Goal: Task Accomplishment & Management: Manage account settings

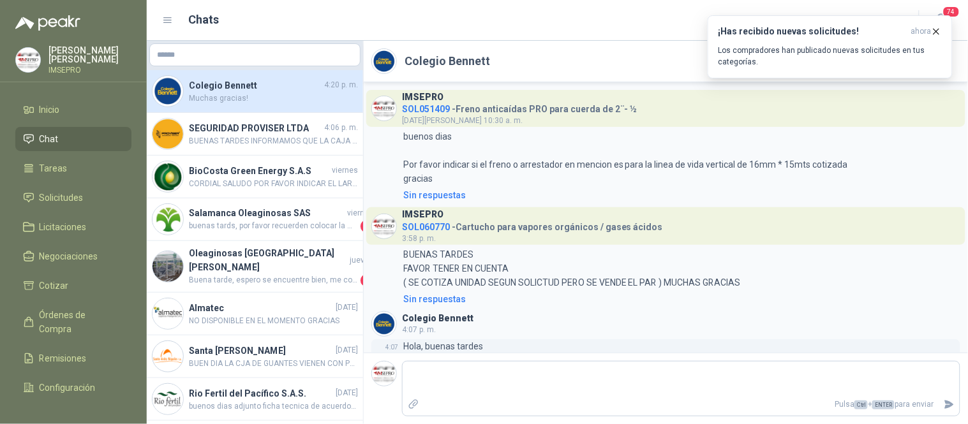
scroll to position [160, 0]
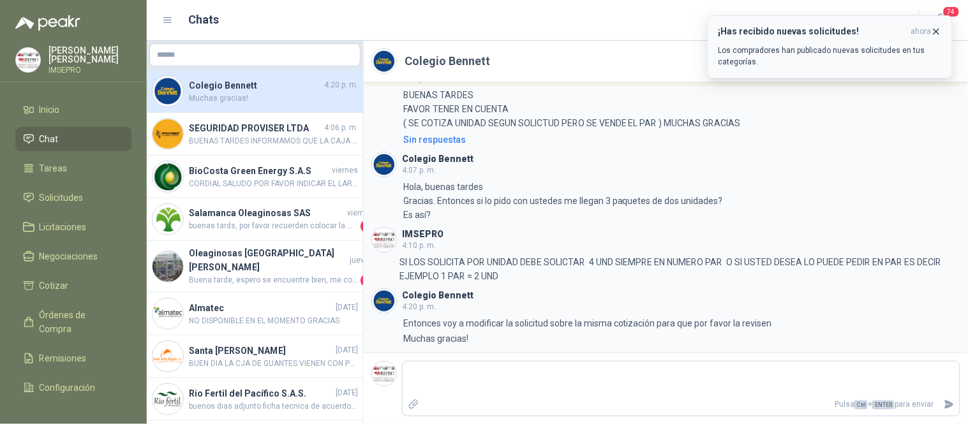
click at [830, 47] on p "Los compradores han publicado nuevas solicitudes en tus categorías." at bounding box center [829, 56] width 223 height 23
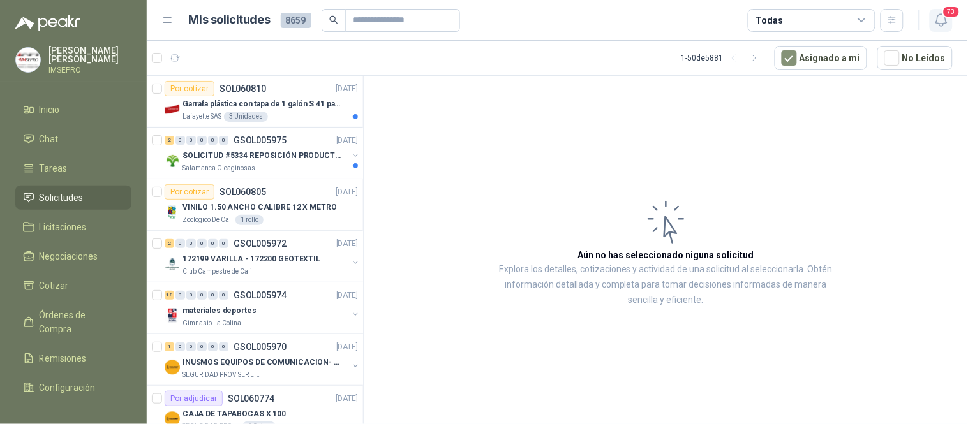
click at [941, 26] on icon "button" at bounding box center [940, 20] width 11 height 12
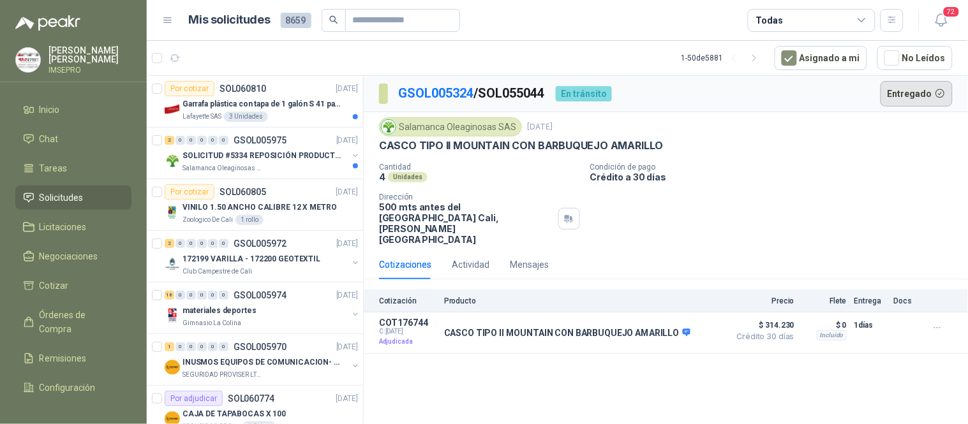
click at [919, 97] on button "Entregado" at bounding box center [917, 94] width 73 height 26
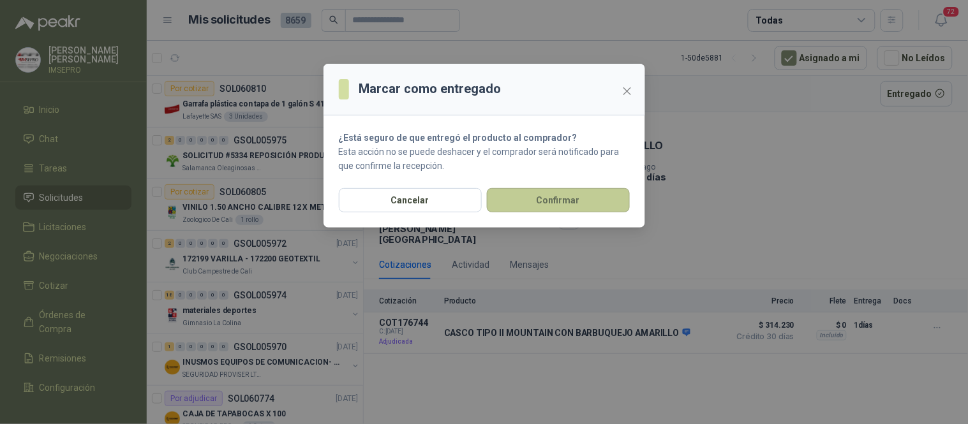
click at [598, 200] on button "Confirmar" at bounding box center [558, 200] width 143 height 24
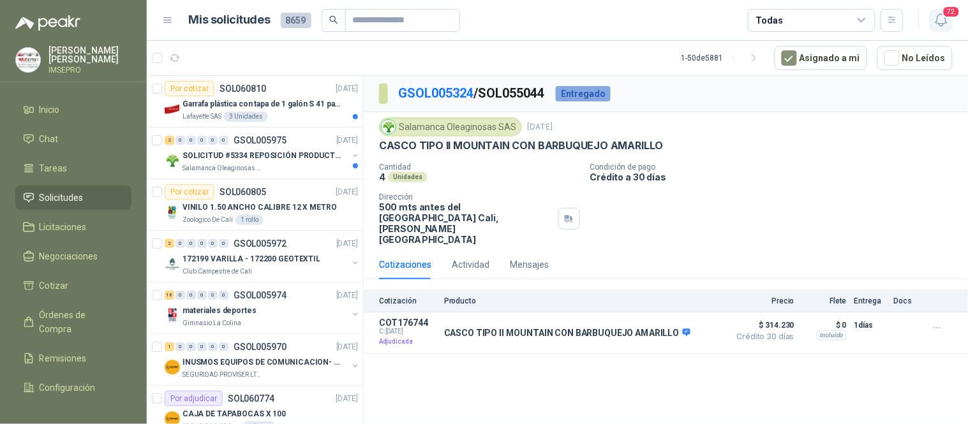
click at [943, 17] on icon "button" at bounding box center [942, 20] width 16 height 16
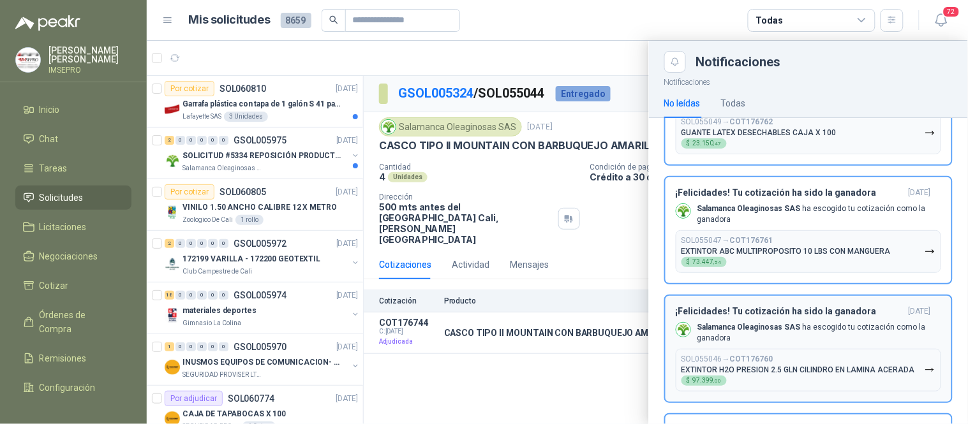
scroll to position [6594, 0]
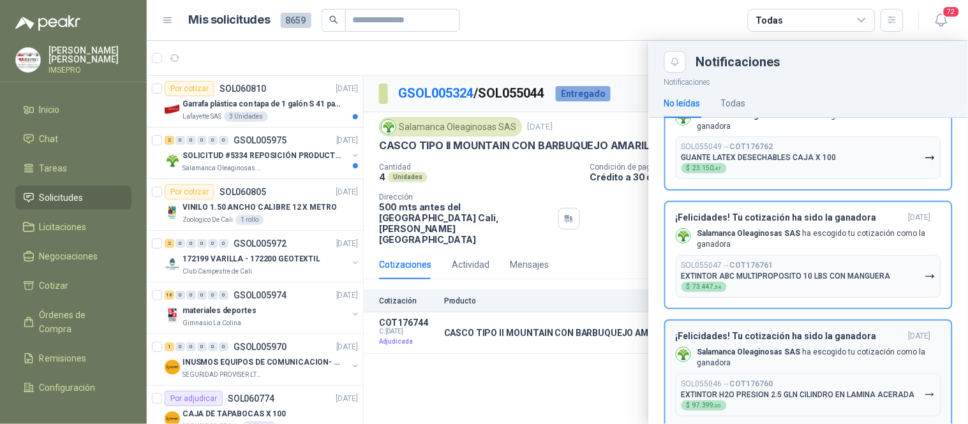
click at [925, 390] on icon "button" at bounding box center [930, 395] width 11 height 11
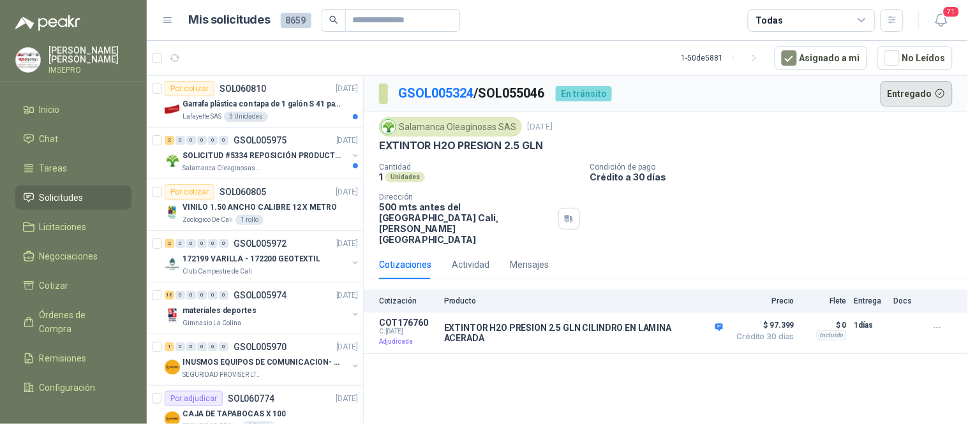
click at [908, 93] on button "Entregado" at bounding box center [917, 94] width 73 height 26
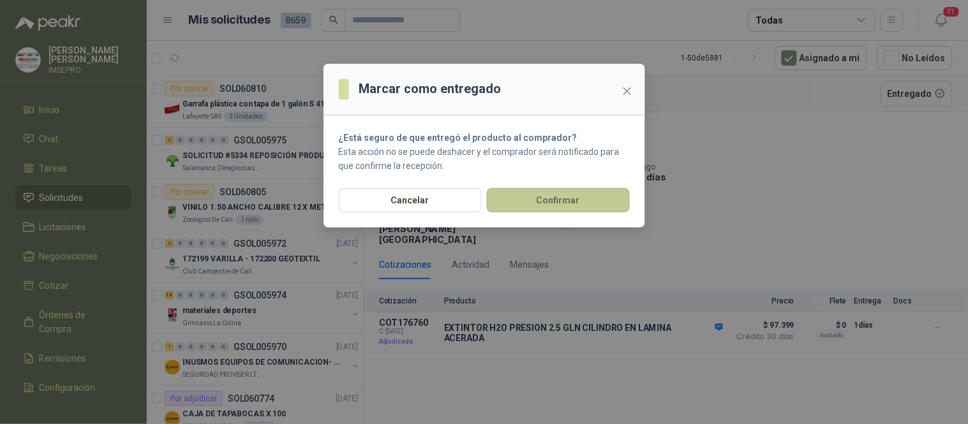
click at [543, 200] on button "Confirmar" at bounding box center [558, 200] width 143 height 24
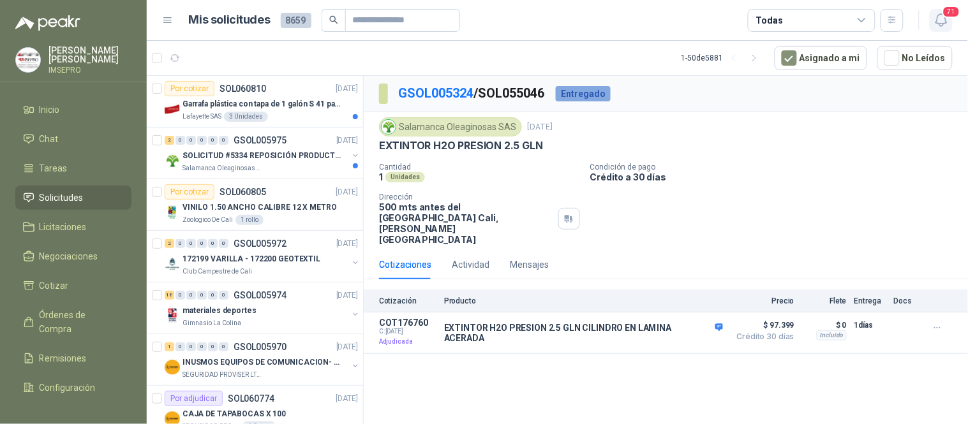
click at [944, 13] on span "71" at bounding box center [951, 12] width 18 height 12
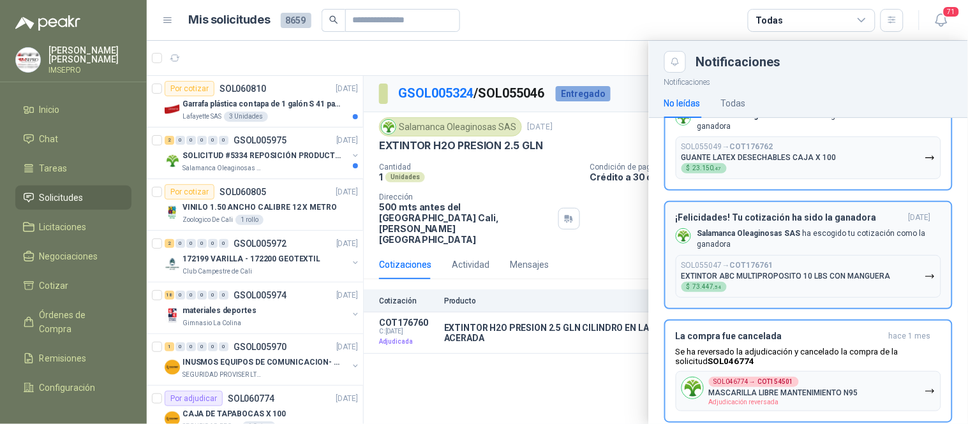
click at [925, 271] on icon "button" at bounding box center [930, 276] width 11 height 11
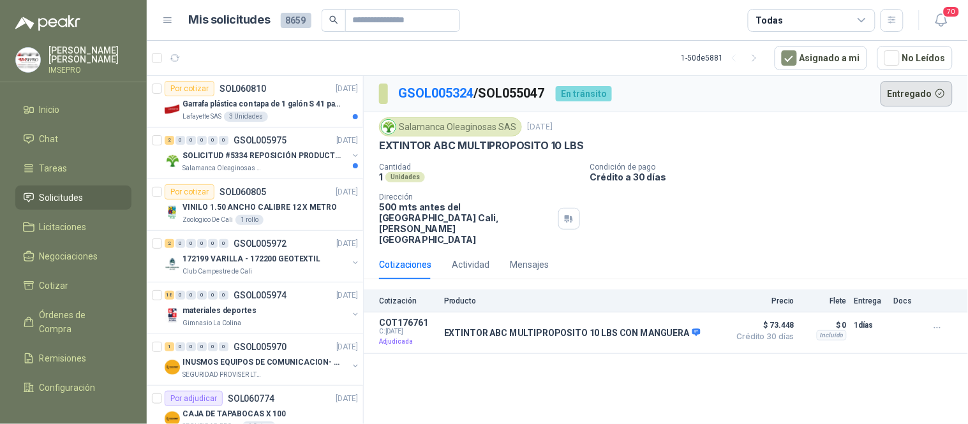
click at [911, 94] on button "Entregado" at bounding box center [917, 94] width 73 height 26
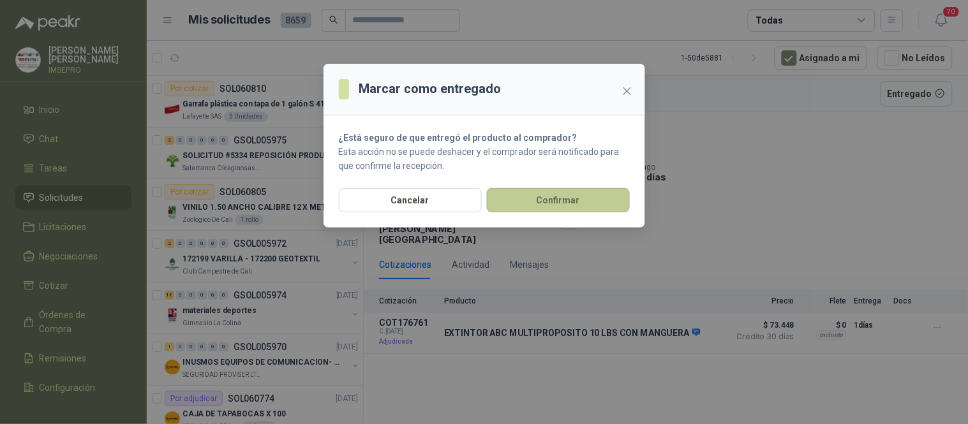
click at [615, 194] on button "Confirmar" at bounding box center [558, 200] width 143 height 24
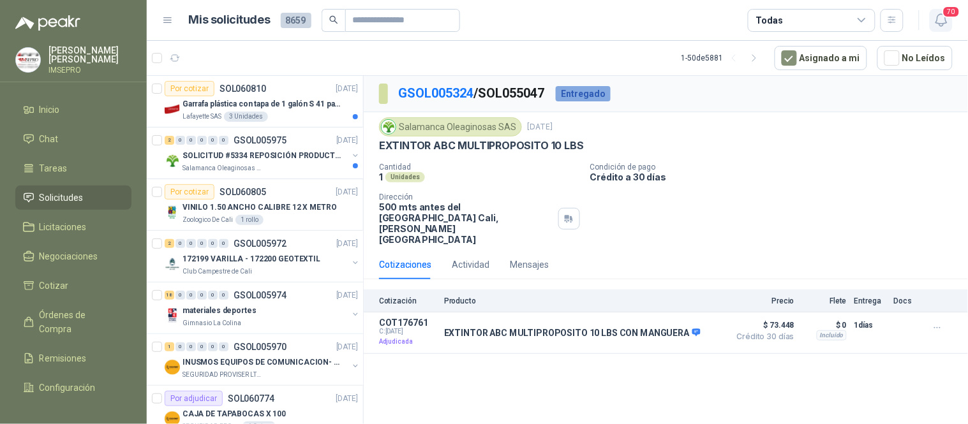
click at [942, 27] on icon "button" at bounding box center [942, 20] width 16 height 16
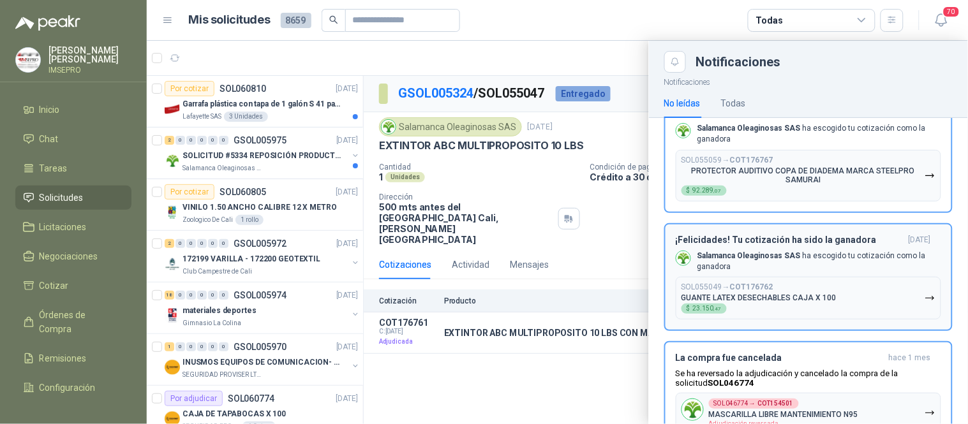
scroll to position [6452, 0]
click at [925, 294] on icon "button" at bounding box center [930, 299] width 11 height 11
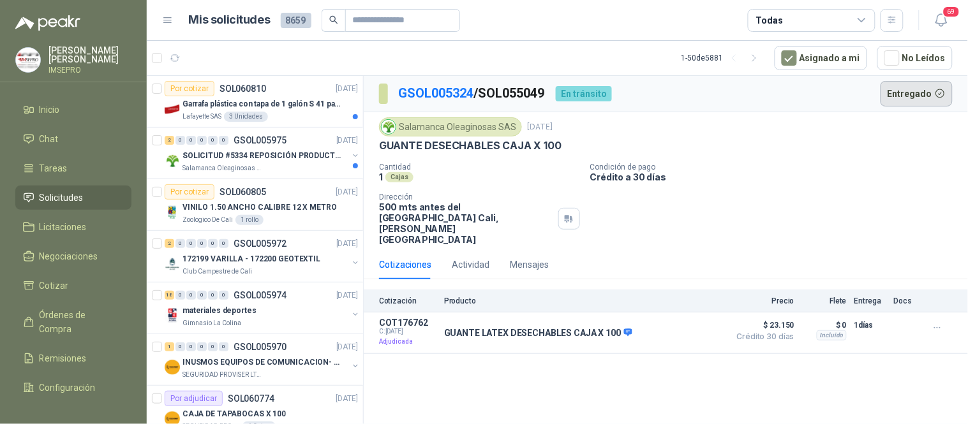
click at [923, 94] on button "Entregado" at bounding box center [917, 94] width 73 height 26
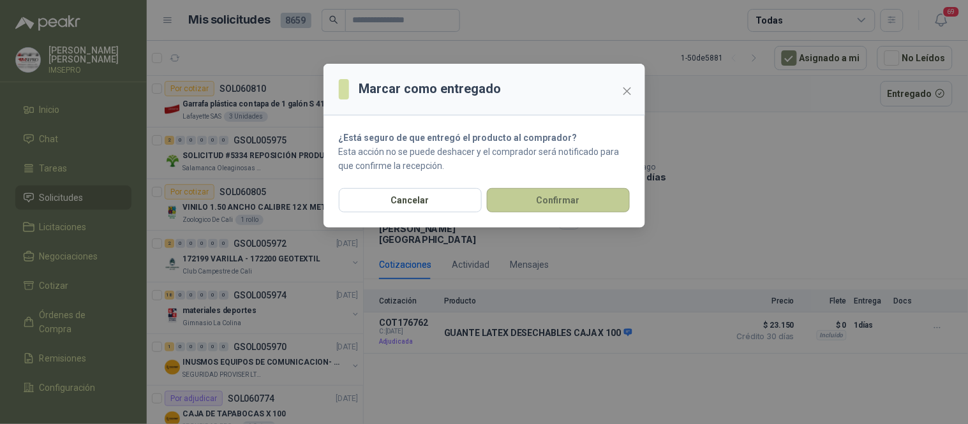
click at [584, 200] on button "Confirmar" at bounding box center [558, 200] width 143 height 24
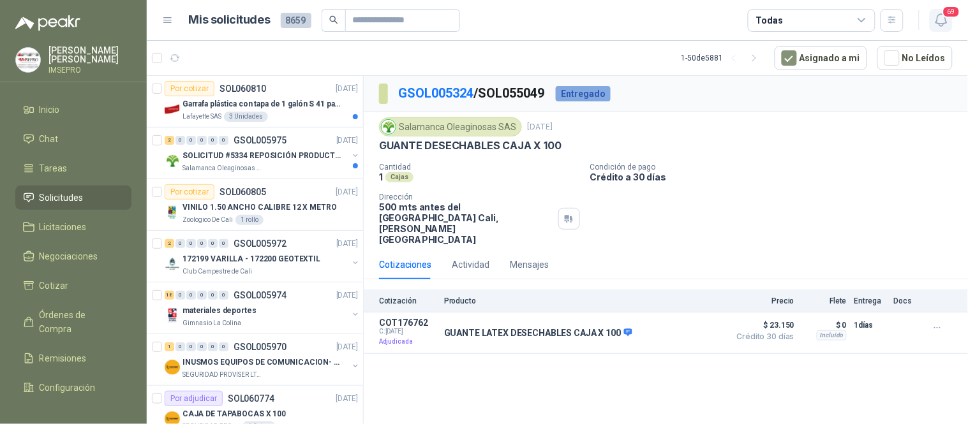
click at [939, 20] on icon "button" at bounding box center [942, 20] width 16 height 16
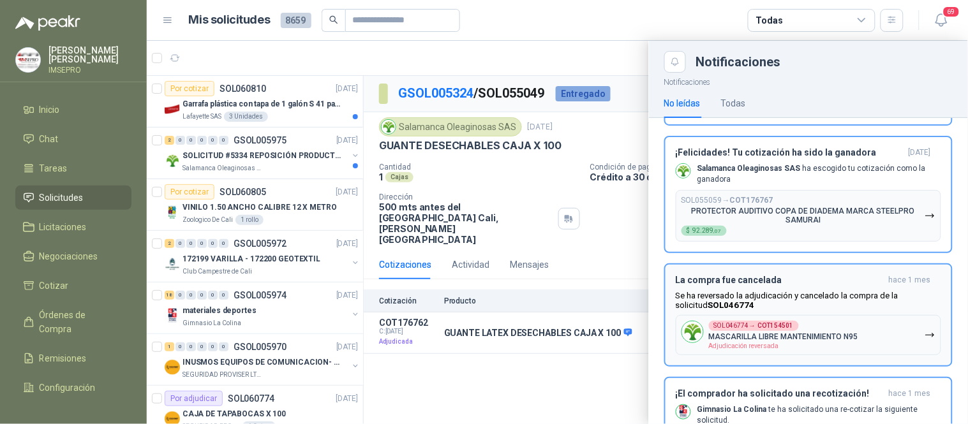
scroll to position [6311, 0]
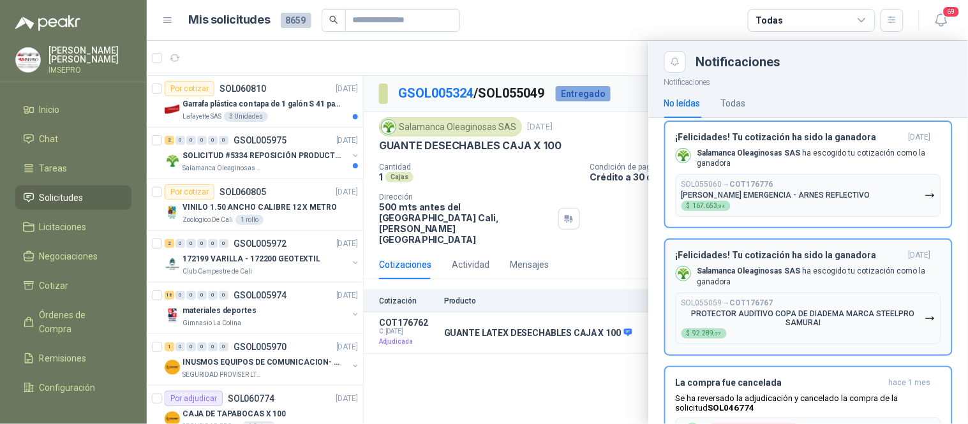
click at [925, 313] on icon "button" at bounding box center [930, 318] width 11 height 11
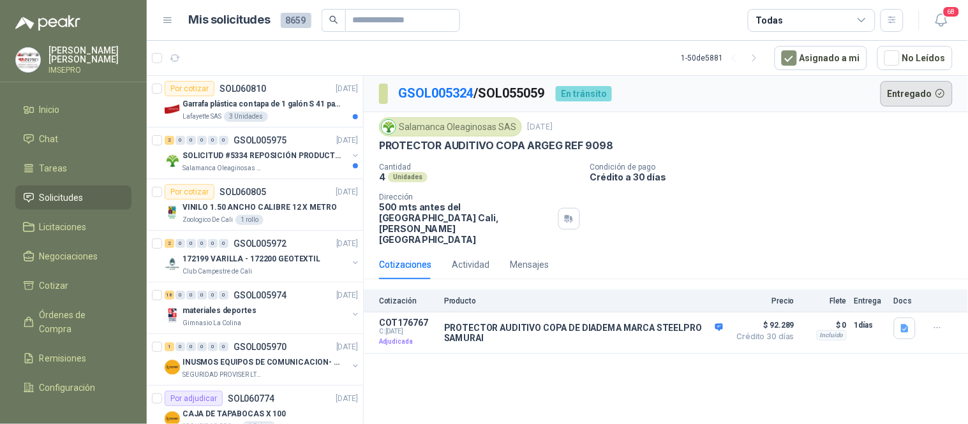
click at [926, 86] on button "Entregado" at bounding box center [917, 94] width 73 height 26
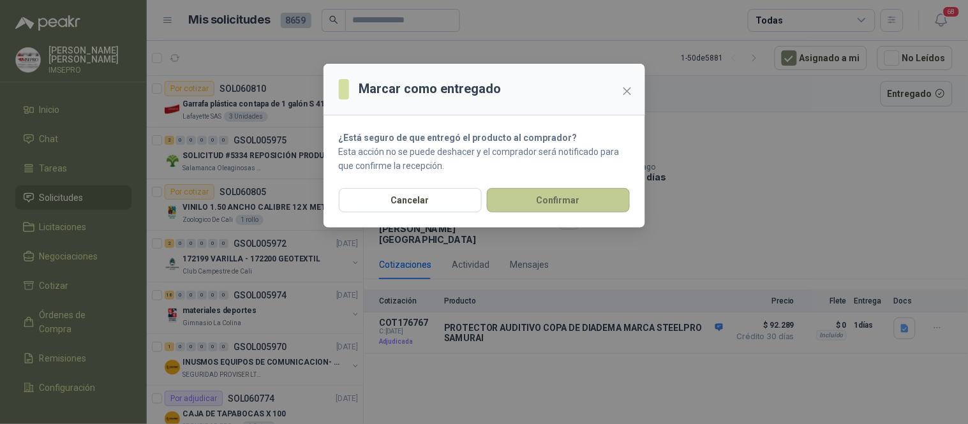
click at [582, 206] on button "Confirmar" at bounding box center [558, 200] width 143 height 24
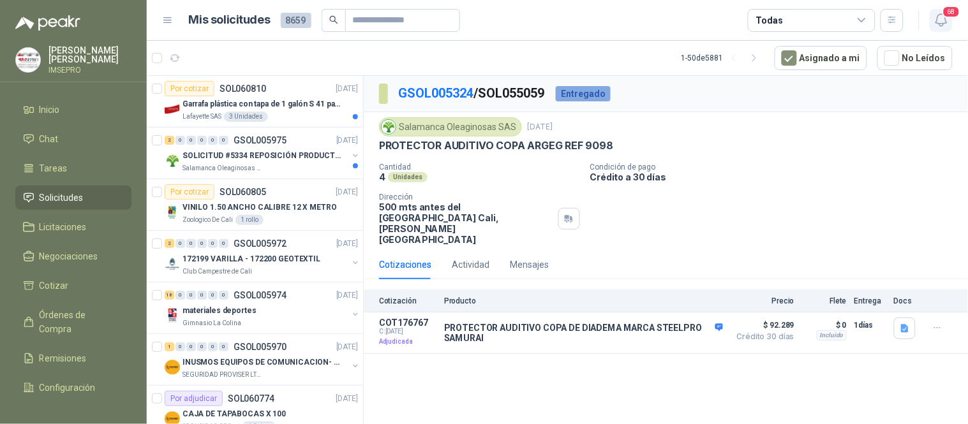
click at [942, 22] on icon "button" at bounding box center [942, 20] width 16 height 16
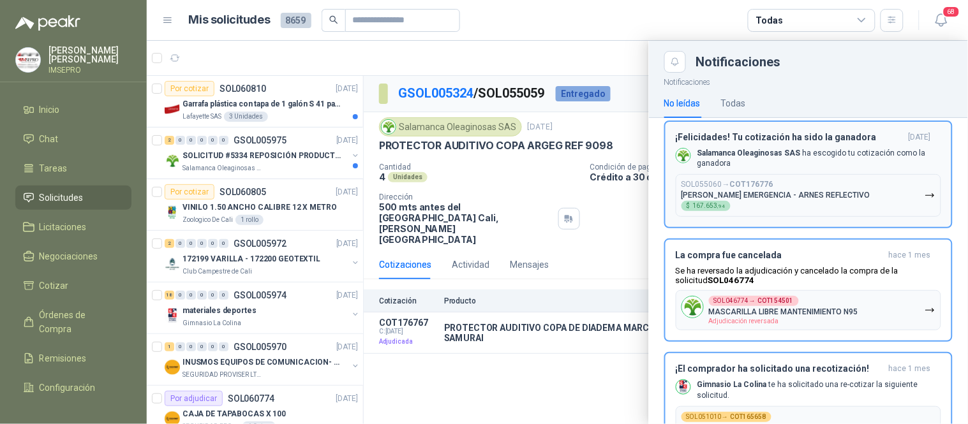
scroll to position [6239, 0]
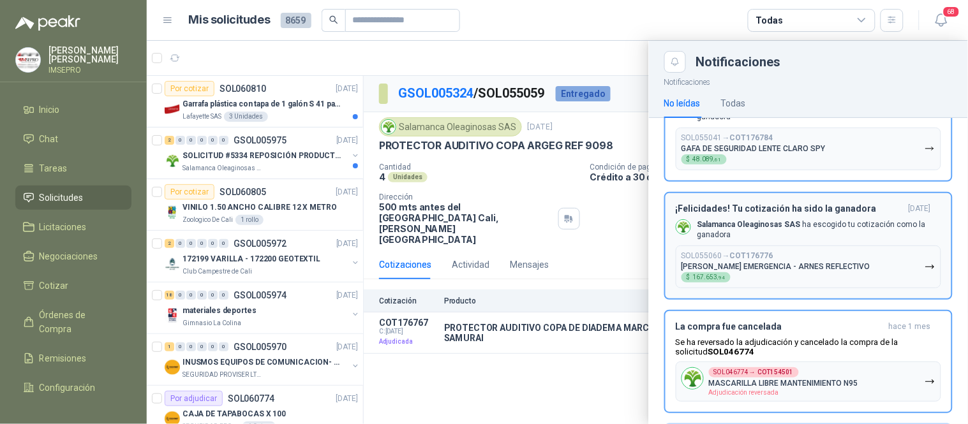
click at [925, 262] on icon "button" at bounding box center [930, 267] width 11 height 11
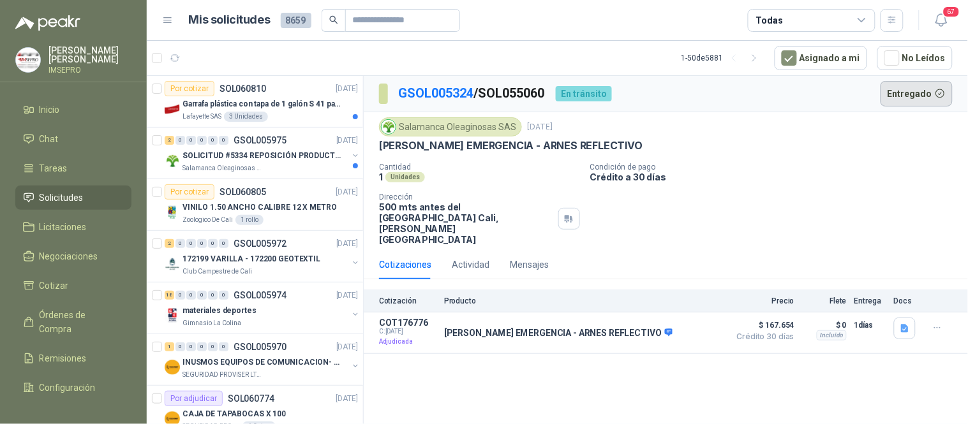
click at [921, 94] on button "Entregado" at bounding box center [917, 94] width 73 height 26
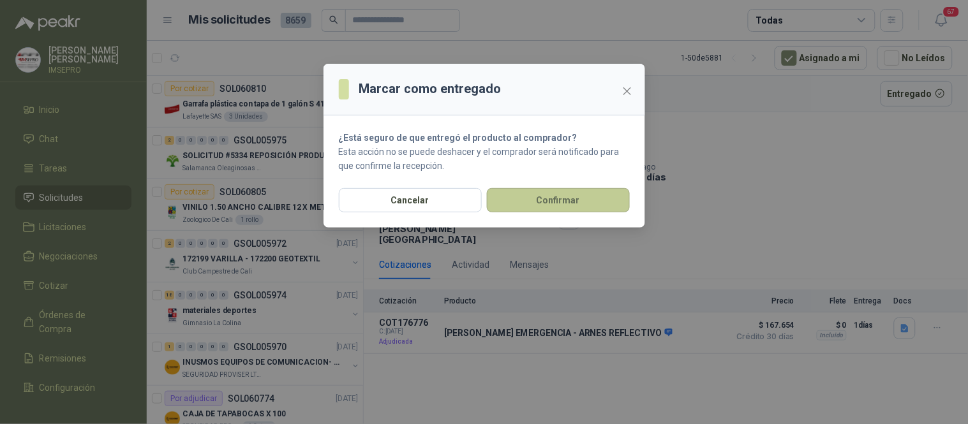
click at [579, 197] on button "Confirmar" at bounding box center [558, 200] width 143 height 24
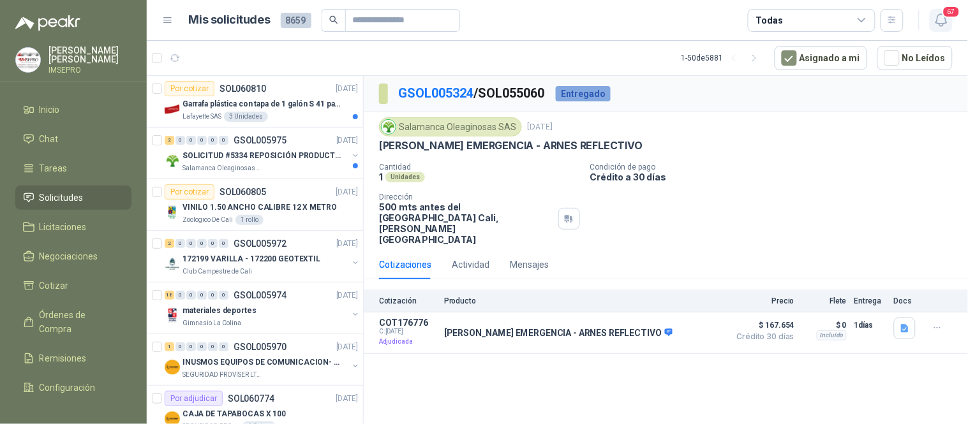
click at [944, 20] on icon "button" at bounding box center [942, 20] width 16 height 16
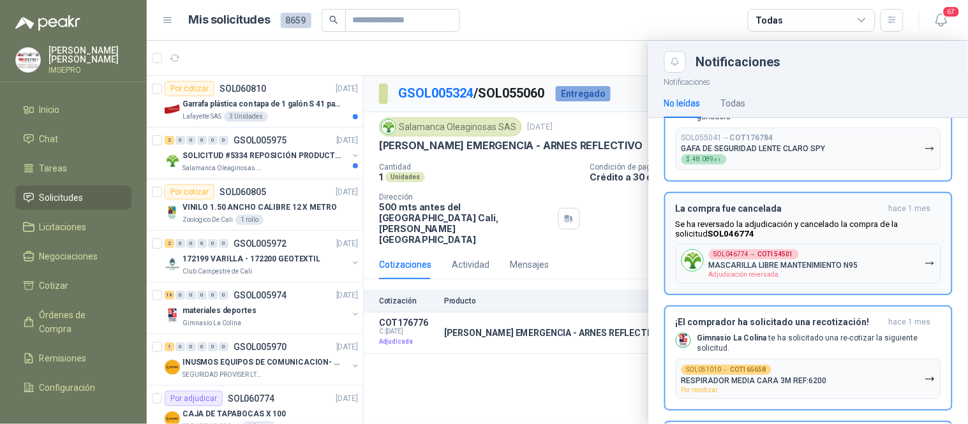
scroll to position [6097, 0]
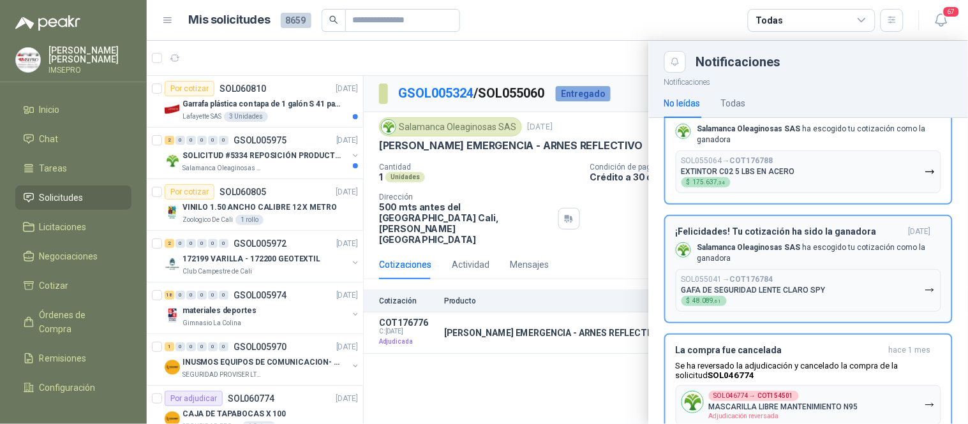
click at [925, 285] on icon "button" at bounding box center [930, 290] width 11 height 11
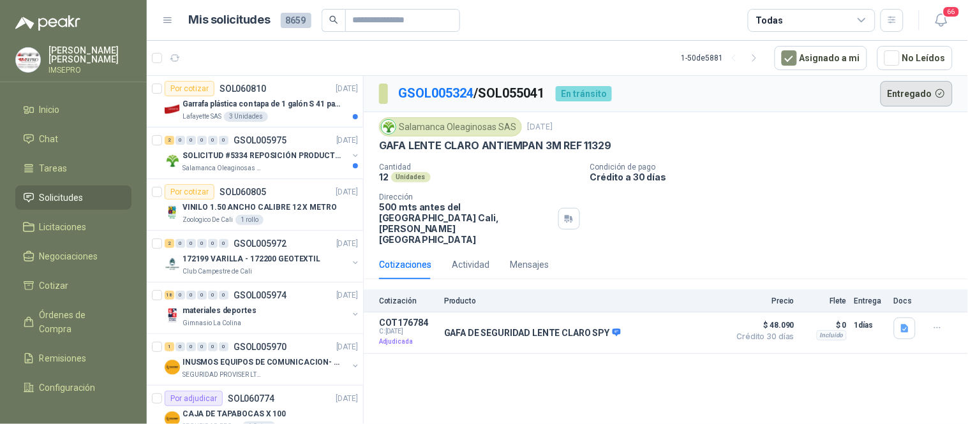
click at [914, 94] on button "Entregado" at bounding box center [917, 94] width 73 height 26
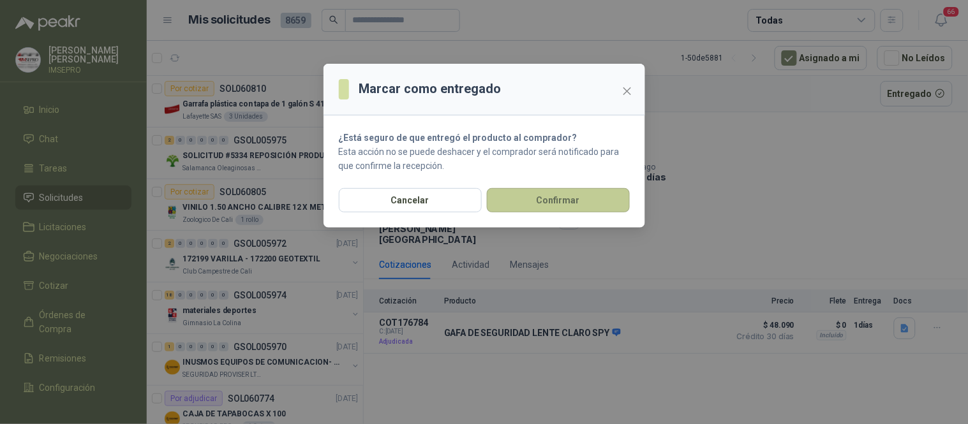
click at [565, 198] on button "Confirmar" at bounding box center [558, 200] width 143 height 24
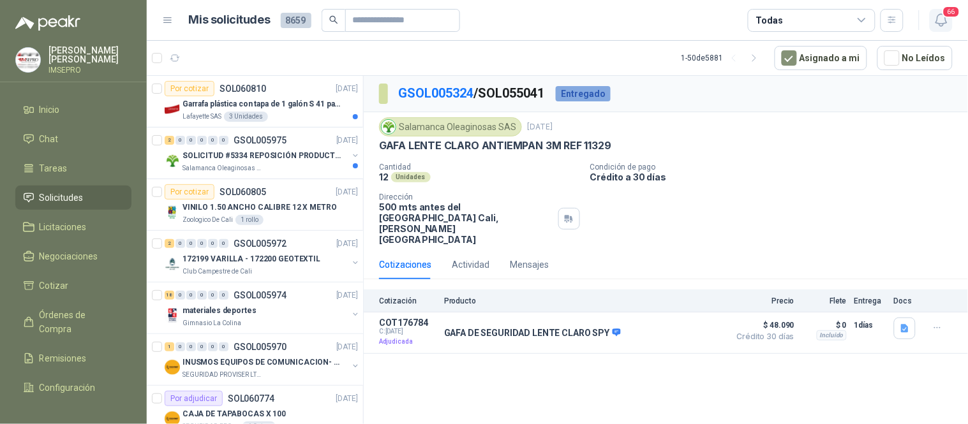
click at [945, 17] on icon "button" at bounding box center [942, 20] width 16 height 16
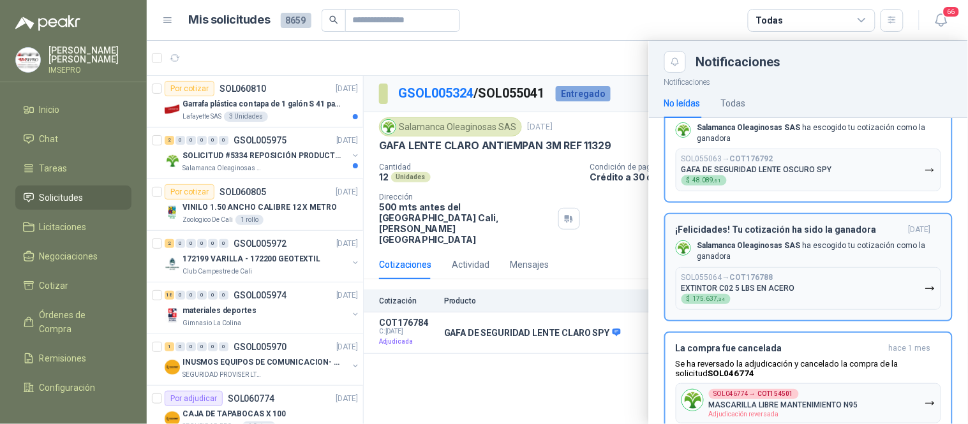
scroll to position [5956, 0]
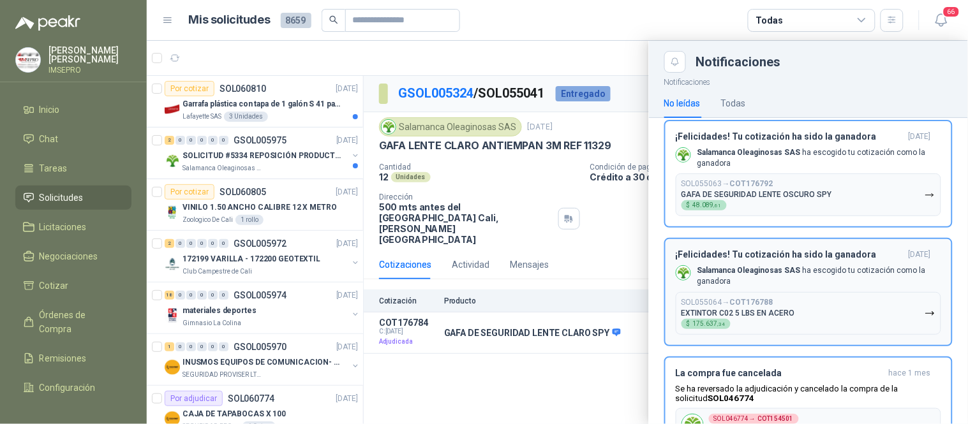
click at [925, 308] on icon "button" at bounding box center [930, 313] width 11 height 11
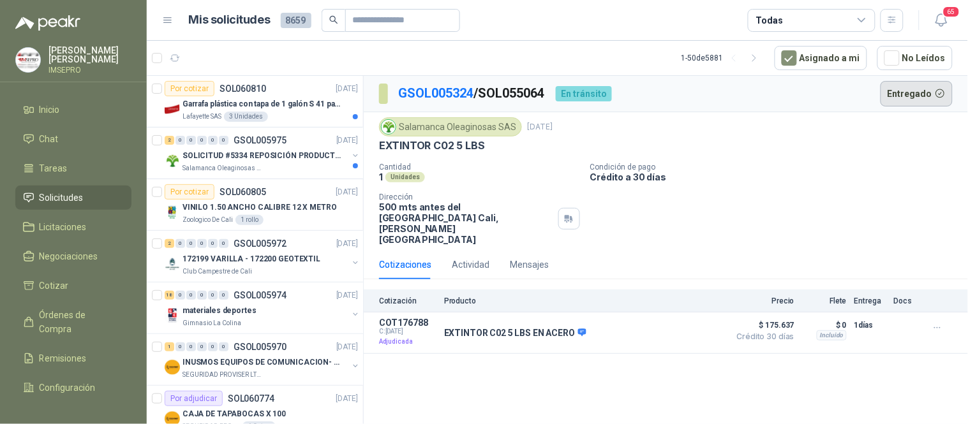
click at [906, 91] on button "Entregado" at bounding box center [917, 94] width 73 height 26
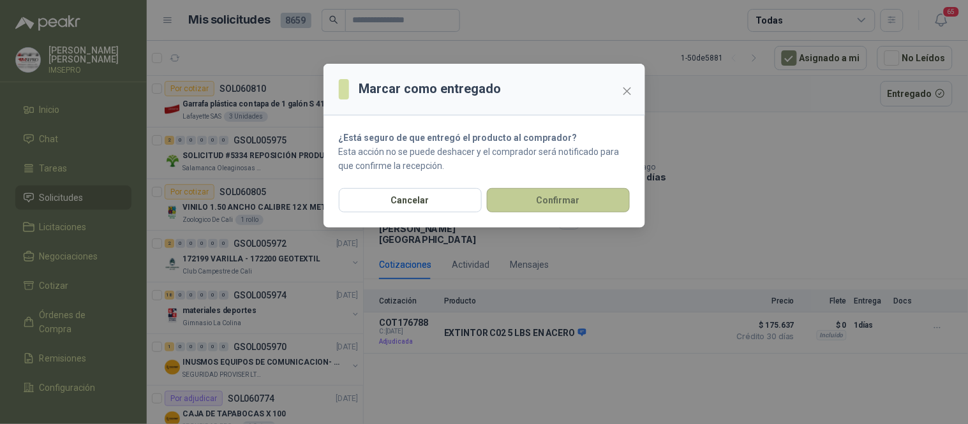
click at [590, 190] on button "Confirmar" at bounding box center [558, 200] width 143 height 24
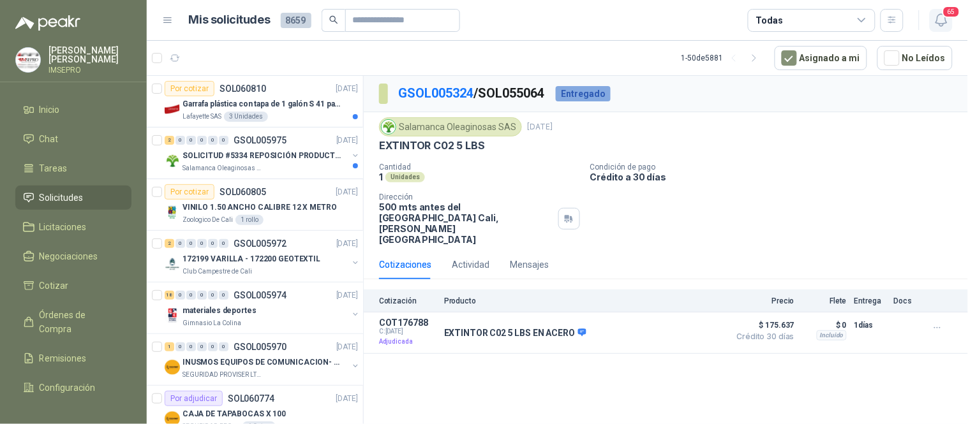
click at [941, 13] on icon "button" at bounding box center [942, 20] width 16 height 16
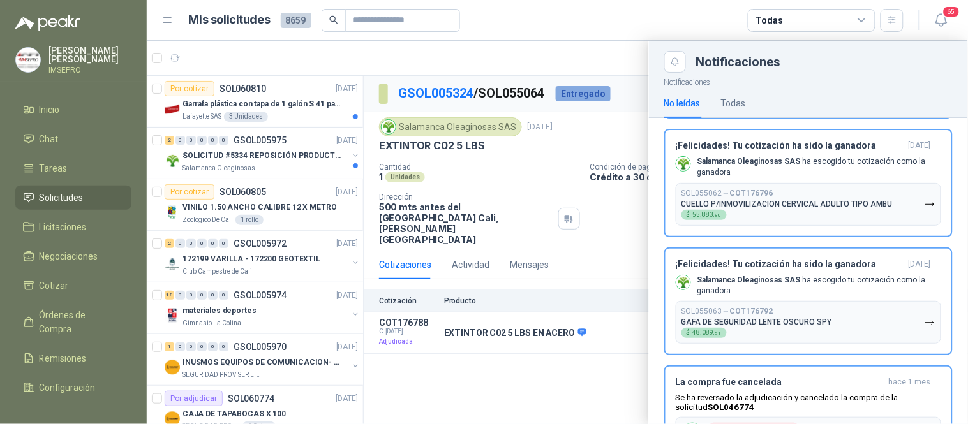
scroll to position [5814, 0]
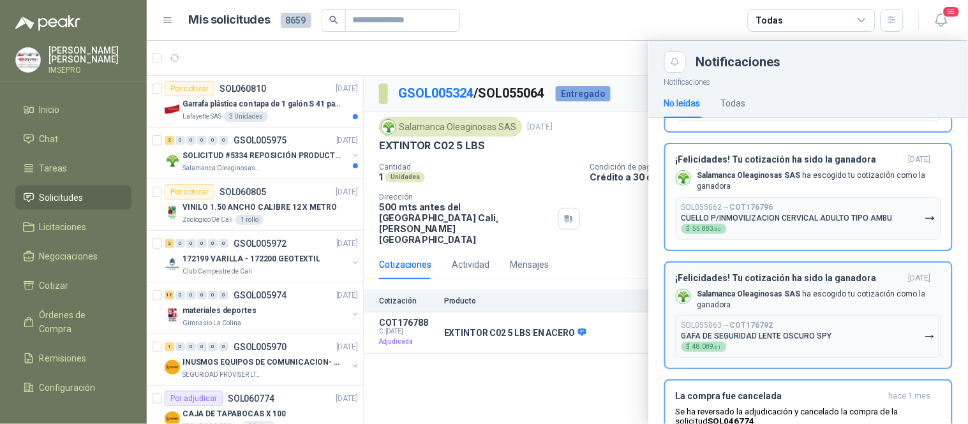
click at [925, 332] on icon "button" at bounding box center [930, 337] width 11 height 11
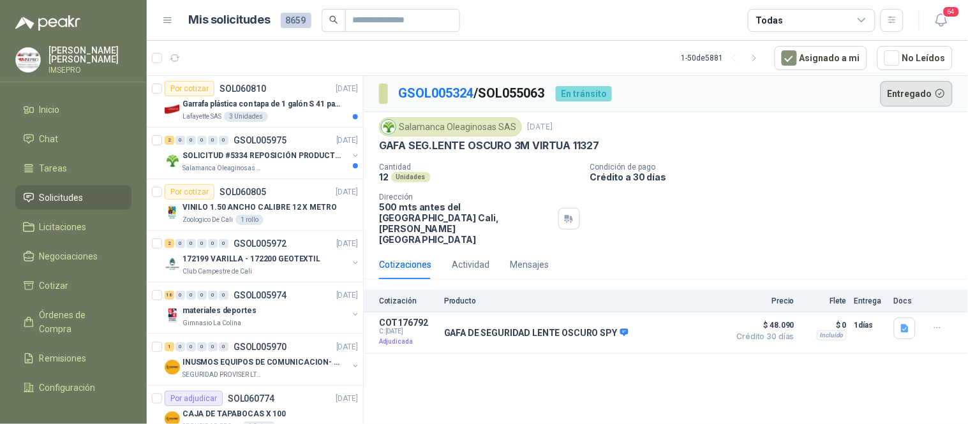
click at [928, 91] on button "Entregado" at bounding box center [917, 94] width 73 height 26
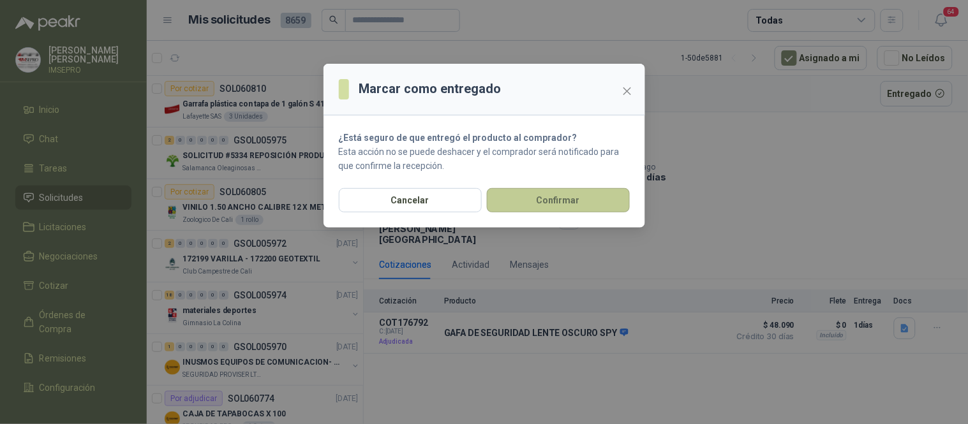
click at [606, 198] on button "Confirmar" at bounding box center [558, 200] width 143 height 24
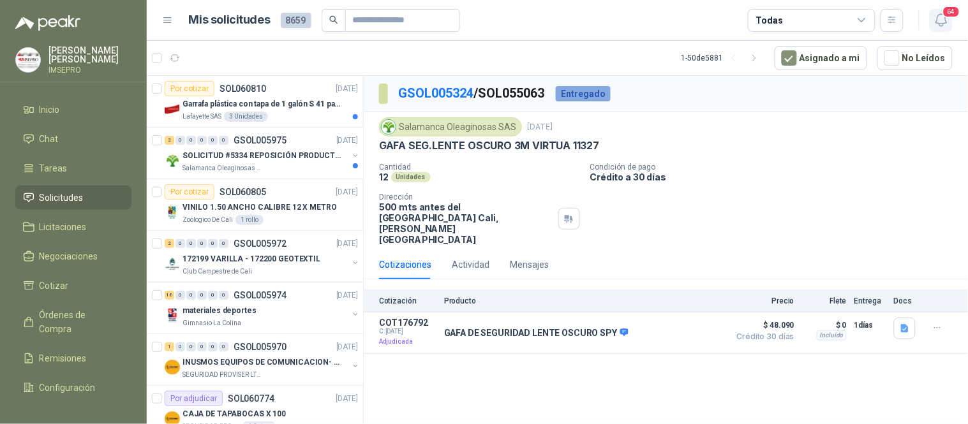
click at [940, 17] on icon "button" at bounding box center [942, 20] width 16 height 16
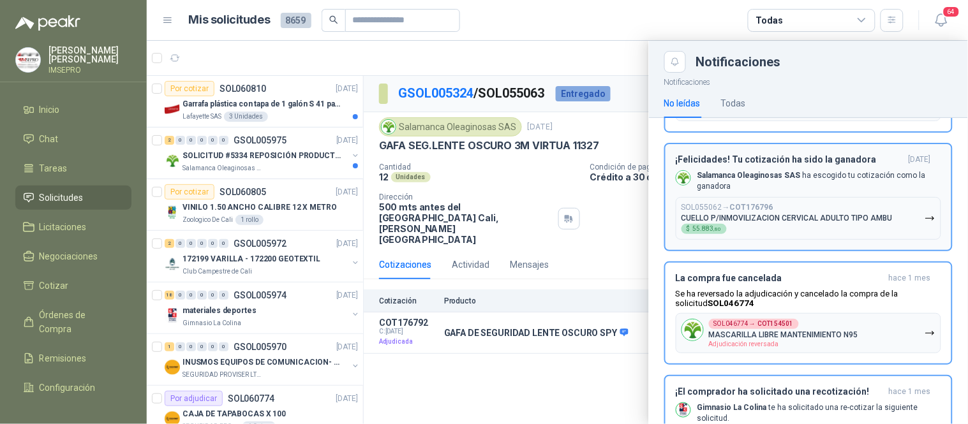
scroll to position [5743, 0]
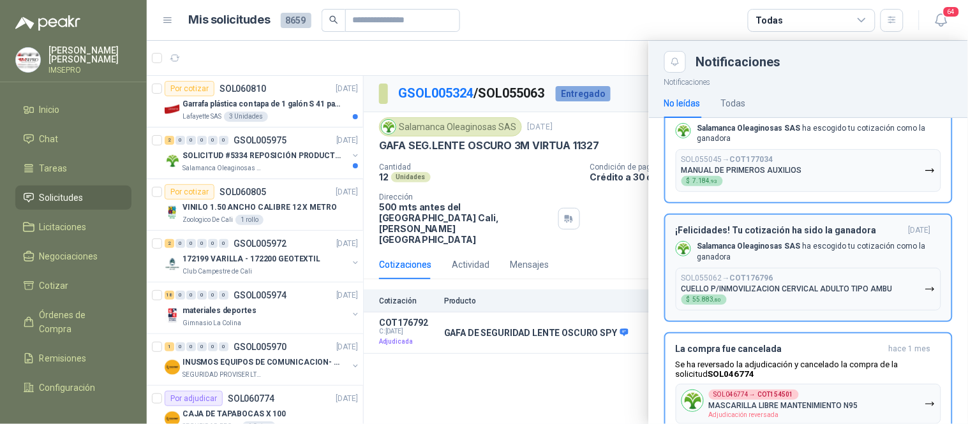
click at [925, 284] on icon "button" at bounding box center [930, 289] width 11 height 11
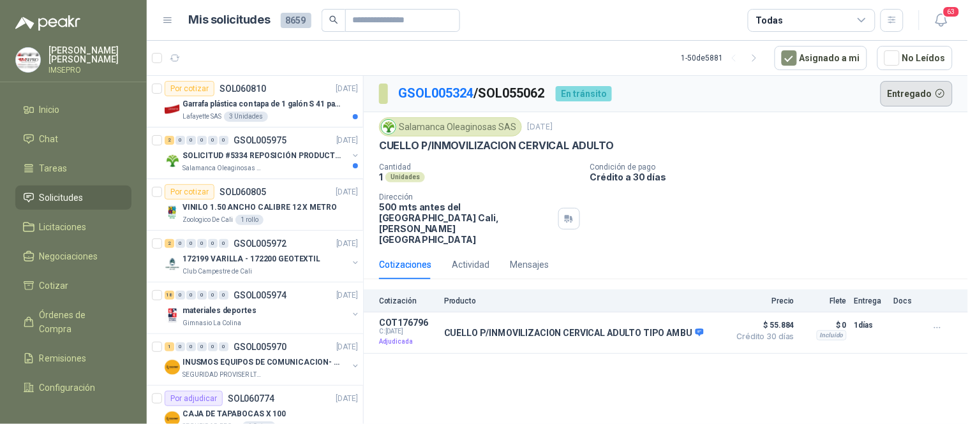
click at [911, 94] on button "Entregado" at bounding box center [917, 94] width 73 height 26
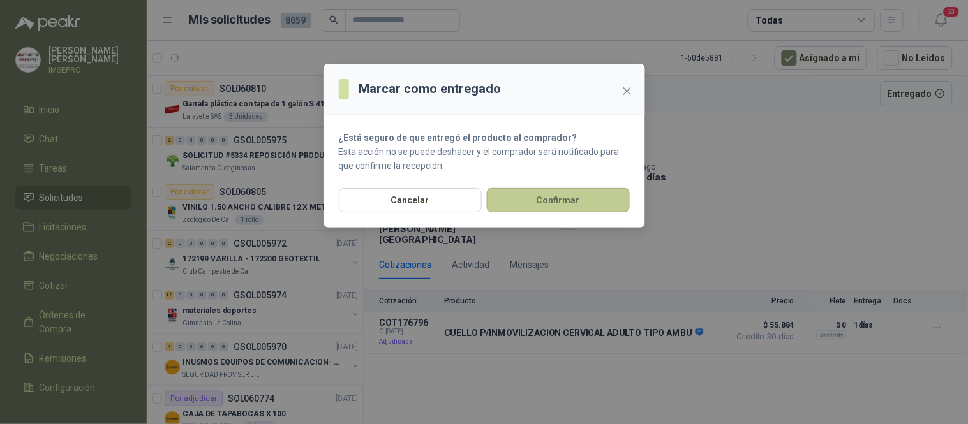
click at [604, 190] on button "Confirmar" at bounding box center [558, 200] width 143 height 24
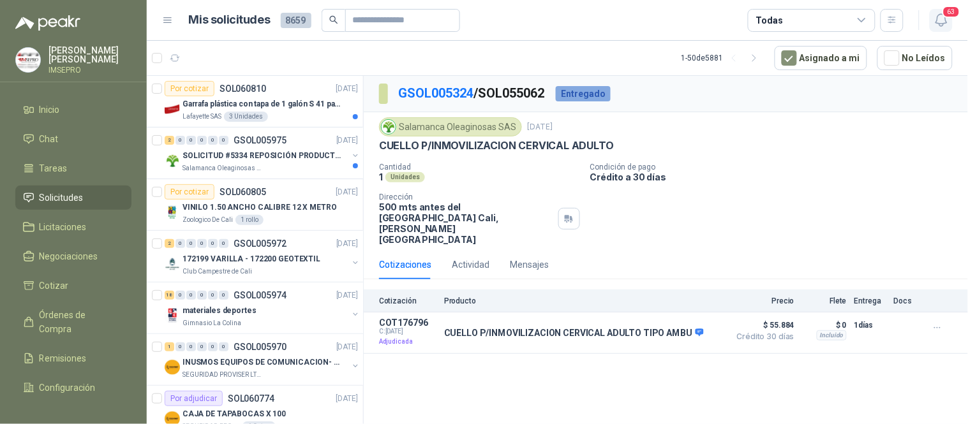
click at [941, 11] on button "63" at bounding box center [941, 20] width 23 height 23
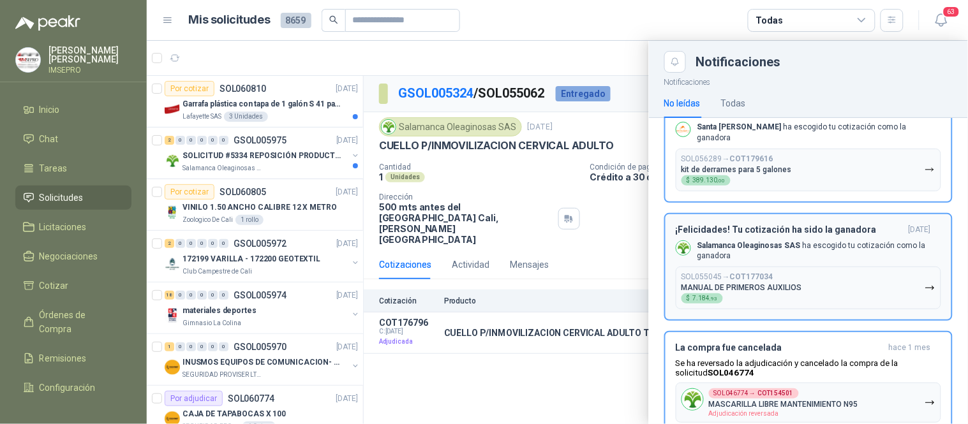
scroll to position [5601, 0]
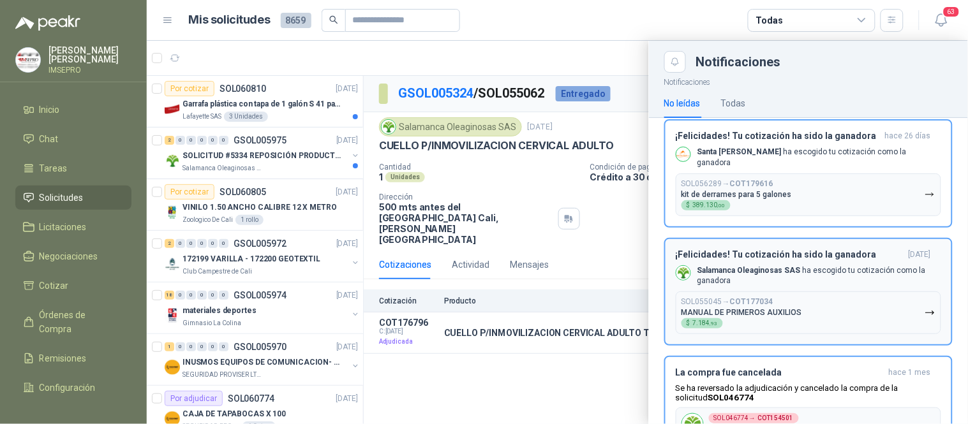
click at [925, 308] on icon "button" at bounding box center [930, 313] width 11 height 11
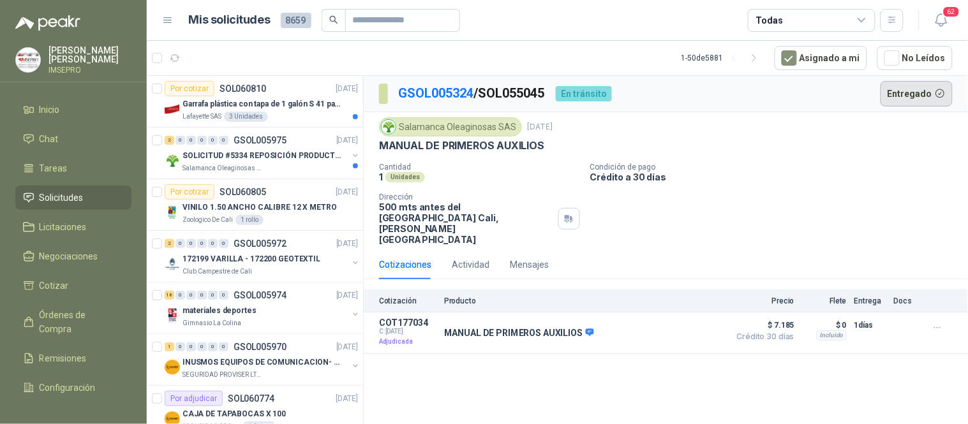
click at [918, 92] on button "Entregado" at bounding box center [917, 94] width 73 height 26
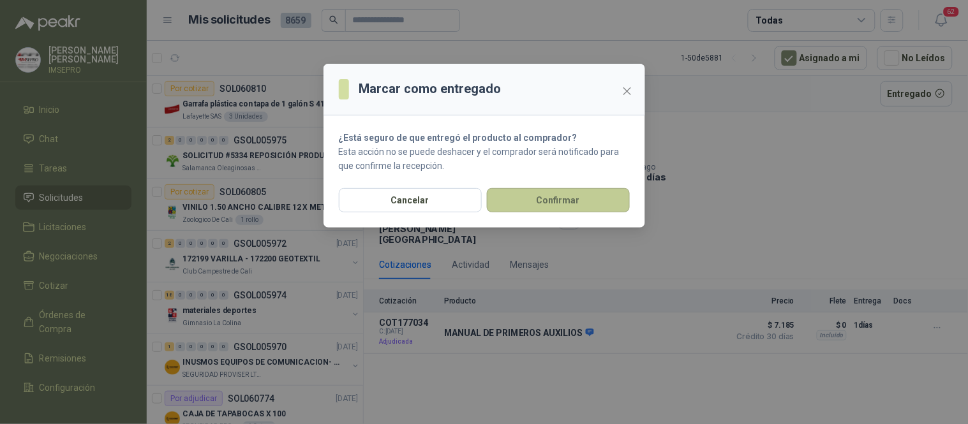
click at [590, 200] on button "Confirmar" at bounding box center [558, 200] width 143 height 24
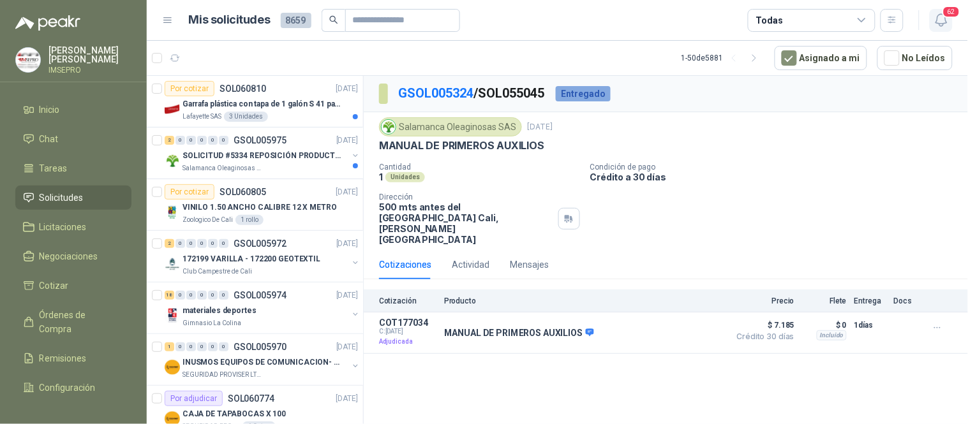
click at [943, 26] on icon "button" at bounding box center [940, 20] width 11 height 12
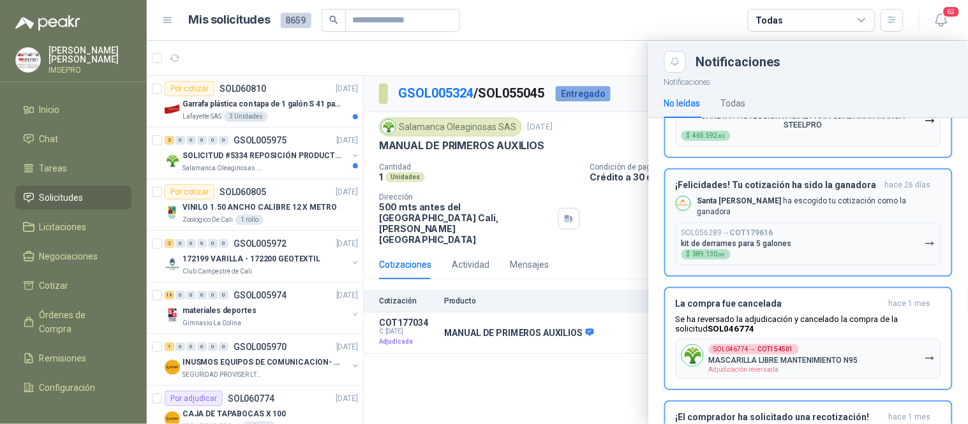
scroll to position [5530, 0]
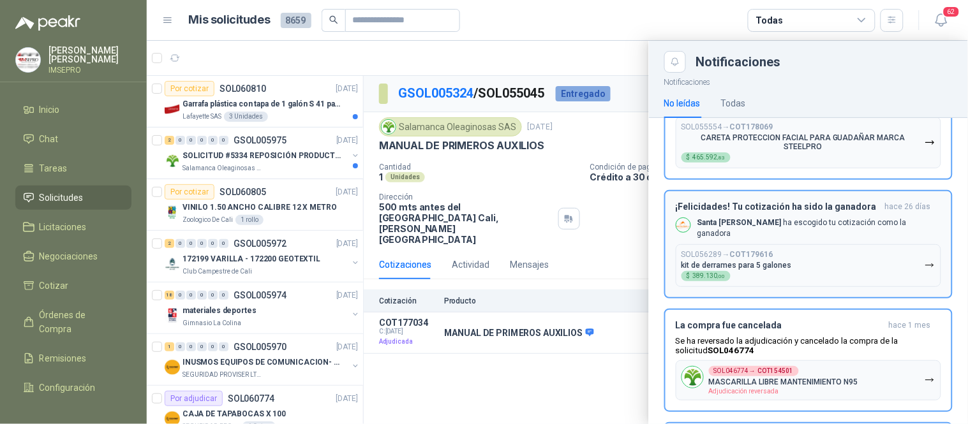
click at [925, 260] on icon "button" at bounding box center [930, 265] width 11 height 11
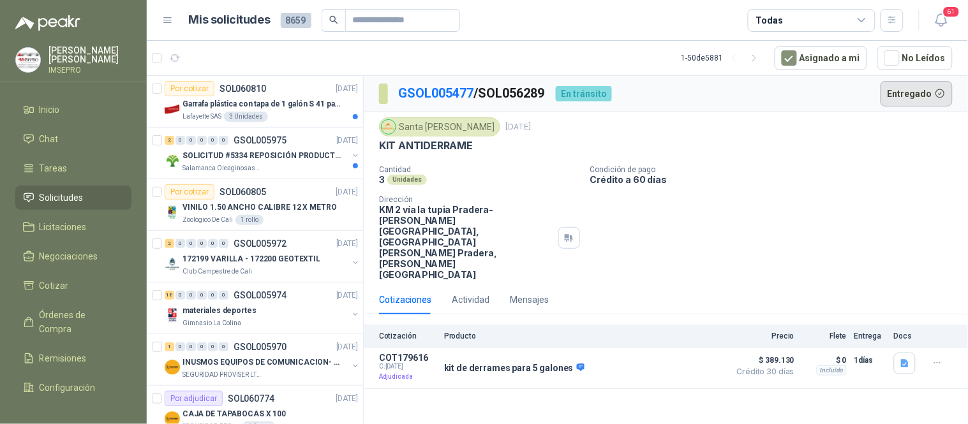
click at [919, 94] on button "Entregado" at bounding box center [917, 94] width 73 height 26
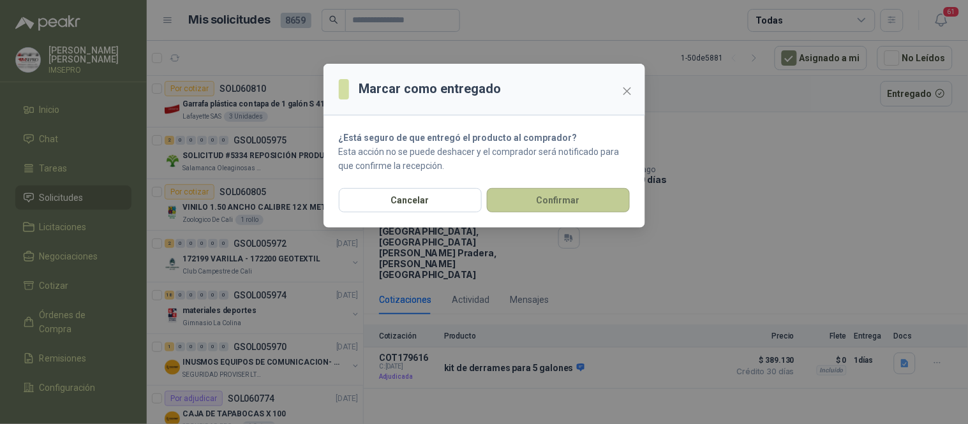
click at [563, 200] on button "Confirmar" at bounding box center [558, 200] width 143 height 24
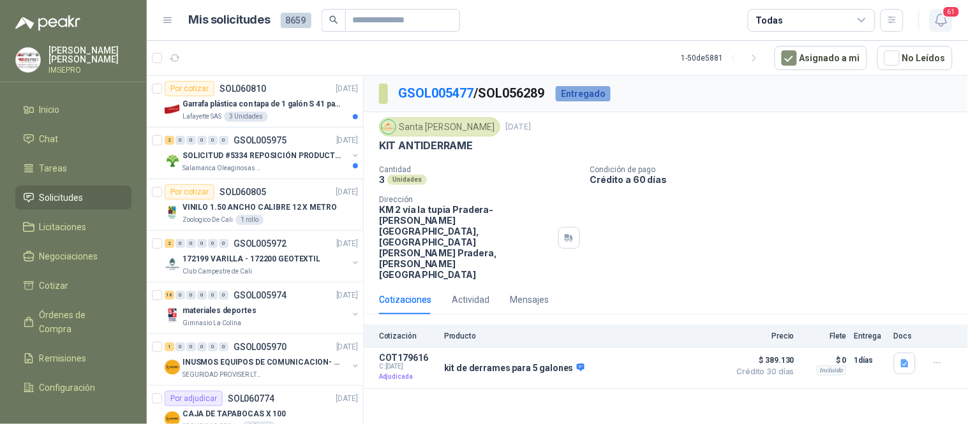
click at [941, 19] on icon "button" at bounding box center [942, 20] width 16 height 16
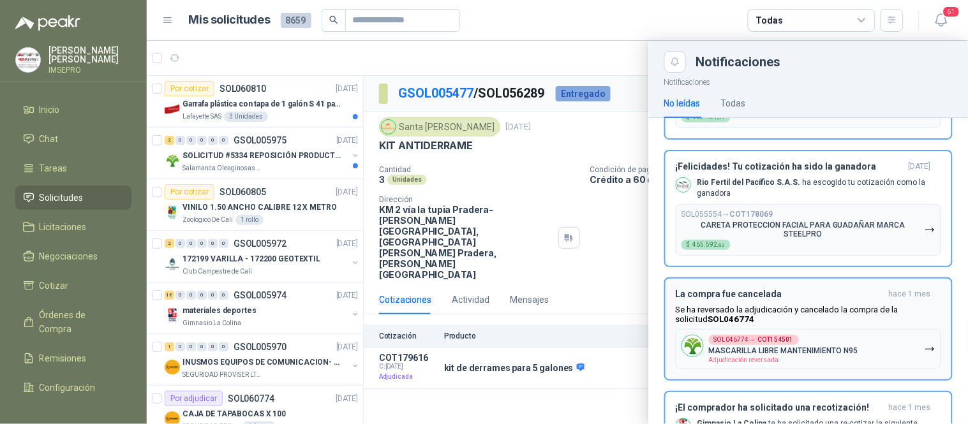
scroll to position [5389, 0]
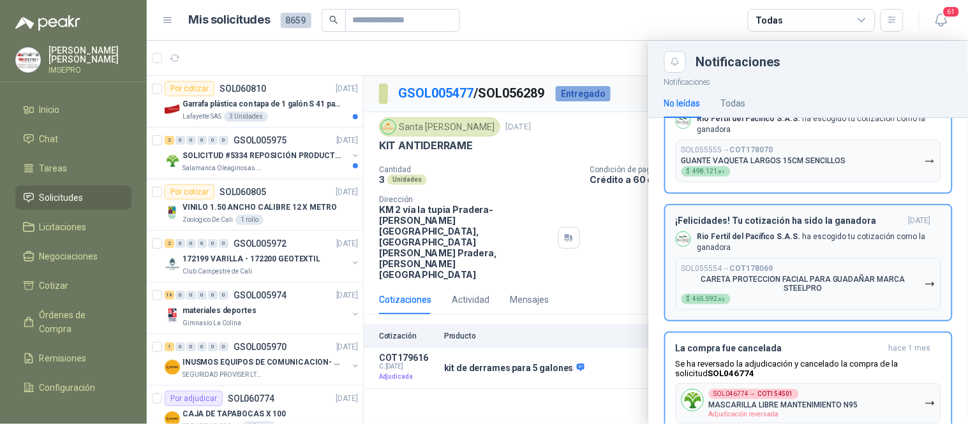
click at [925, 279] on icon "button" at bounding box center [930, 284] width 11 height 11
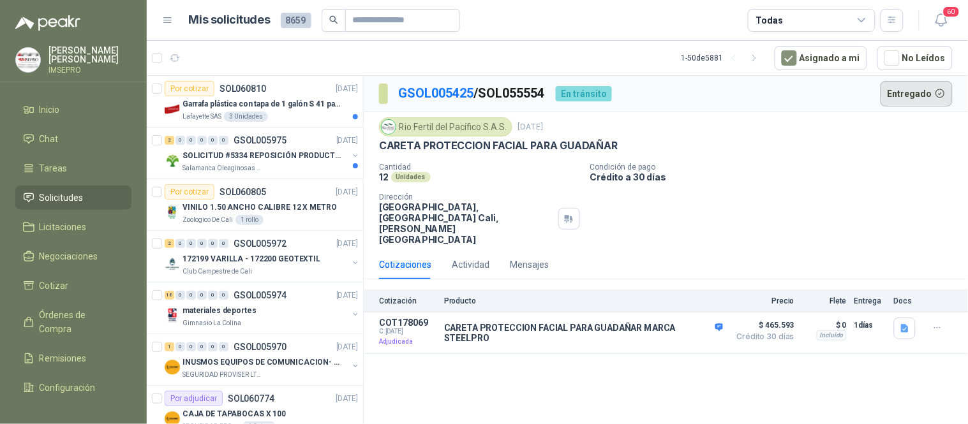
click at [914, 92] on button "Entregado" at bounding box center [917, 94] width 73 height 26
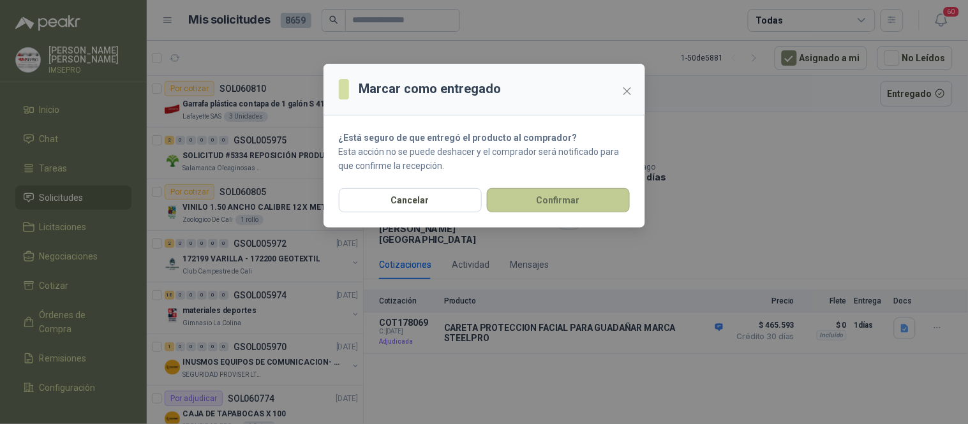
click at [573, 196] on button "Confirmar" at bounding box center [558, 200] width 143 height 24
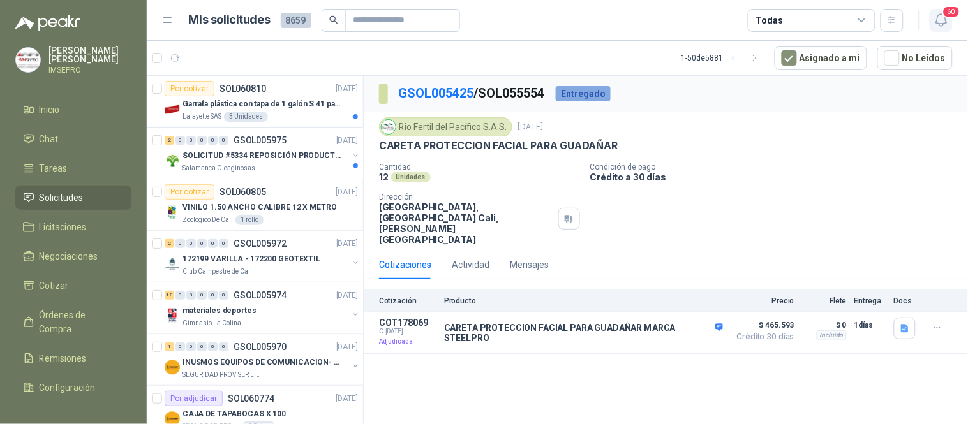
click at [943, 20] on icon "button" at bounding box center [942, 20] width 16 height 16
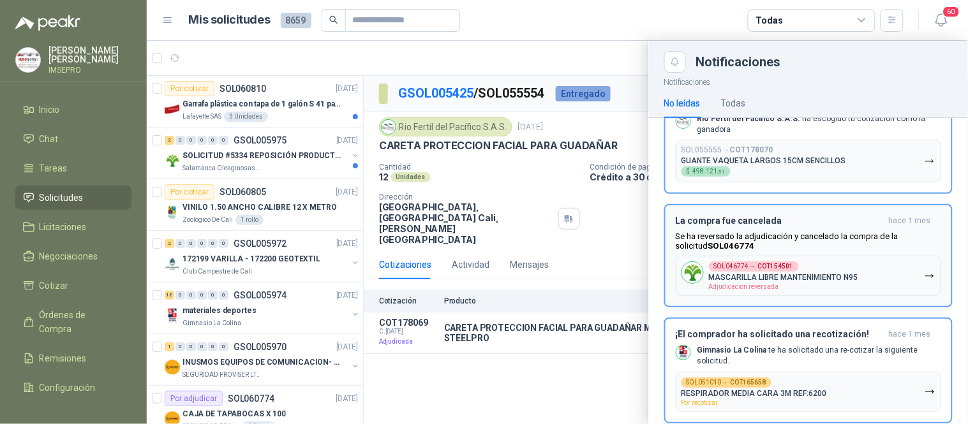
scroll to position [5318, 0]
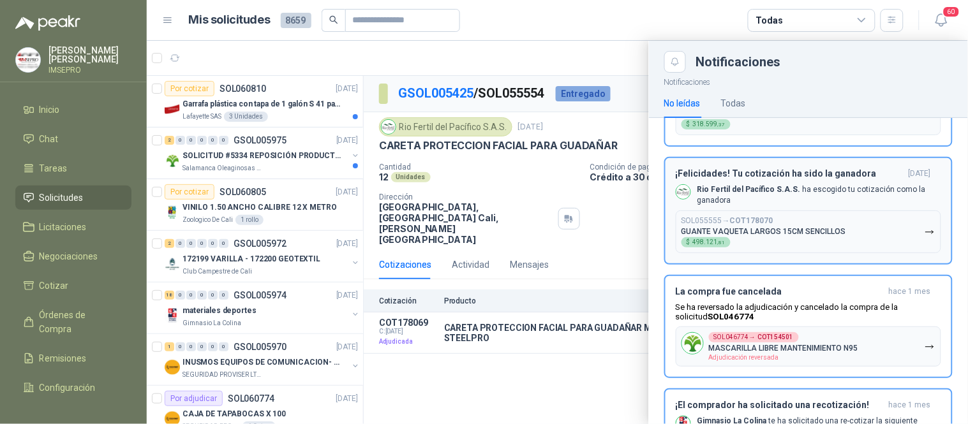
click at [926, 230] on icon "button" at bounding box center [930, 231] width 8 height 3
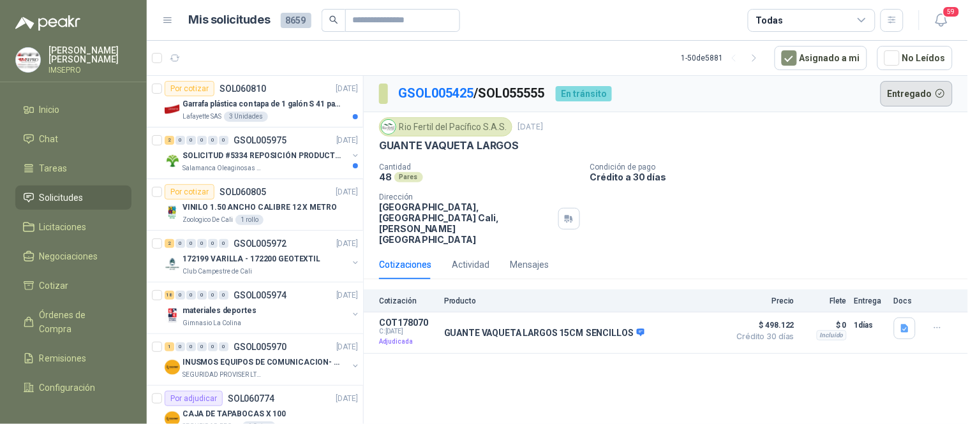
click at [922, 92] on button "Entregado" at bounding box center [917, 94] width 73 height 26
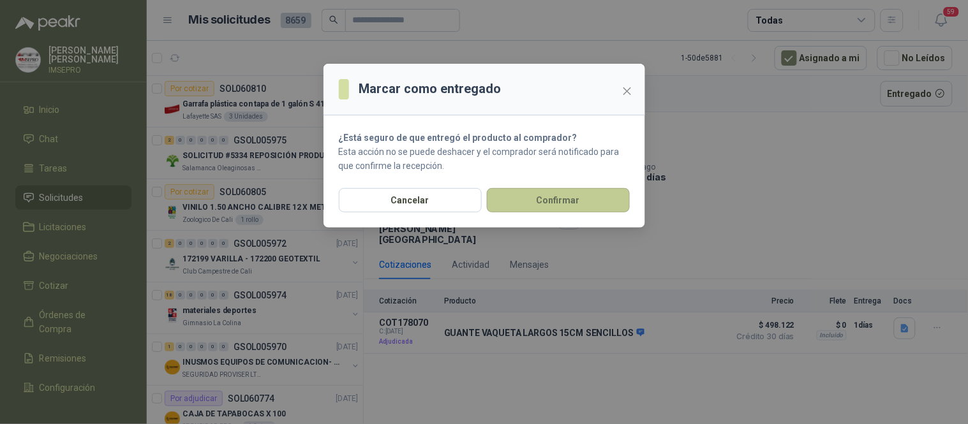
click at [588, 194] on button "Confirmar" at bounding box center [558, 200] width 143 height 24
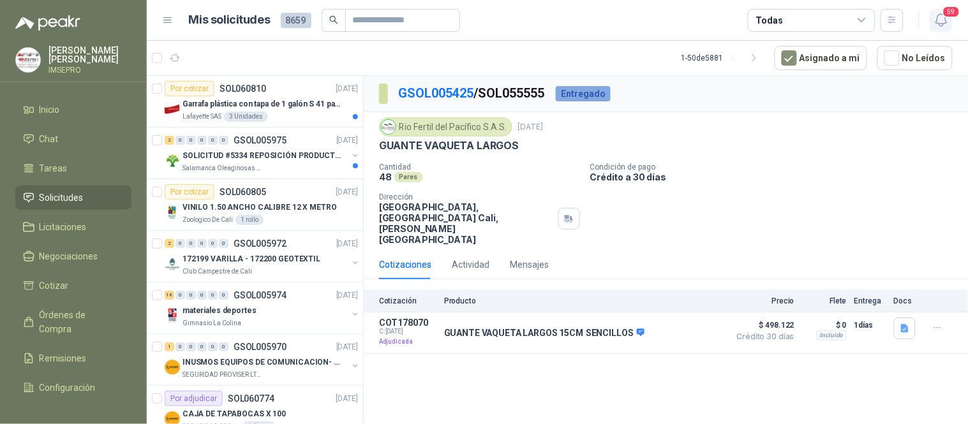
click at [940, 19] on icon "button" at bounding box center [942, 20] width 16 height 16
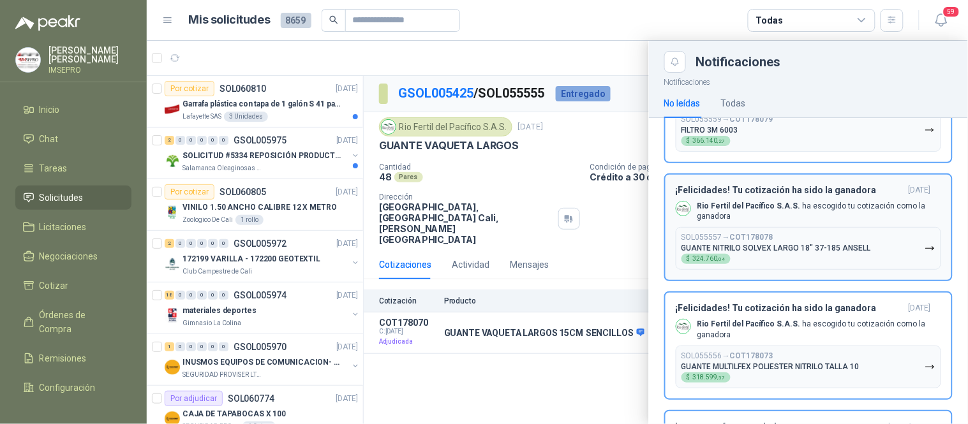
scroll to position [5059, 0]
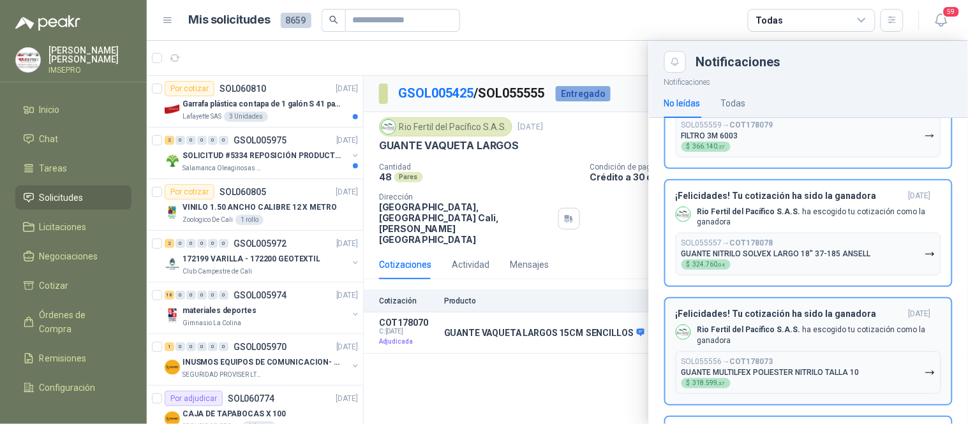
click at [925, 368] on icon "button" at bounding box center [930, 373] width 11 height 11
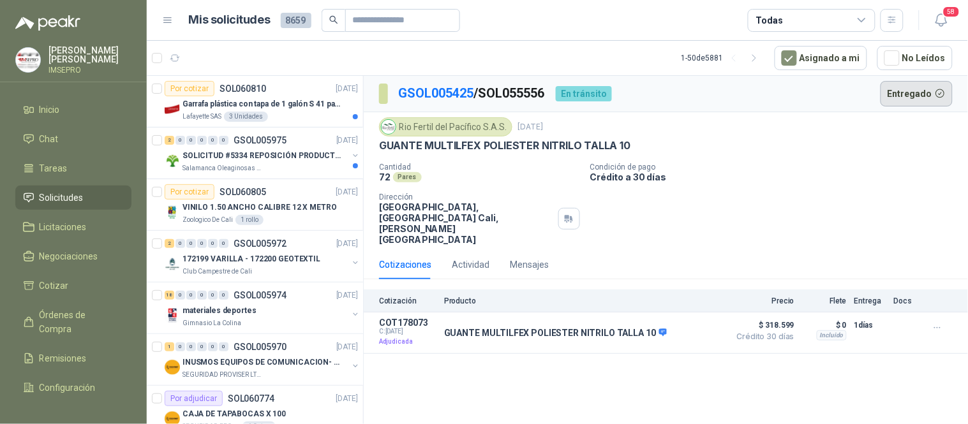
click at [915, 93] on button "Entregado" at bounding box center [917, 94] width 73 height 26
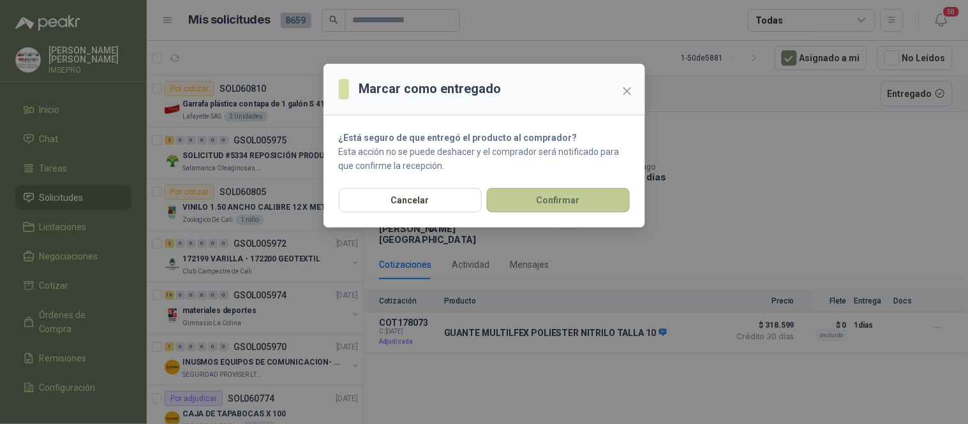
click at [588, 201] on button "Confirmar" at bounding box center [558, 200] width 143 height 24
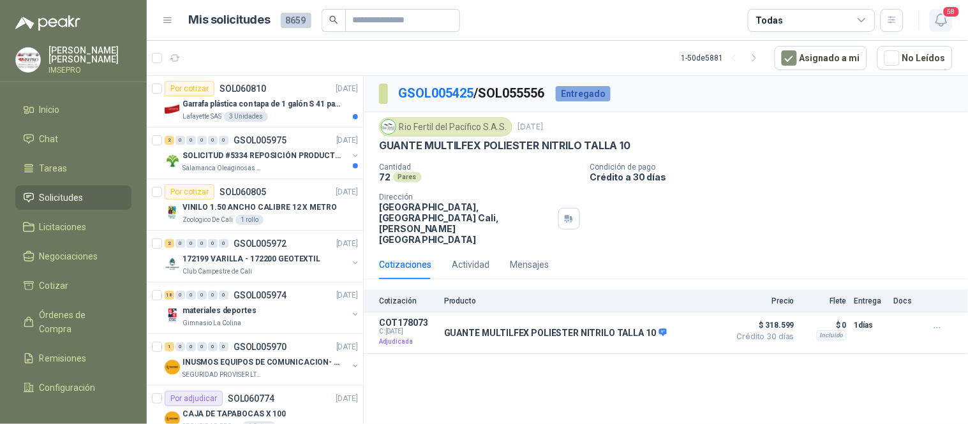
click at [940, 21] on icon "button" at bounding box center [942, 20] width 16 height 16
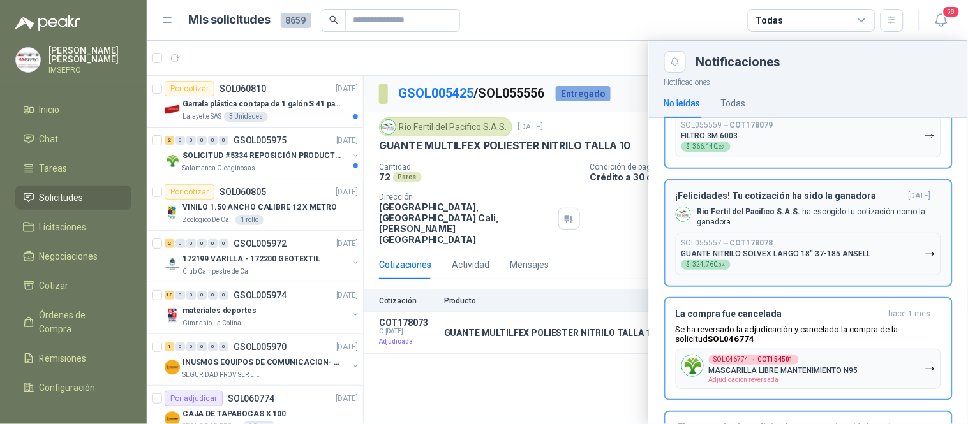
click at [925, 249] on icon "button" at bounding box center [930, 254] width 11 height 11
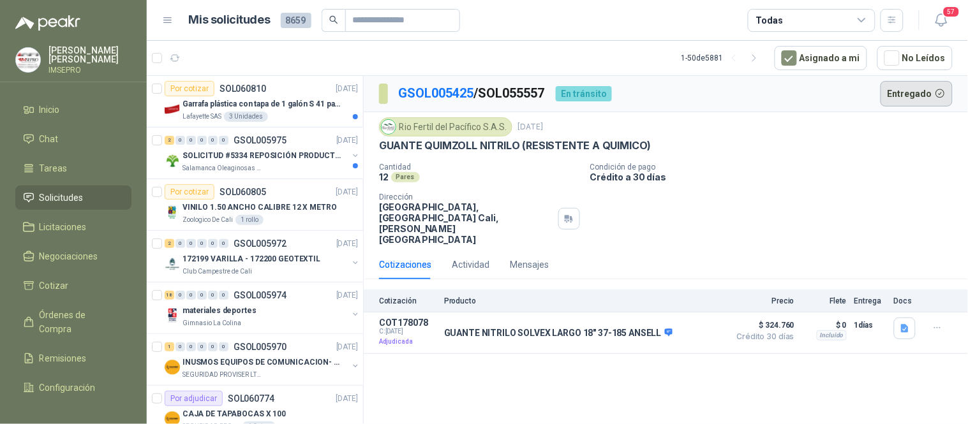
click at [910, 92] on button "Entregado" at bounding box center [917, 94] width 73 height 26
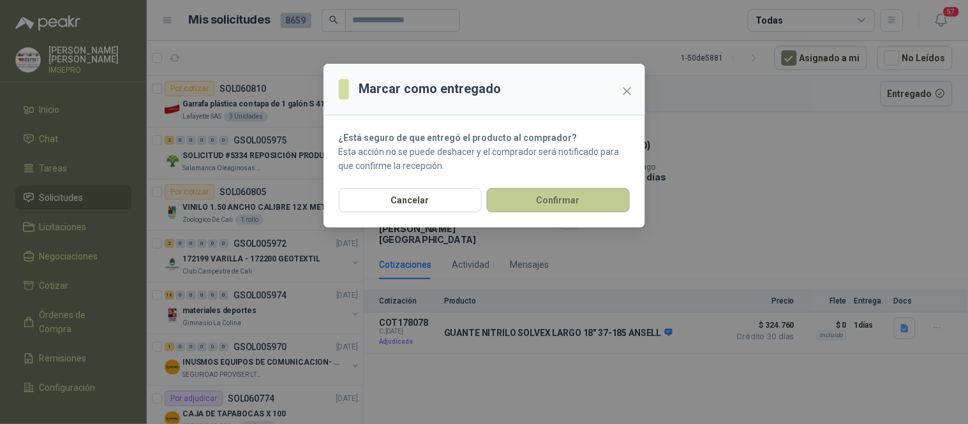
click at [607, 200] on button "Confirmar" at bounding box center [558, 200] width 143 height 24
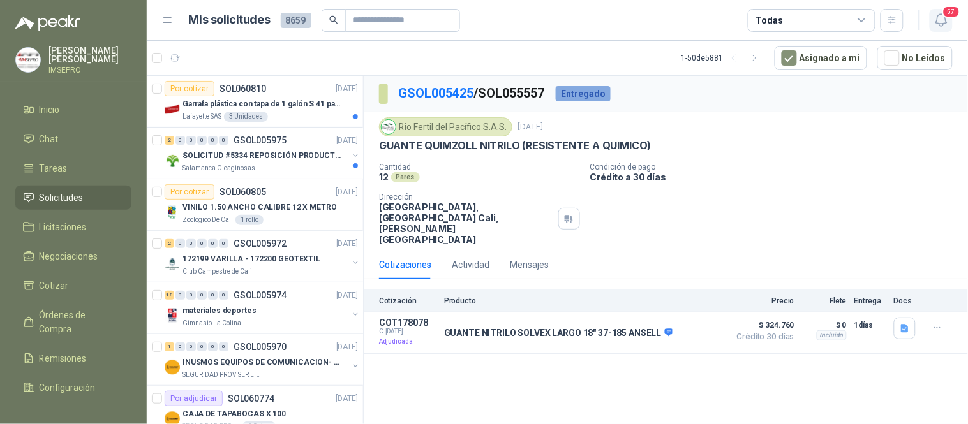
click at [938, 23] on icon "button" at bounding box center [940, 20] width 11 height 12
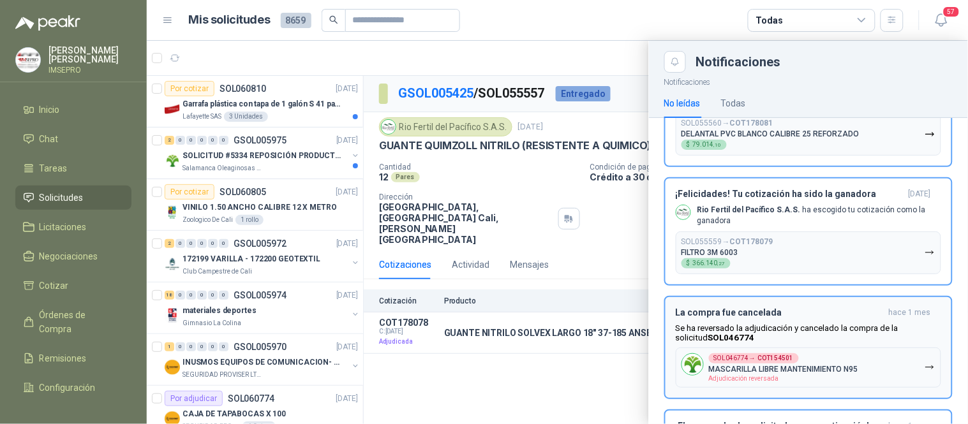
scroll to position [4917, 0]
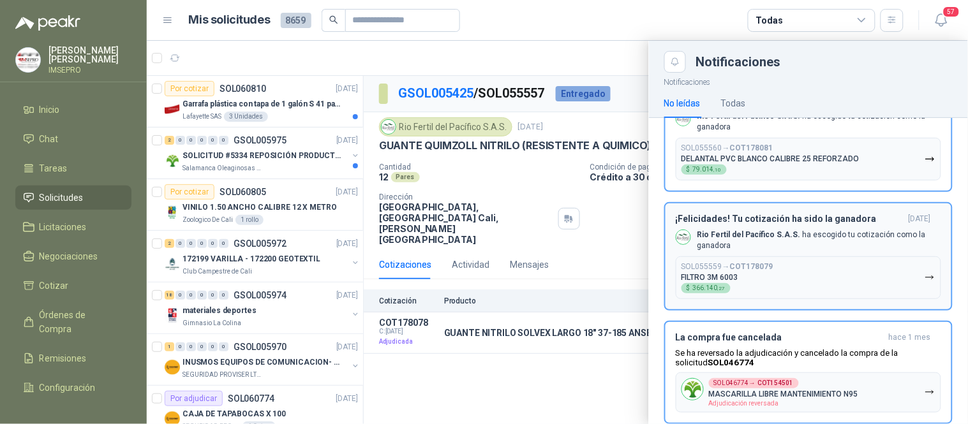
click at [926, 276] on icon "button" at bounding box center [930, 277] width 8 height 3
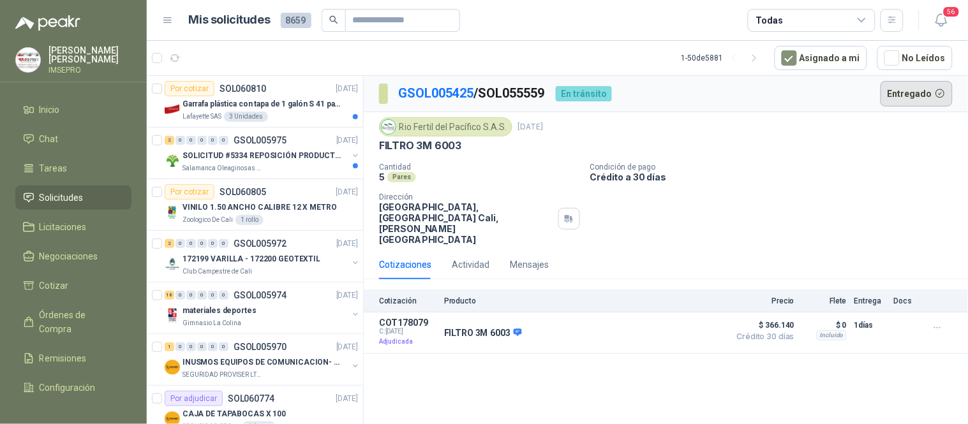
click at [908, 96] on button "Entregado" at bounding box center [917, 94] width 73 height 26
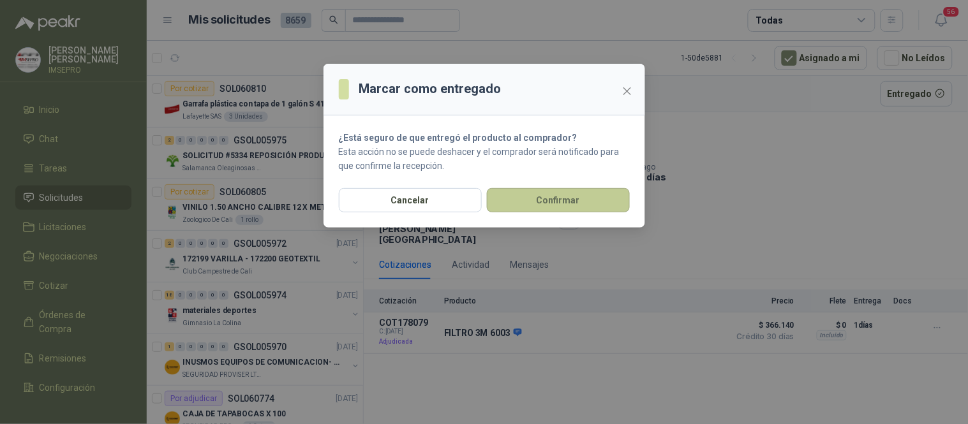
click at [555, 195] on button "Confirmar" at bounding box center [558, 200] width 143 height 24
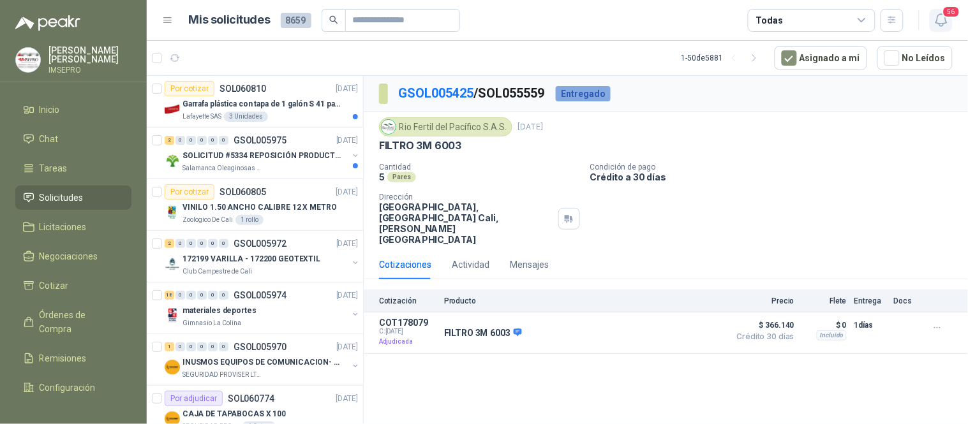
click at [939, 24] on icon "button" at bounding box center [940, 20] width 11 height 12
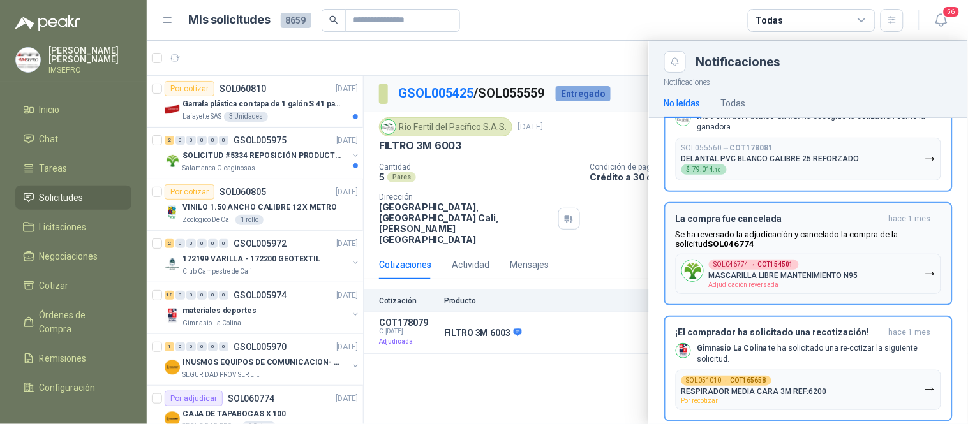
scroll to position [4775, 0]
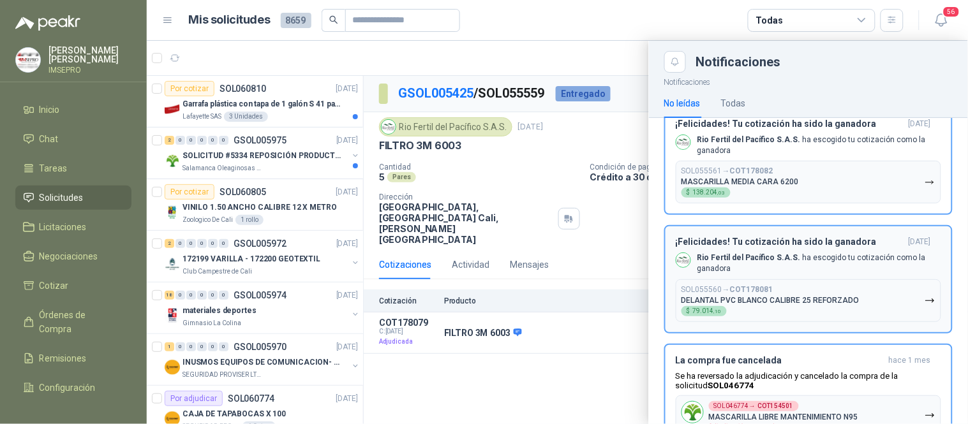
click at [925, 295] on icon "button" at bounding box center [930, 300] width 11 height 11
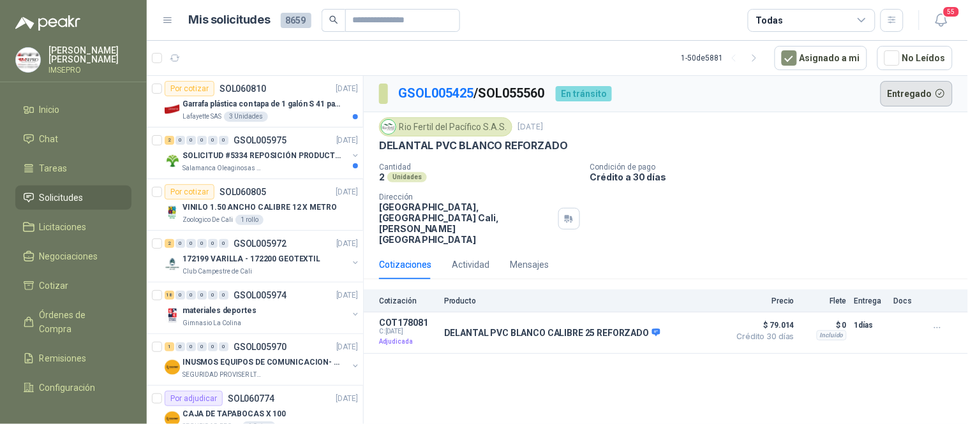
click at [906, 96] on button "Entregado" at bounding box center [917, 94] width 73 height 26
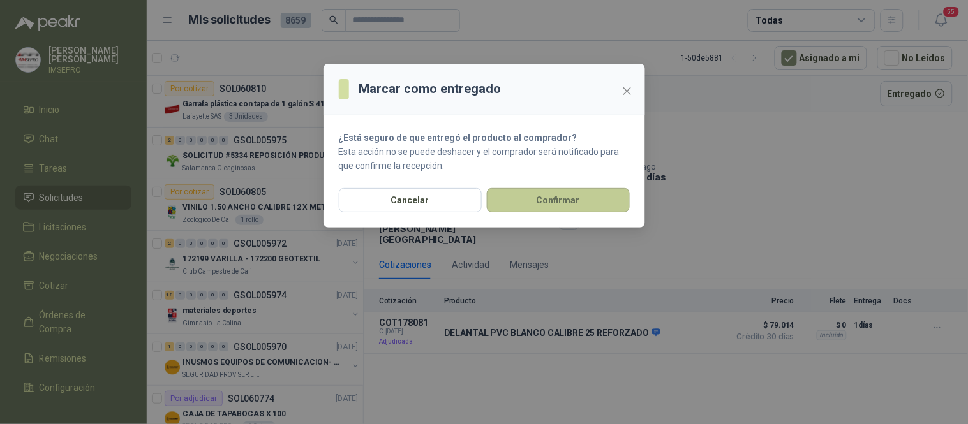
click at [581, 203] on button "Confirmar" at bounding box center [558, 200] width 143 height 24
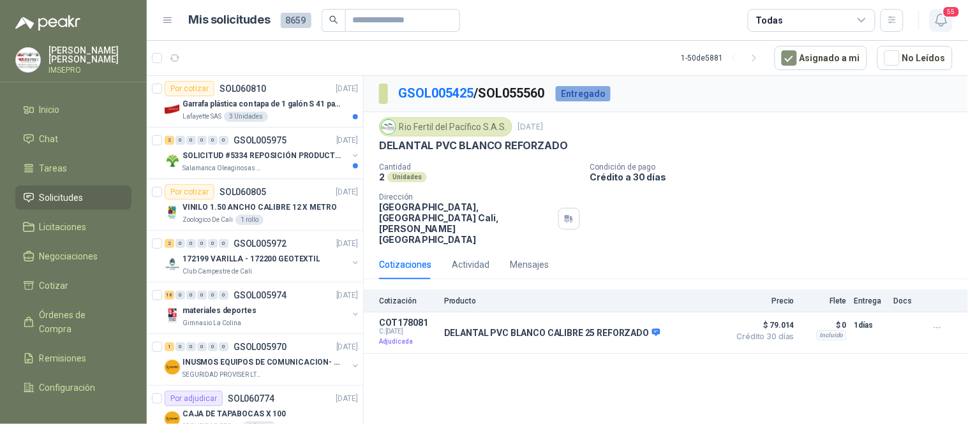
click at [946, 23] on icon "button" at bounding box center [942, 20] width 16 height 16
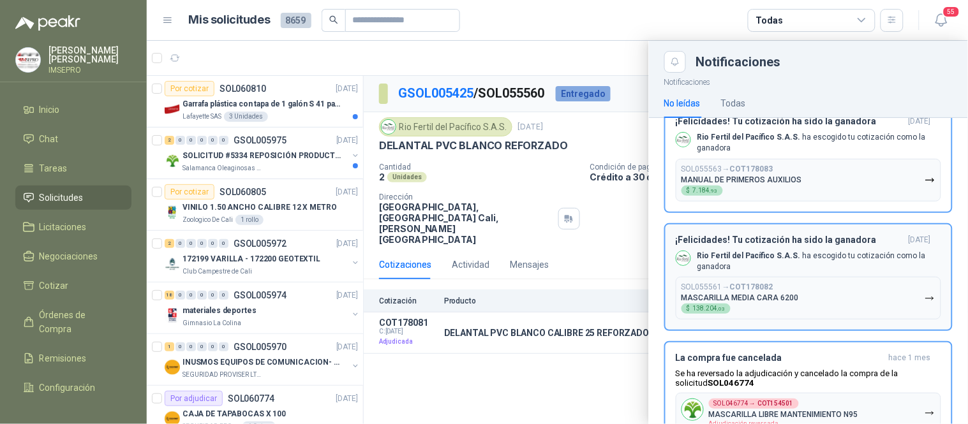
scroll to position [4634, 0]
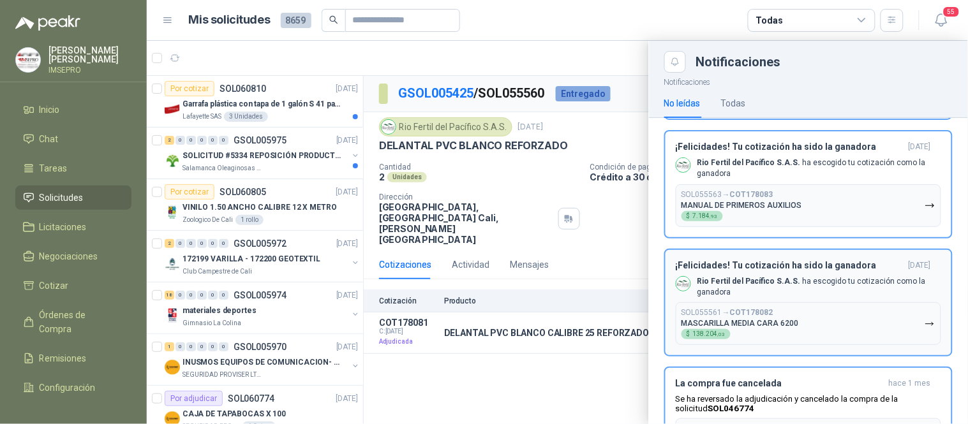
click at [925, 319] on icon "button" at bounding box center [930, 324] width 11 height 11
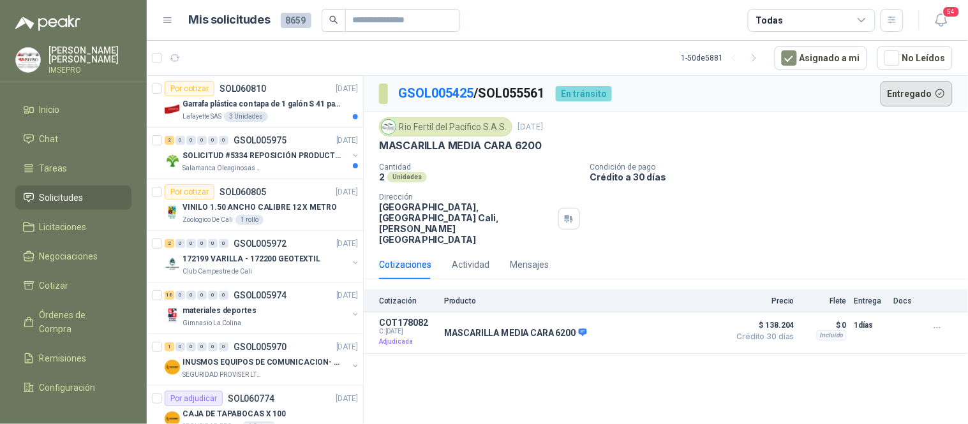
click at [917, 92] on button "Entregado" at bounding box center [917, 94] width 73 height 26
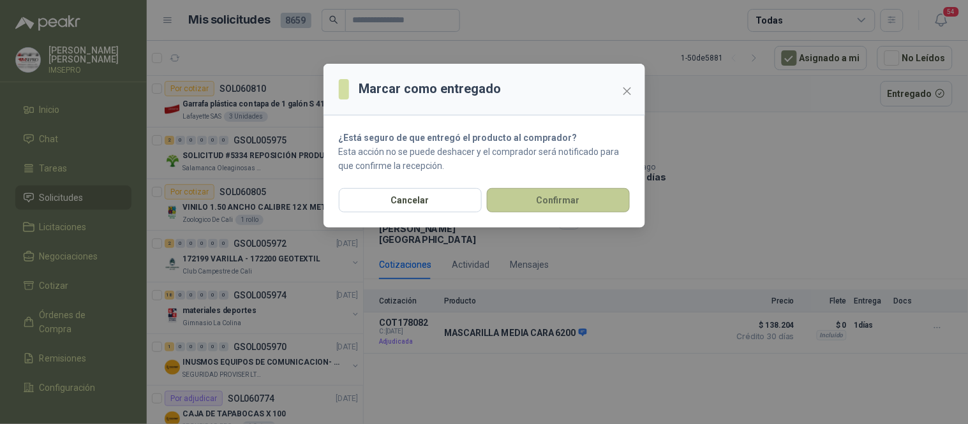
click at [570, 198] on button "Confirmar" at bounding box center [558, 200] width 143 height 24
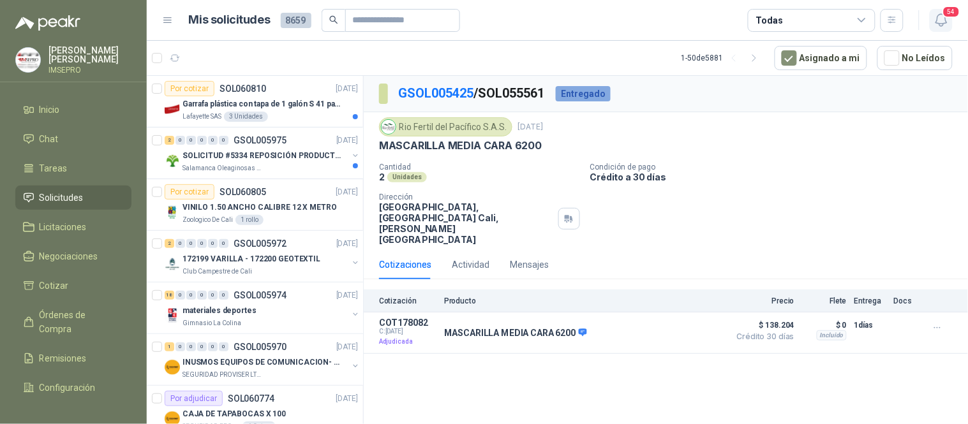
click at [939, 15] on icon "button" at bounding box center [940, 20] width 11 height 12
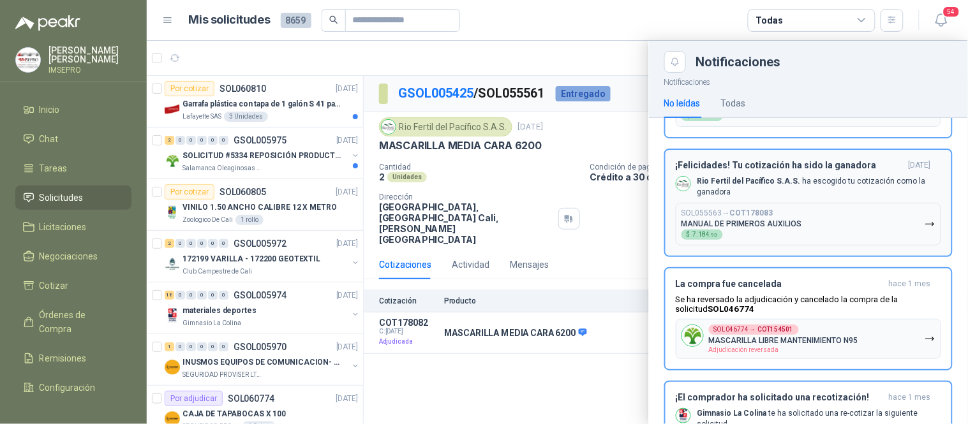
scroll to position [4563, 0]
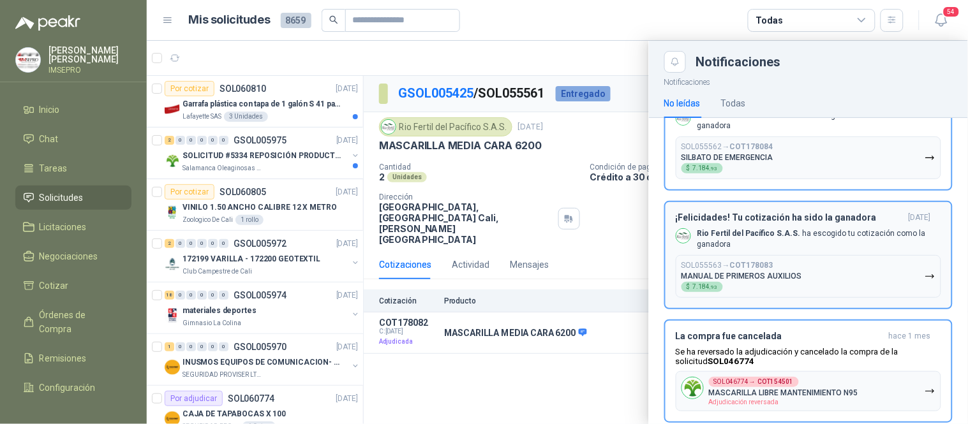
click at [925, 271] on icon "button" at bounding box center [930, 276] width 11 height 11
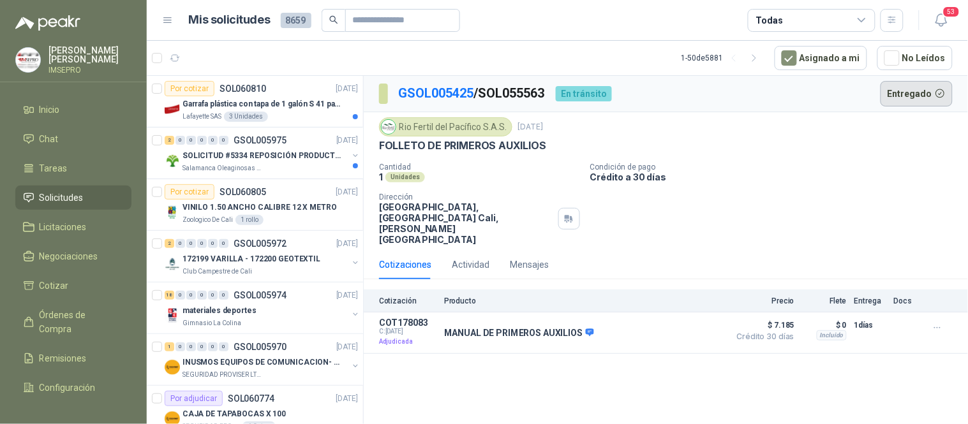
click at [913, 96] on button "Entregado" at bounding box center [917, 94] width 73 height 26
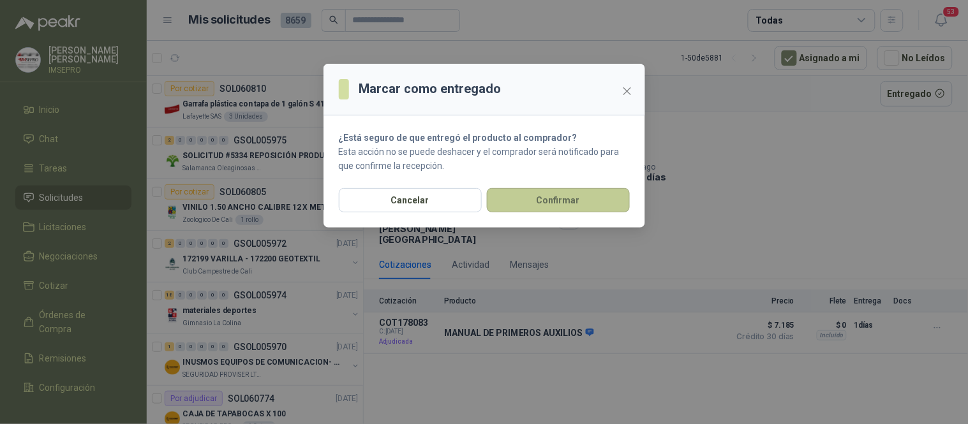
click at [605, 198] on button "Confirmar" at bounding box center [558, 200] width 143 height 24
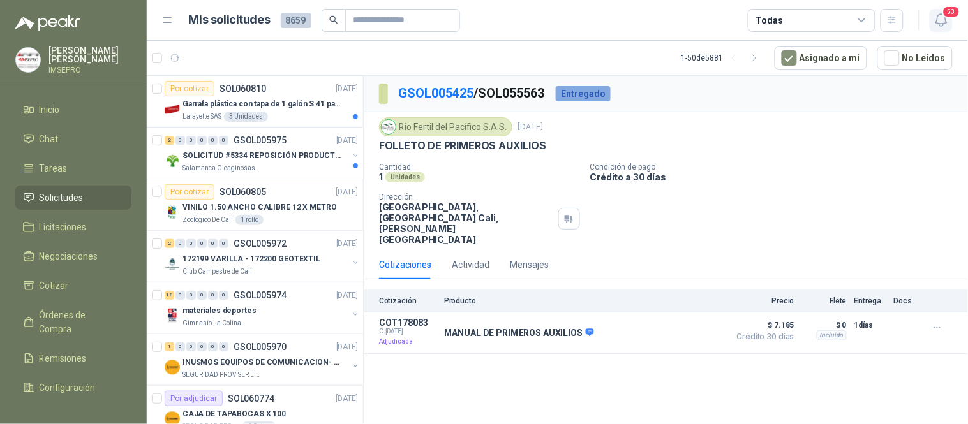
click at [946, 16] on span "53" at bounding box center [951, 12] width 18 height 12
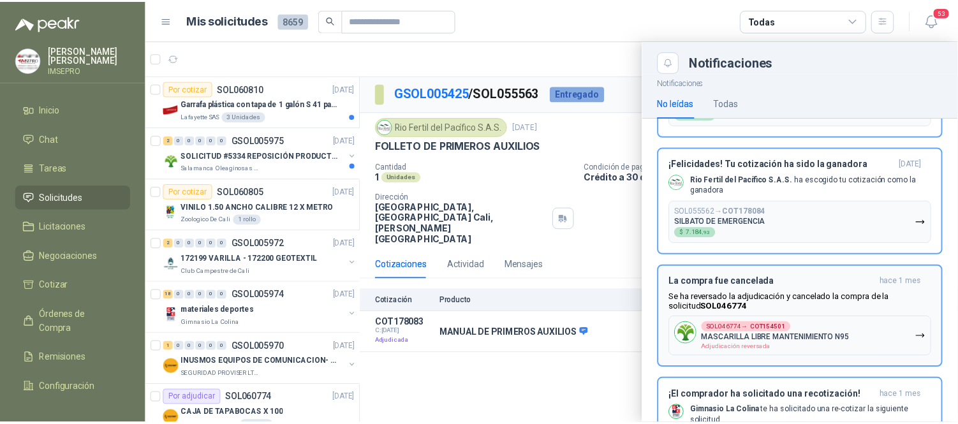
scroll to position [4421, 0]
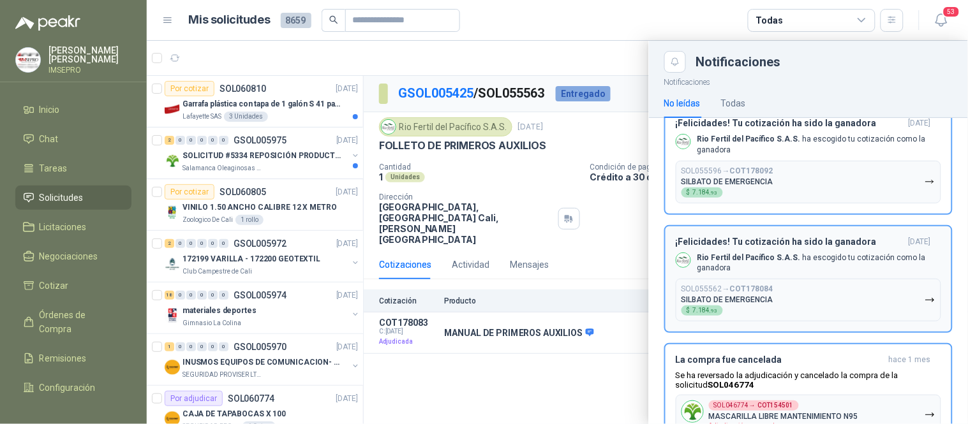
click at [925, 295] on icon "button" at bounding box center [930, 300] width 11 height 11
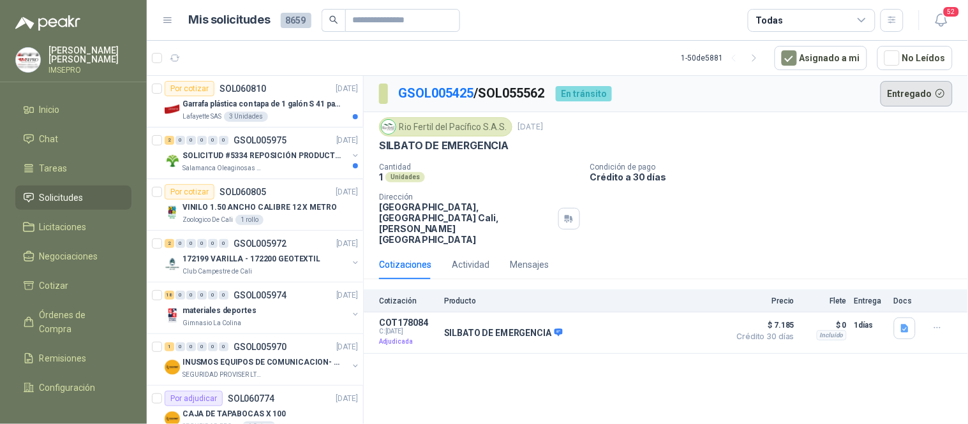
click at [907, 96] on button "Entregado" at bounding box center [917, 94] width 73 height 26
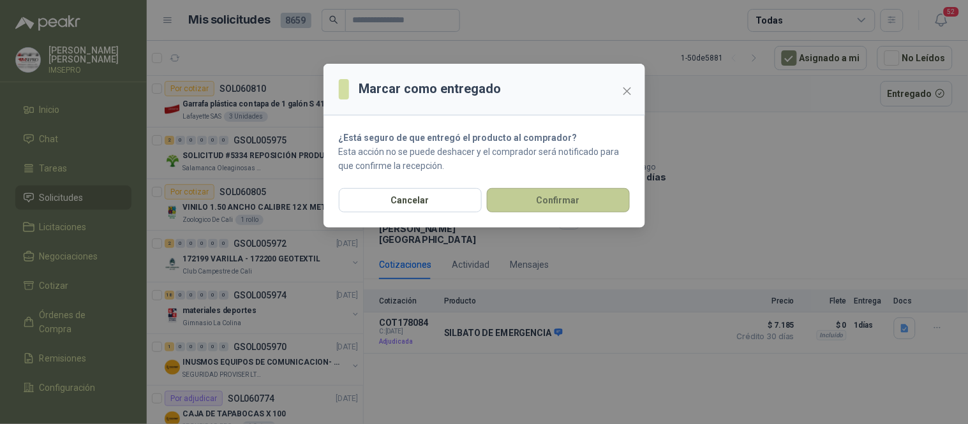
click at [587, 199] on button "Confirmar" at bounding box center [558, 200] width 143 height 24
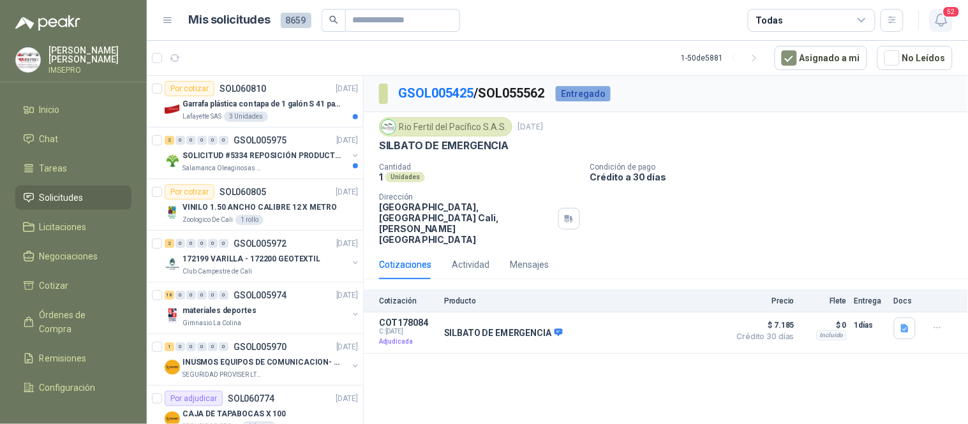
click at [942, 20] on body "[PERSON_NAME] IMSEPRO Inicio Chat Tareas Solicitudes Licitaciones Negociaciones…" at bounding box center [484, 212] width 968 height 424
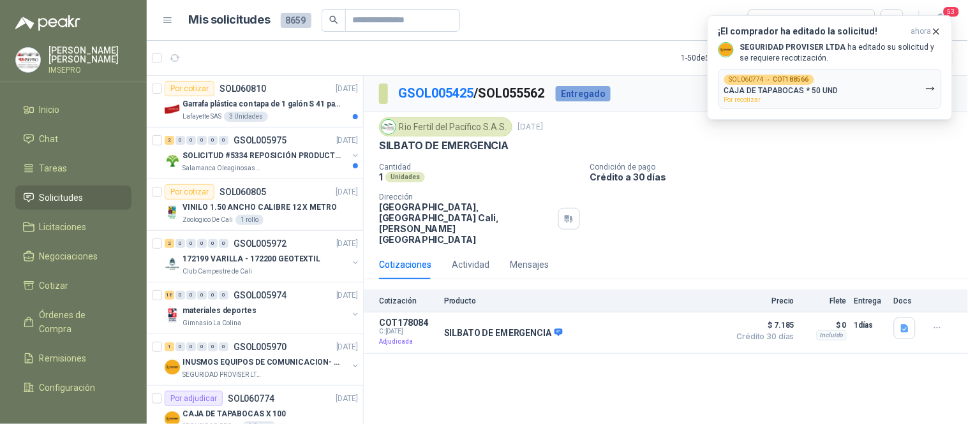
click at [874, 156] on div "Rio Fertil [PERSON_NAME] S.A.S. [DATE] SILBATO DE EMERGENCIA Cantidad 1 Unidade…" at bounding box center [666, 181] width 574 height 128
click at [928, 92] on icon "button" at bounding box center [930, 89] width 11 height 11
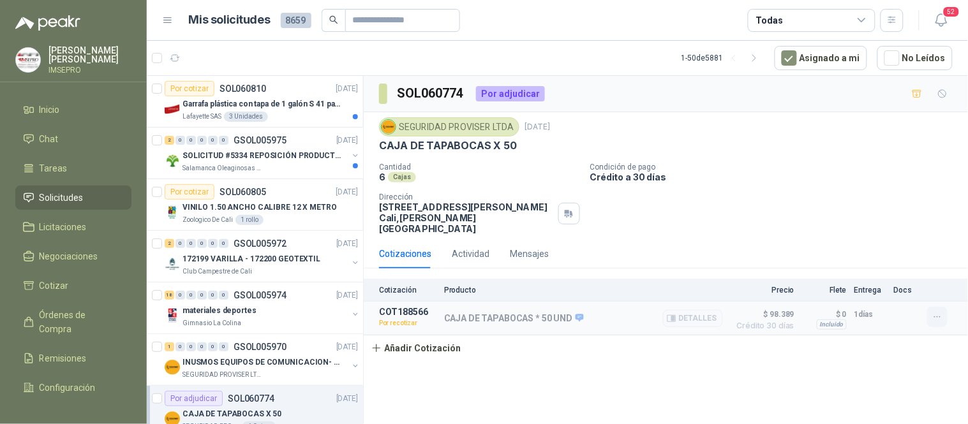
click at [934, 314] on button "button" at bounding box center [937, 317] width 20 height 20
click at [871, 228] on button "Editar" at bounding box center [912, 232] width 102 height 20
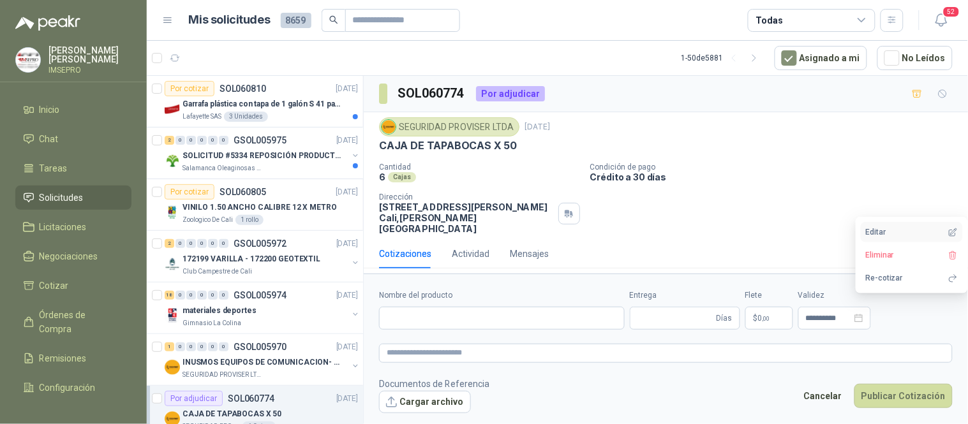
type input "**********"
type input "*"
type textarea "**********"
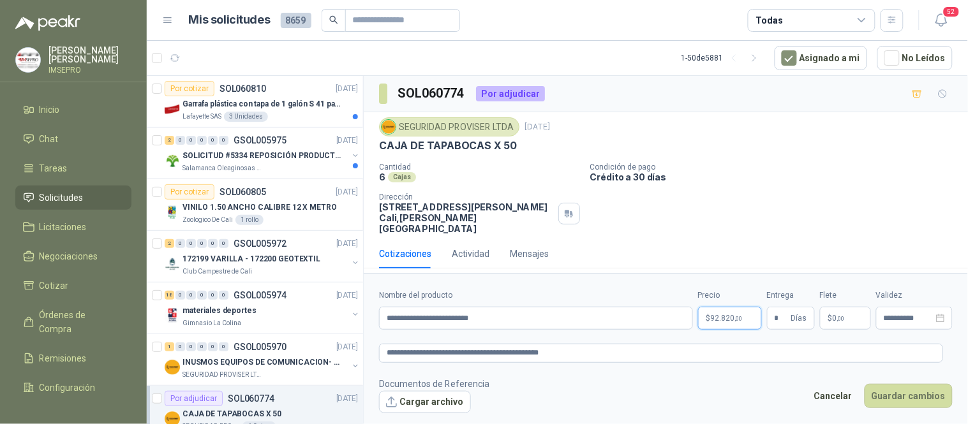
click at [725, 319] on body "[PERSON_NAME] IMSEPRO Inicio Chat Tareas Solicitudes Licitaciones Negociaciones…" at bounding box center [484, 212] width 968 height 424
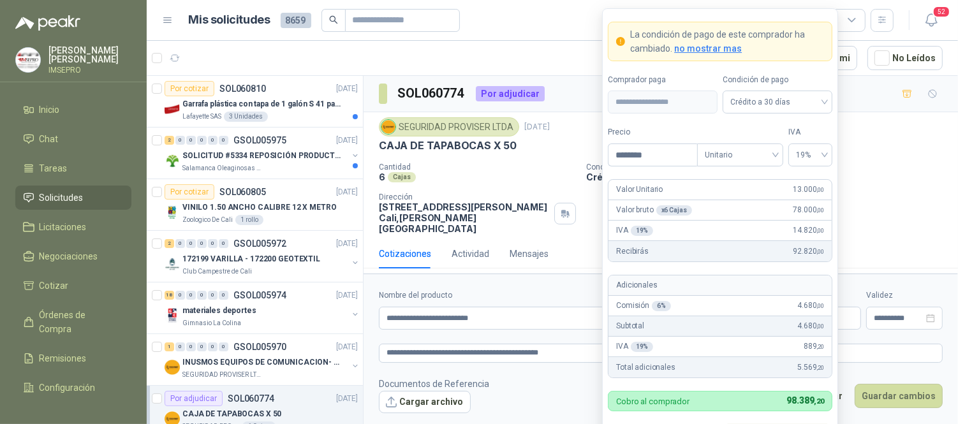
scroll to position [27, 0]
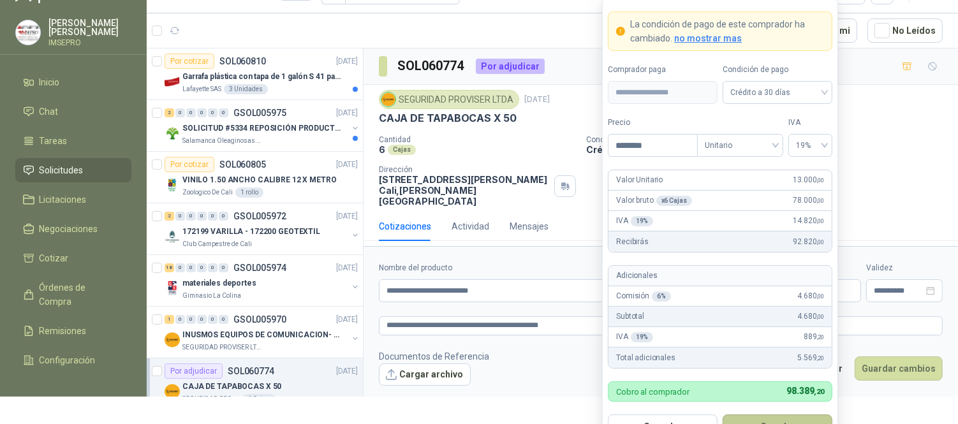
click at [777, 416] on button "Guardar" at bounding box center [778, 427] width 110 height 24
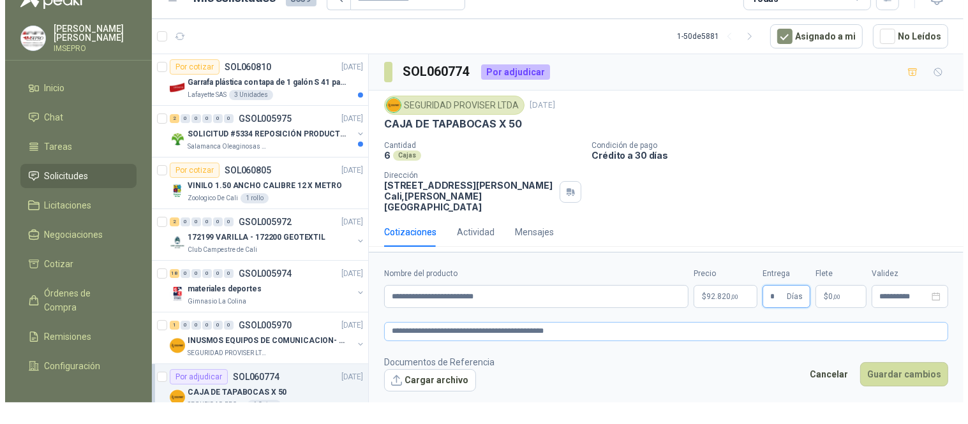
scroll to position [0, 0]
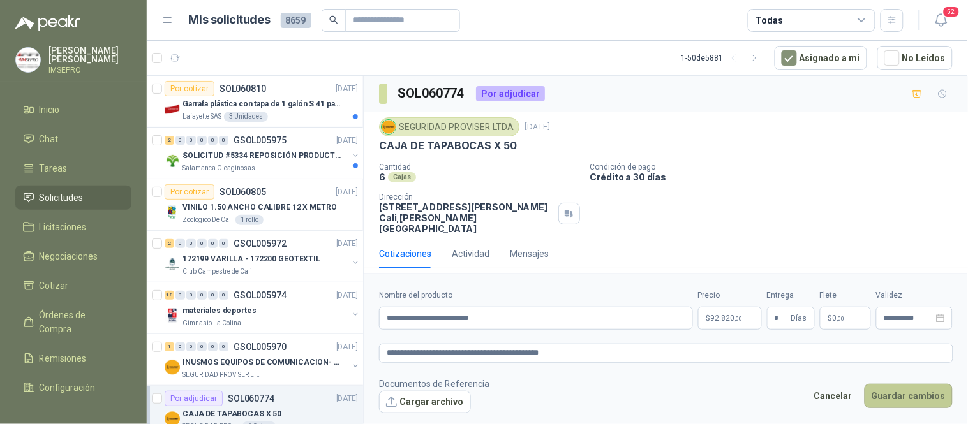
click at [893, 393] on button "Guardar cambios" at bounding box center [909, 396] width 88 height 24
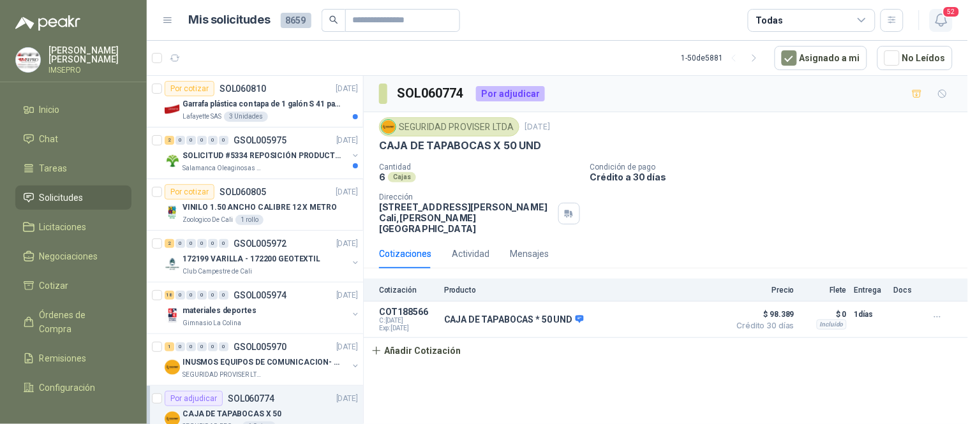
click at [941, 20] on icon "button" at bounding box center [942, 20] width 16 height 16
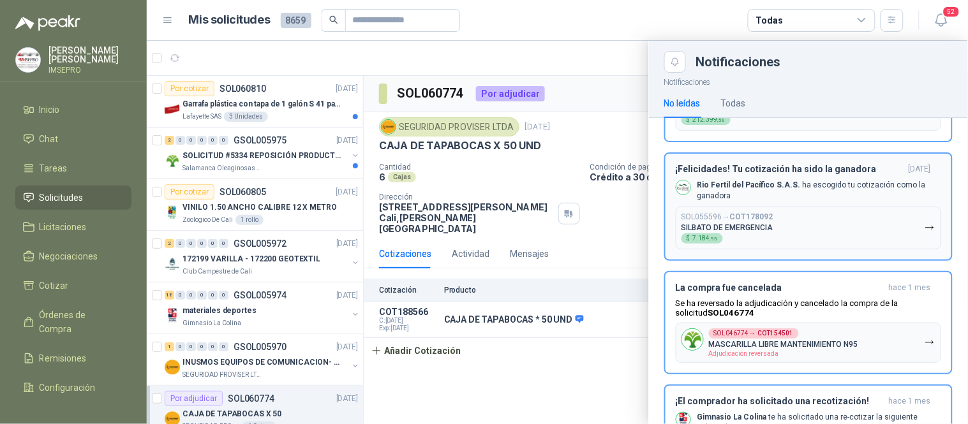
scroll to position [4350, 0]
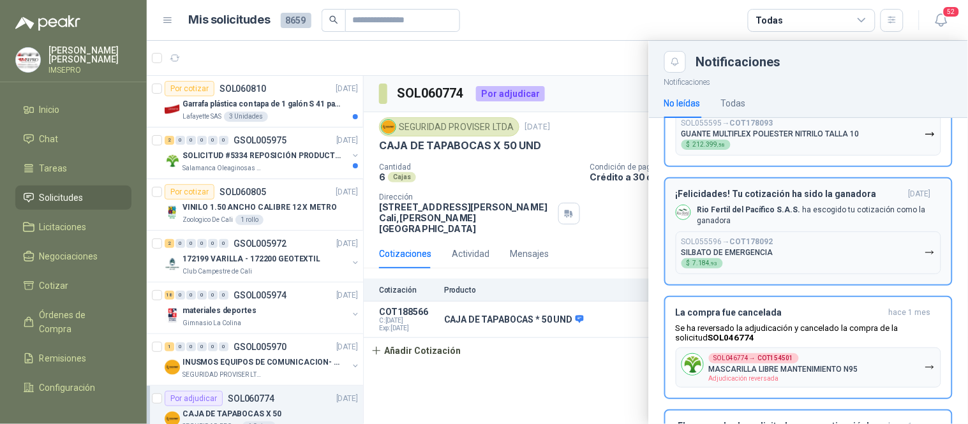
click at [925, 248] on icon "button" at bounding box center [930, 253] width 11 height 11
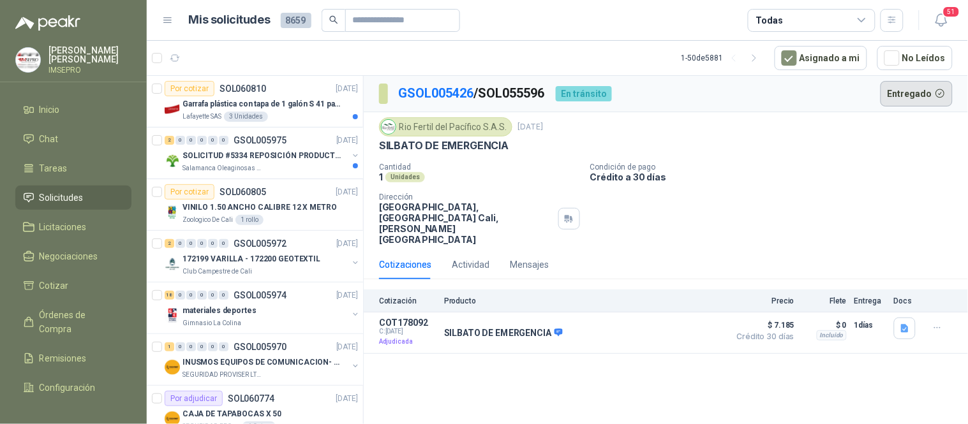
click at [900, 93] on button "Entregado" at bounding box center [917, 94] width 73 height 26
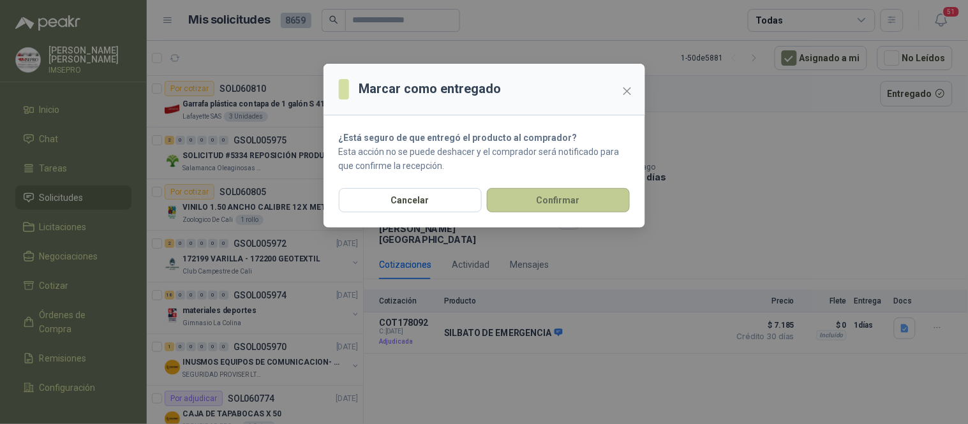
click at [600, 199] on button "Confirmar" at bounding box center [558, 200] width 143 height 24
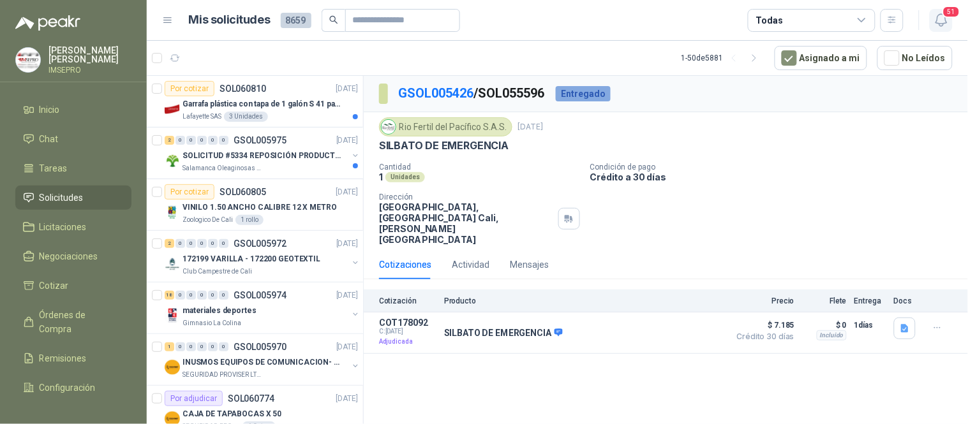
click at [941, 22] on icon "button" at bounding box center [942, 20] width 16 height 16
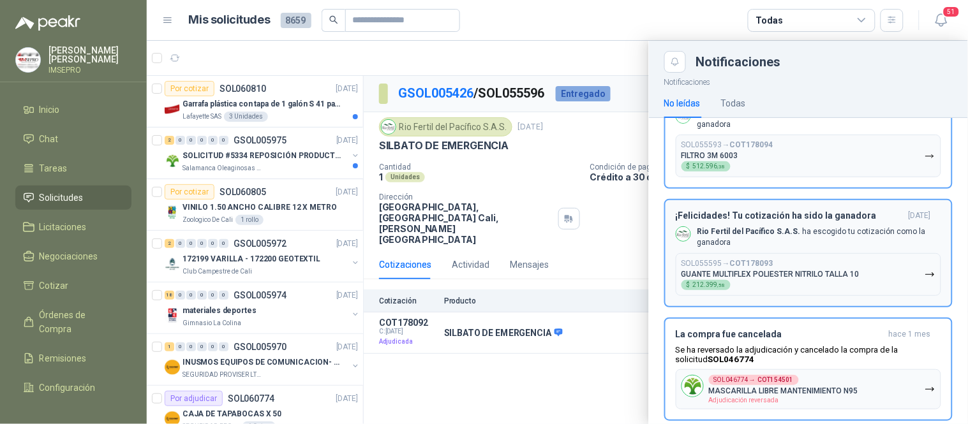
scroll to position [4208, 0]
click at [925, 271] on icon "button" at bounding box center [930, 276] width 11 height 11
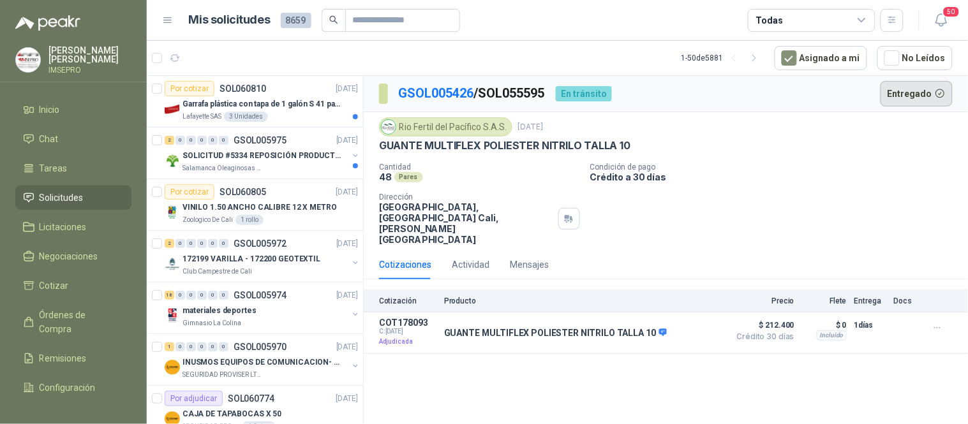
click at [916, 93] on button "Entregado" at bounding box center [917, 94] width 73 height 26
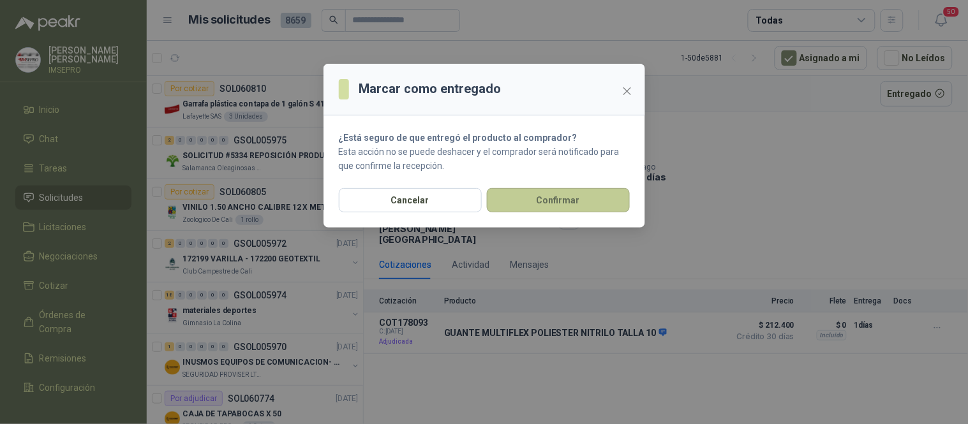
click at [566, 202] on button "Confirmar" at bounding box center [558, 200] width 143 height 24
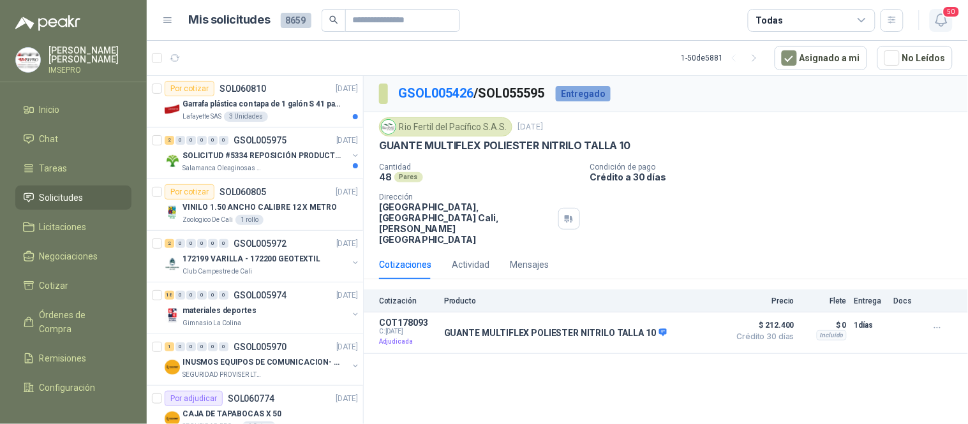
click at [942, 20] on icon "button" at bounding box center [942, 20] width 16 height 16
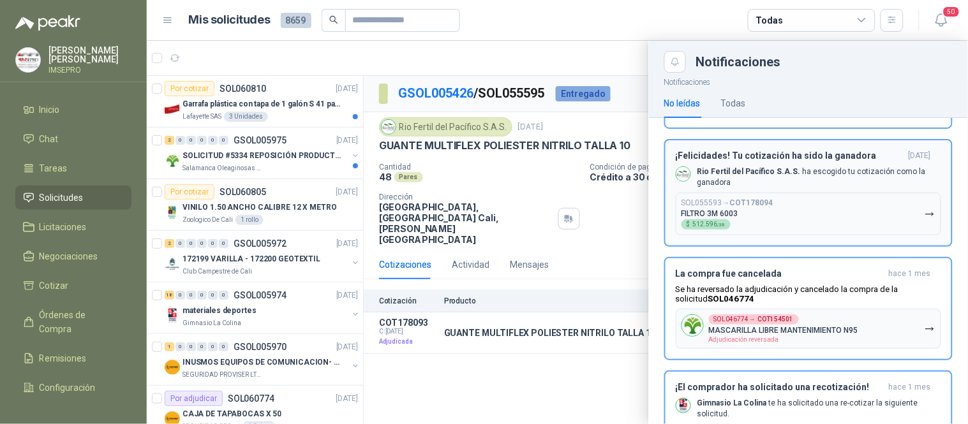
scroll to position [4066, 0]
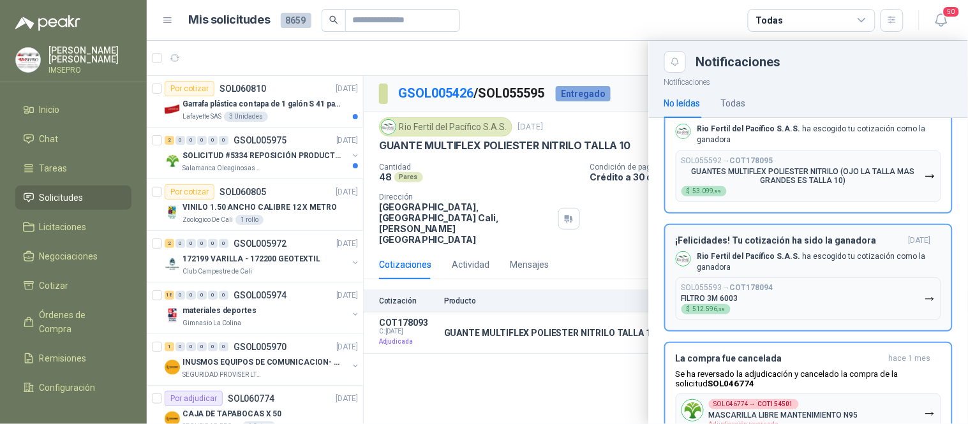
click at [925, 294] on icon "button" at bounding box center [930, 299] width 11 height 11
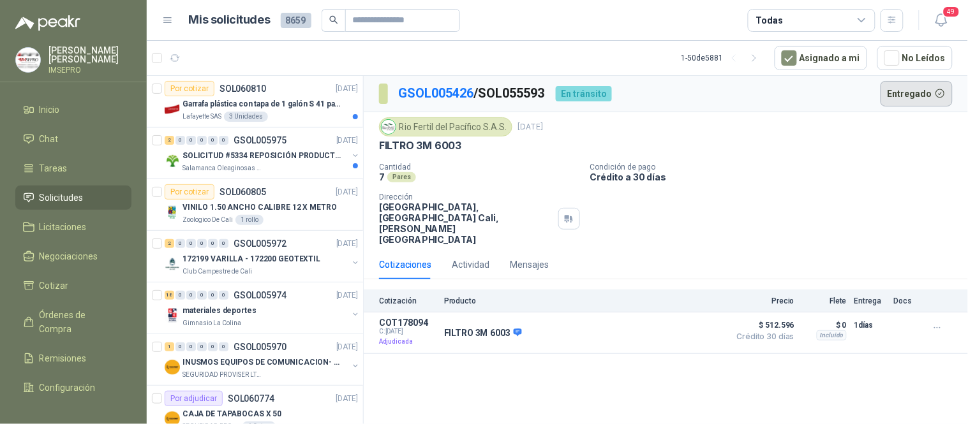
click at [911, 90] on button "Entregado" at bounding box center [917, 94] width 73 height 26
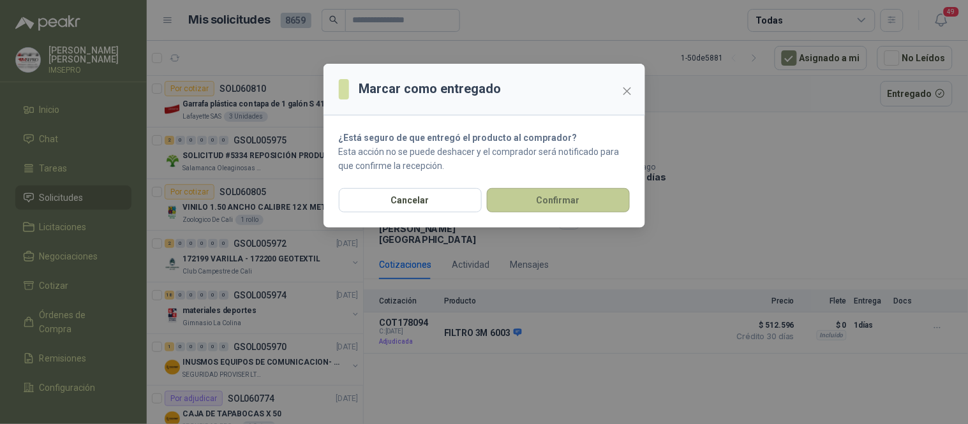
click at [588, 195] on button "Confirmar" at bounding box center [558, 200] width 143 height 24
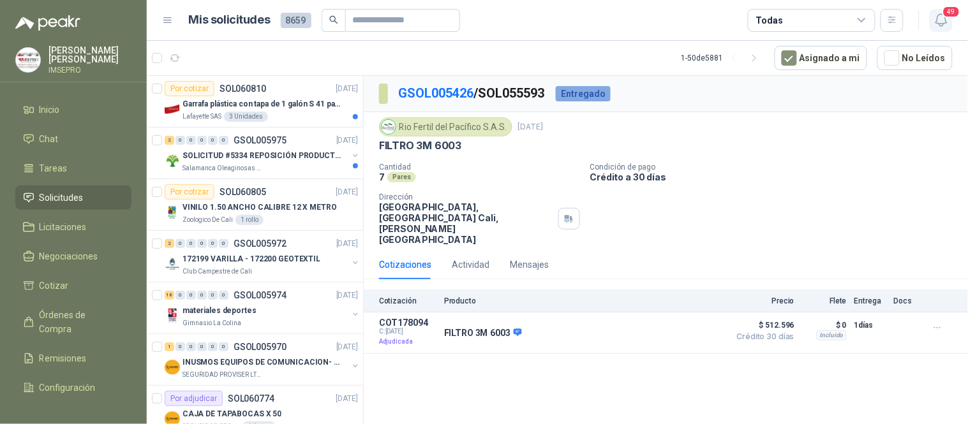
click at [934, 20] on icon "button" at bounding box center [942, 20] width 16 height 16
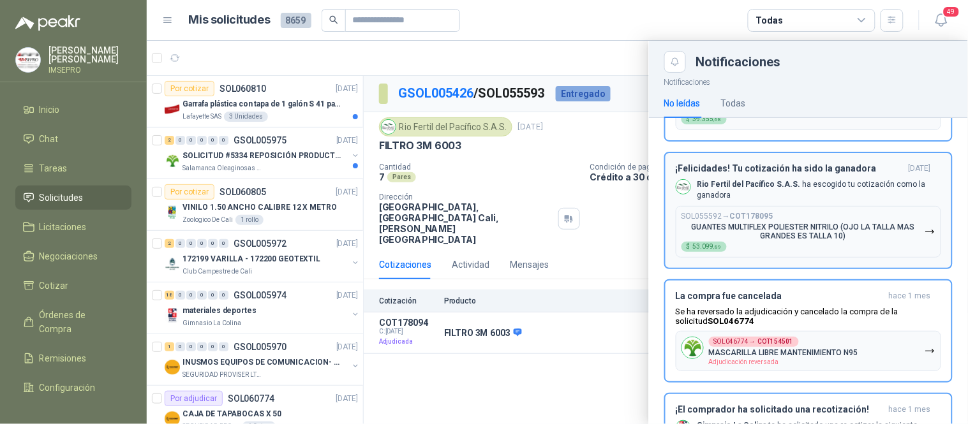
scroll to position [3925, 0]
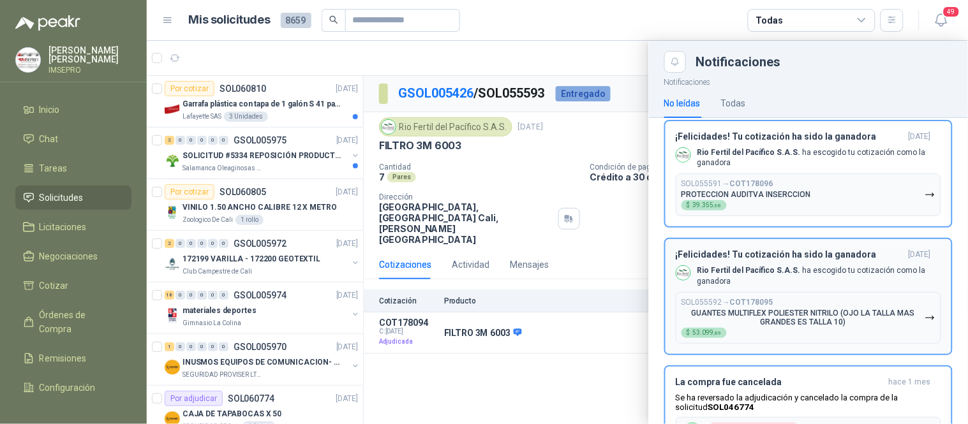
click at [926, 316] on icon "button" at bounding box center [930, 317] width 8 height 3
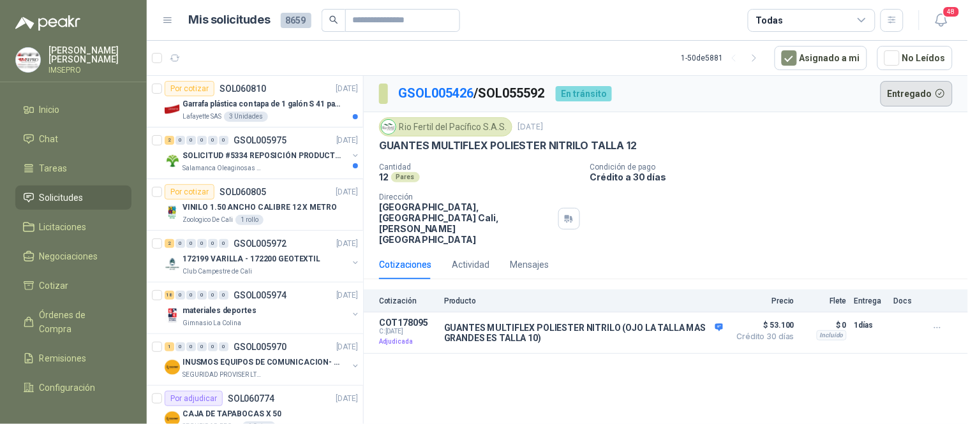
click at [918, 100] on button "Entregado" at bounding box center [917, 94] width 73 height 26
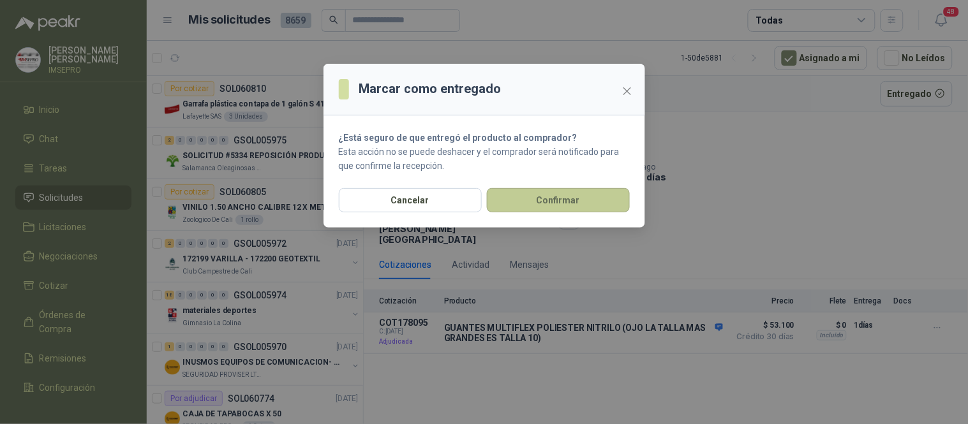
click at [579, 200] on button "Confirmar" at bounding box center [558, 200] width 143 height 24
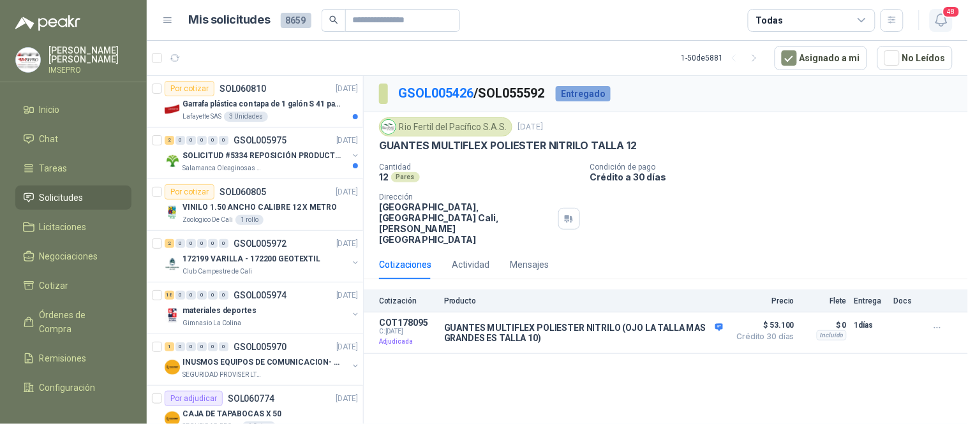
click at [932, 20] on button "48" at bounding box center [941, 20] width 23 height 23
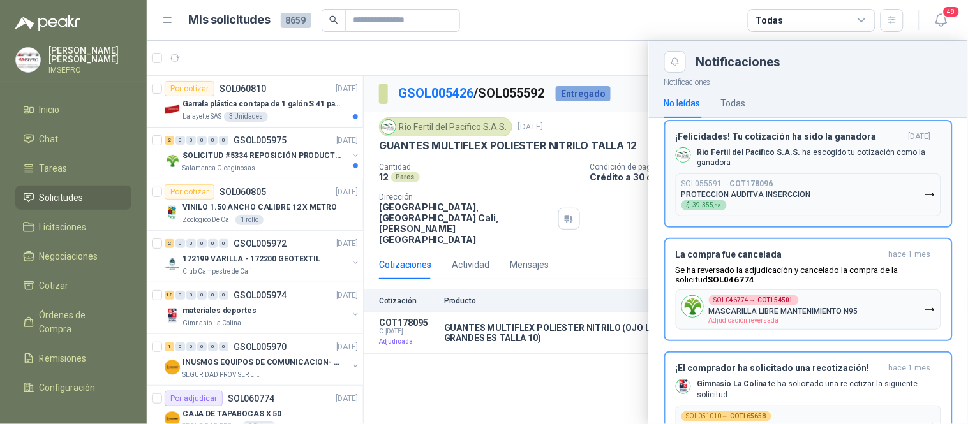
scroll to position [3854, 0]
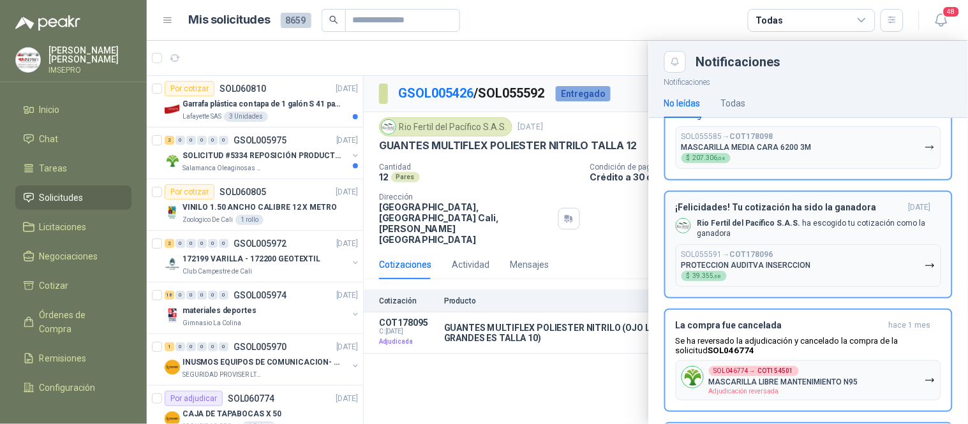
click at [925, 260] on icon "button" at bounding box center [930, 265] width 11 height 11
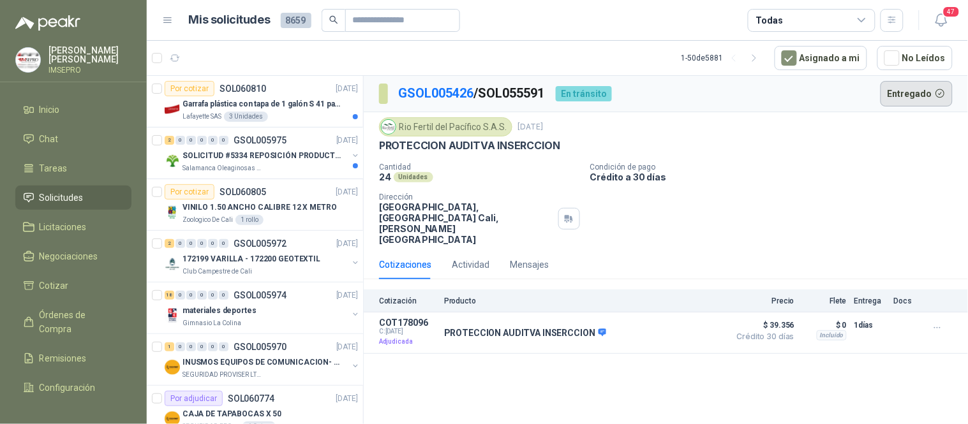
click at [928, 93] on button "Entregado" at bounding box center [917, 94] width 73 height 26
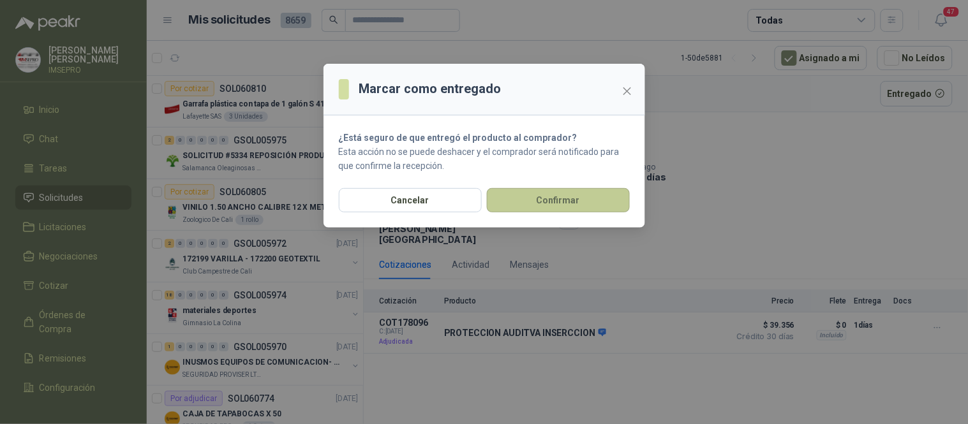
click at [540, 195] on button "Confirmar" at bounding box center [558, 200] width 143 height 24
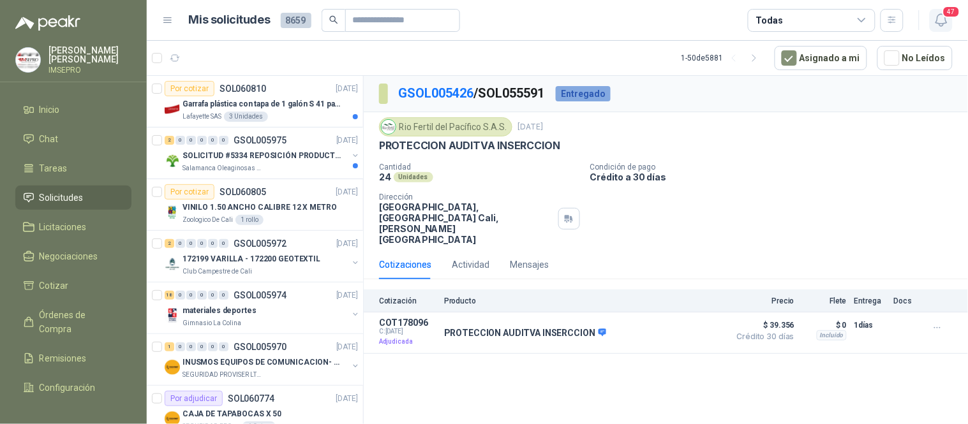
click at [948, 13] on span "47" at bounding box center [951, 12] width 18 height 12
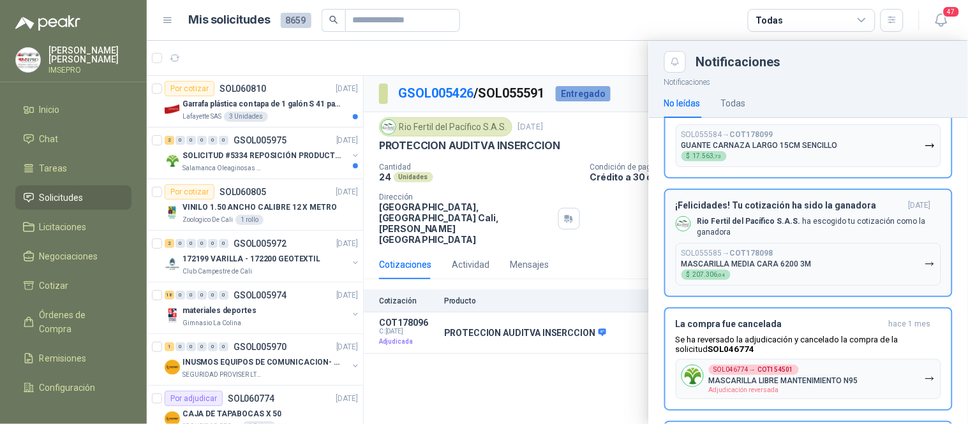
scroll to position [3712, 0]
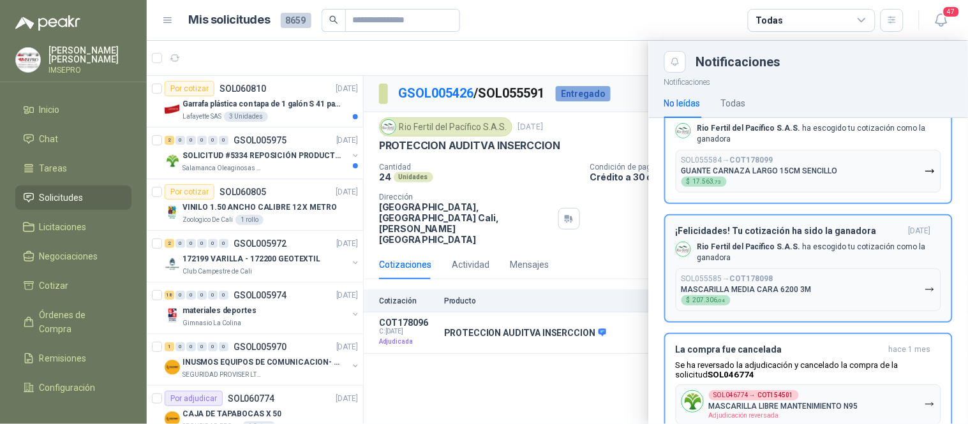
click at [925, 285] on icon "button" at bounding box center [930, 290] width 11 height 11
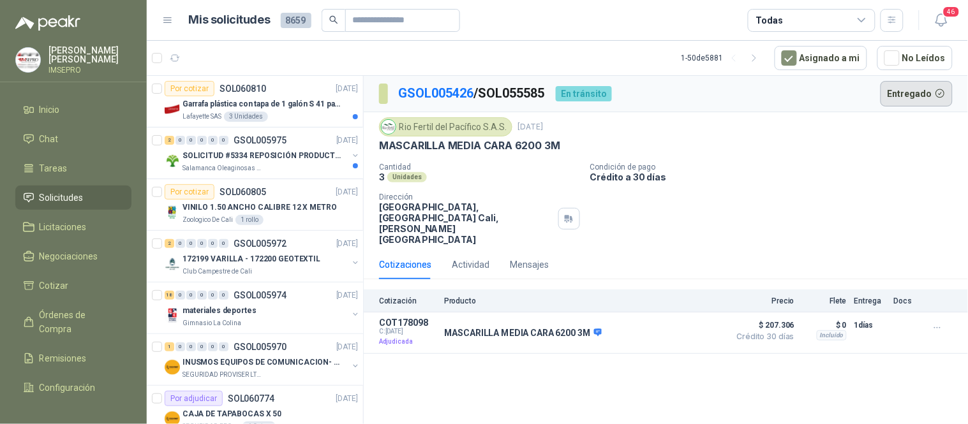
click at [914, 85] on button "Entregado" at bounding box center [917, 94] width 73 height 26
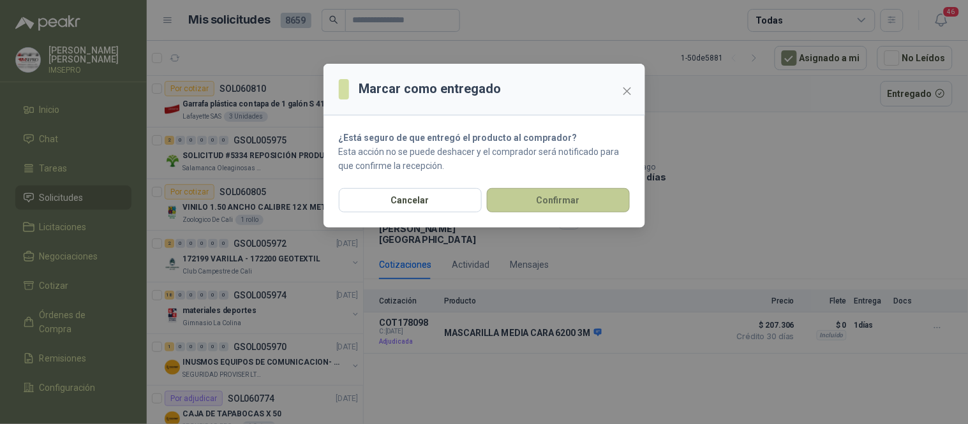
click at [602, 201] on button "Confirmar" at bounding box center [558, 200] width 143 height 24
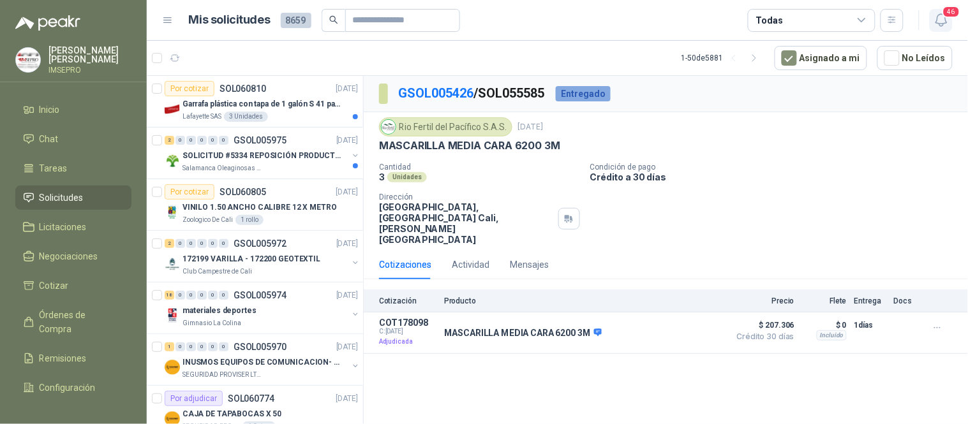
click at [941, 17] on icon "button" at bounding box center [942, 20] width 16 height 16
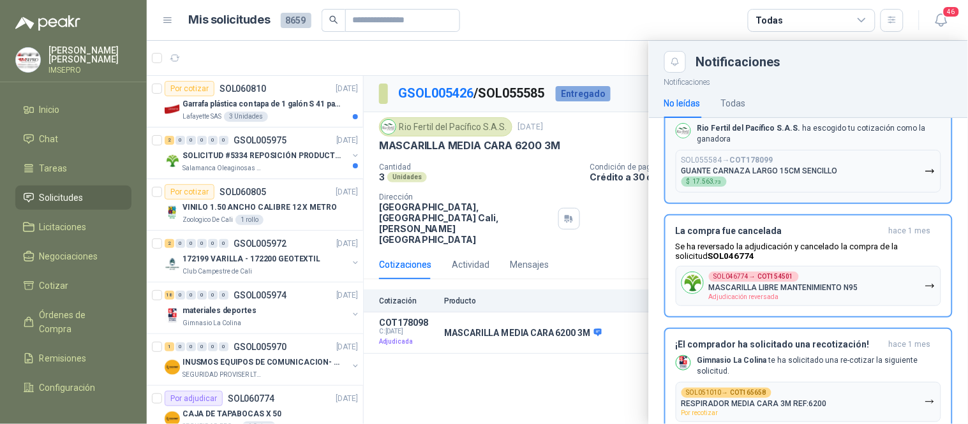
scroll to position [3641, 0]
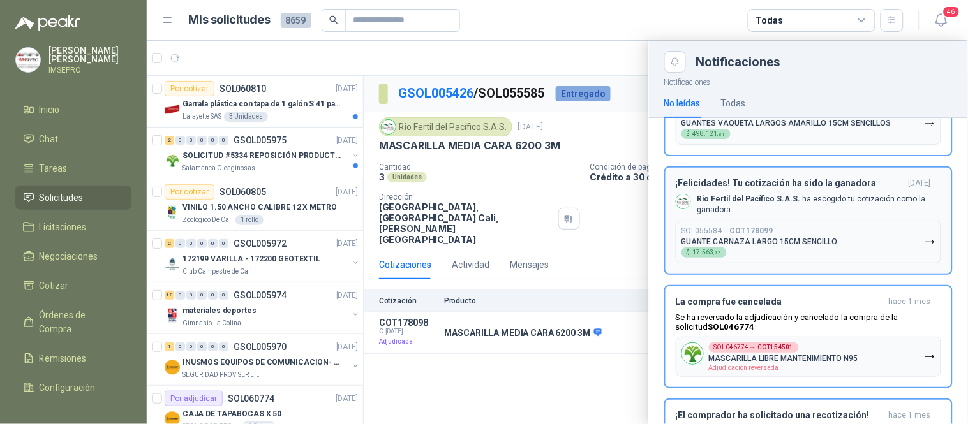
click at [925, 237] on icon "button" at bounding box center [930, 242] width 11 height 11
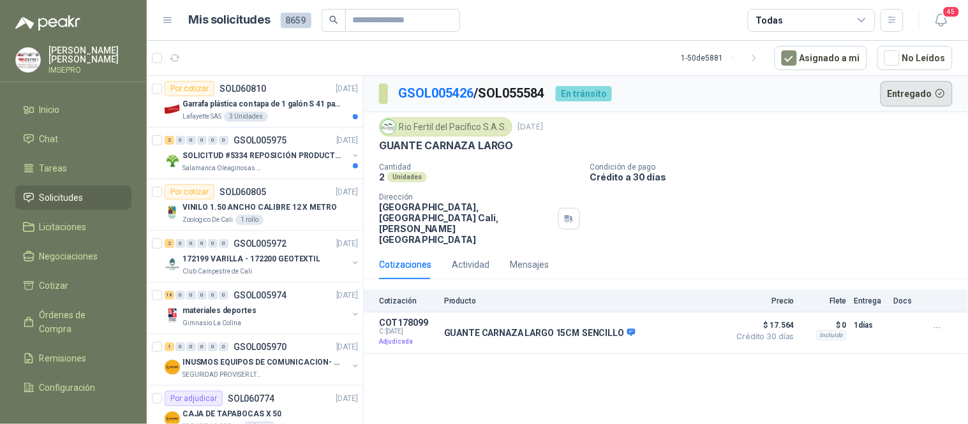
click at [910, 94] on button "Entregado" at bounding box center [917, 94] width 73 height 26
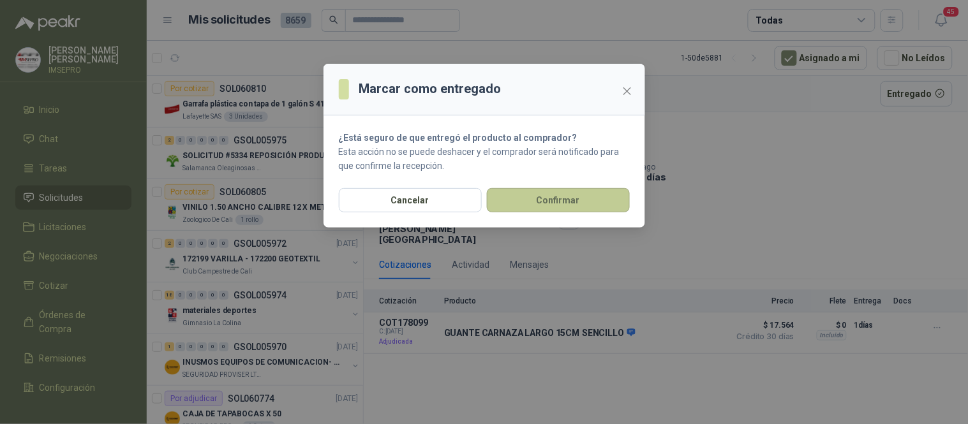
click at [603, 201] on button "Confirmar" at bounding box center [558, 200] width 143 height 24
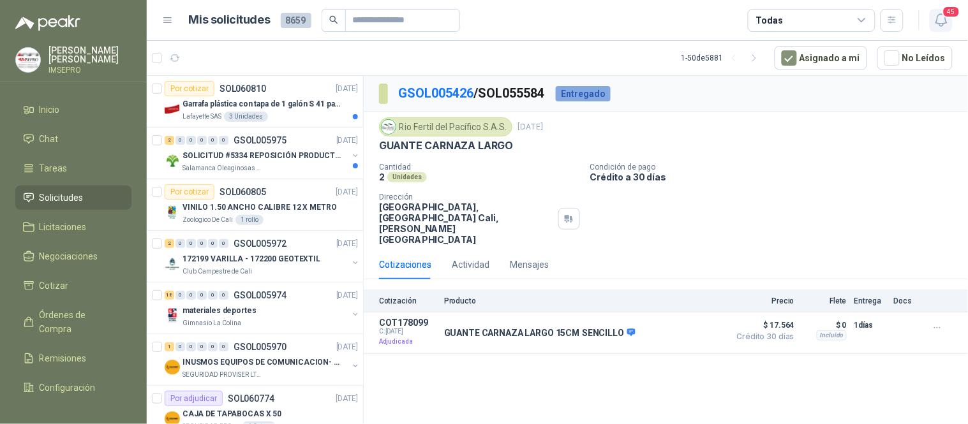
click at [941, 23] on icon "button" at bounding box center [940, 20] width 11 height 12
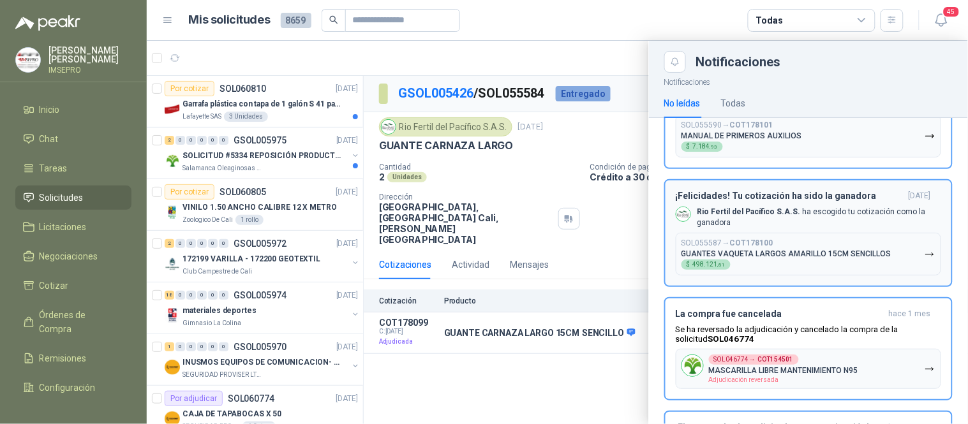
scroll to position [3499, 0]
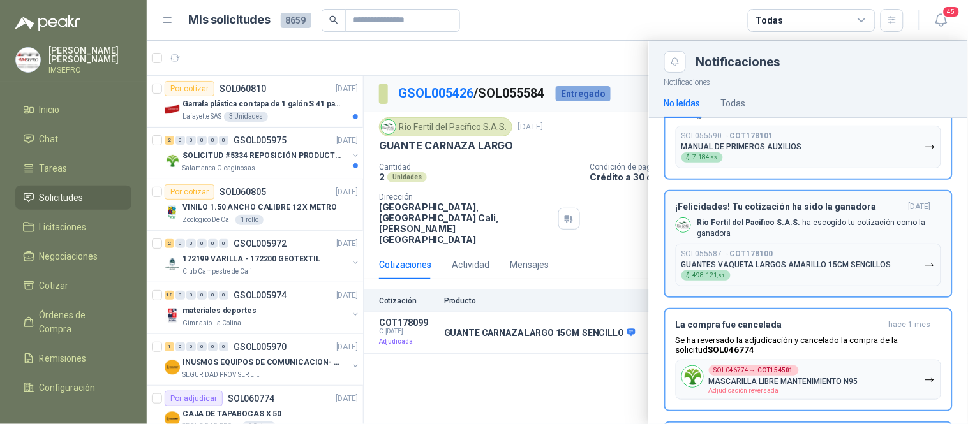
click at [925, 260] on icon "button" at bounding box center [930, 265] width 11 height 11
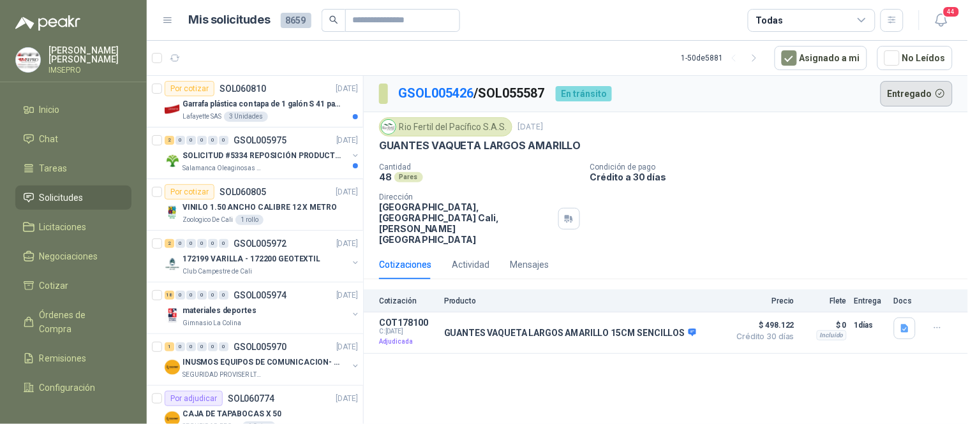
click at [919, 91] on button "Entregado" at bounding box center [917, 94] width 73 height 26
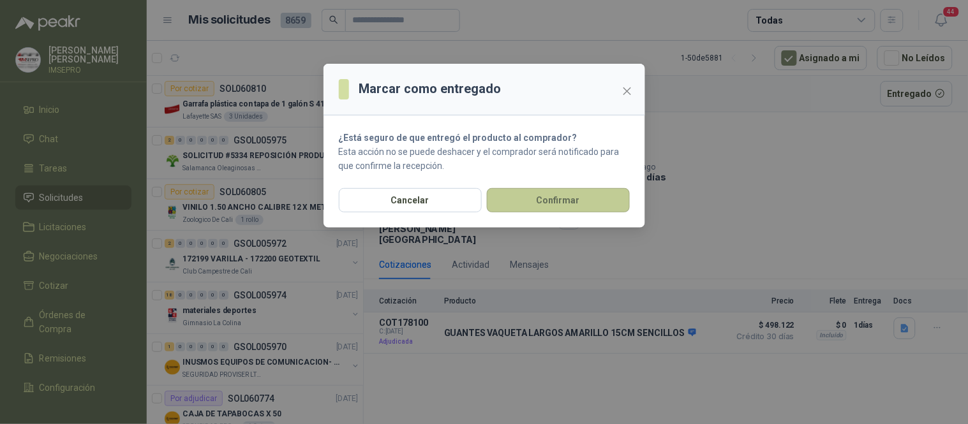
click at [546, 197] on button "Confirmar" at bounding box center [558, 200] width 143 height 24
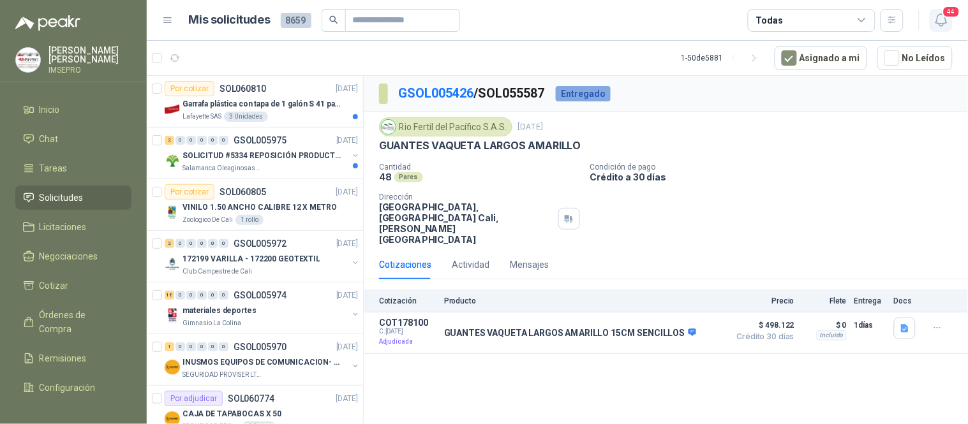
click at [939, 20] on icon "button" at bounding box center [942, 20] width 16 height 16
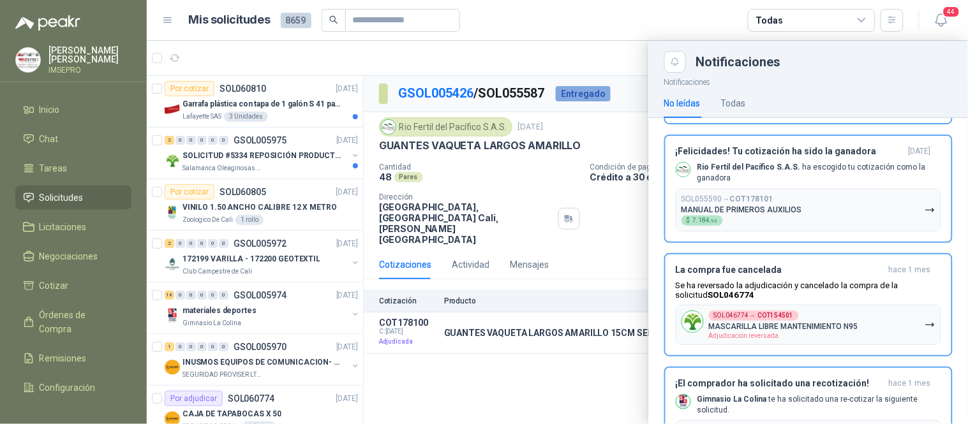
scroll to position [3358, 0]
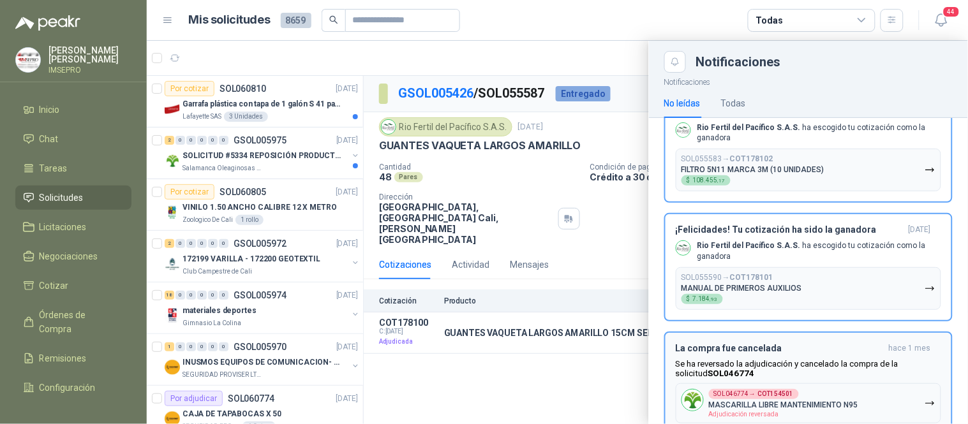
click at [926, 287] on icon "button" at bounding box center [930, 288] width 8 height 3
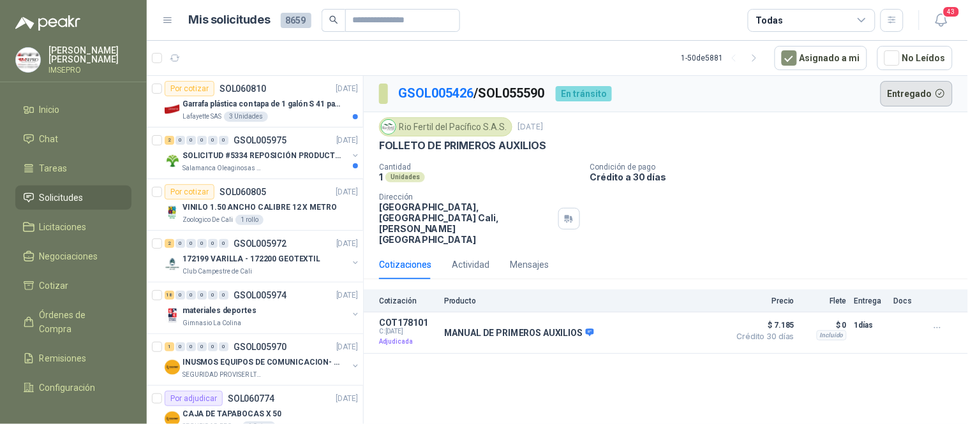
click at [909, 93] on button "Entregado" at bounding box center [917, 94] width 73 height 26
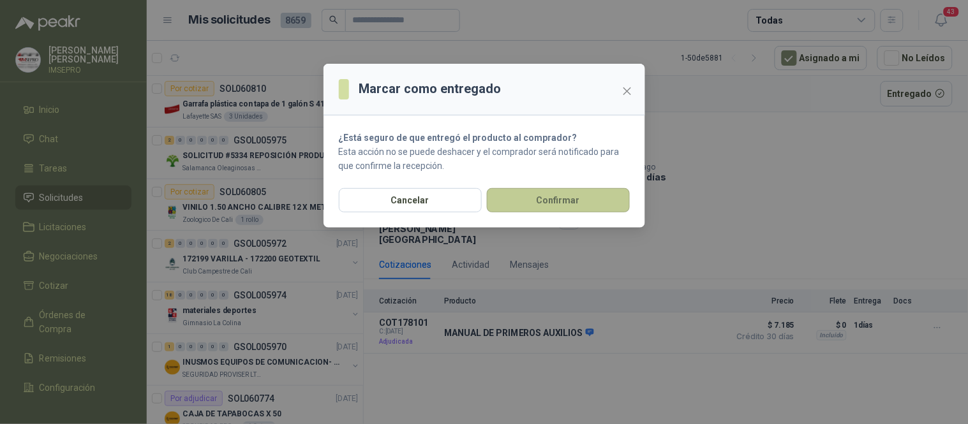
click at [539, 201] on button "Confirmar" at bounding box center [558, 200] width 143 height 24
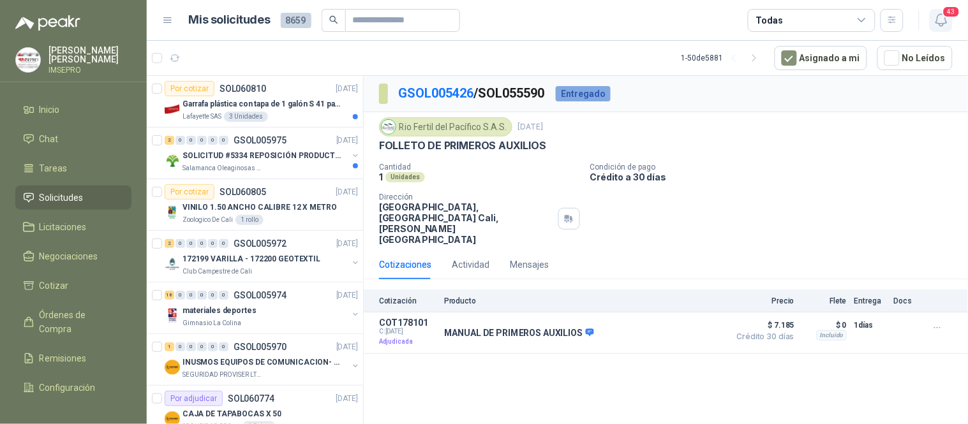
click at [942, 15] on icon "button" at bounding box center [942, 20] width 16 height 16
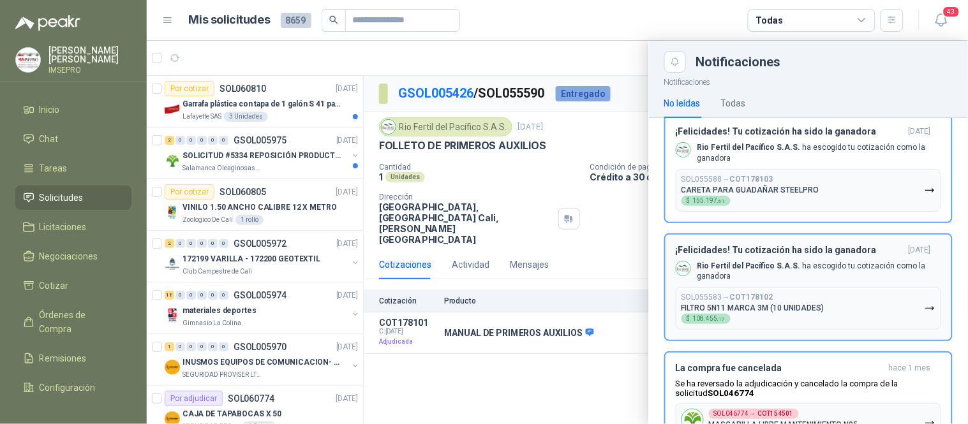
scroll to position [3216, 0]
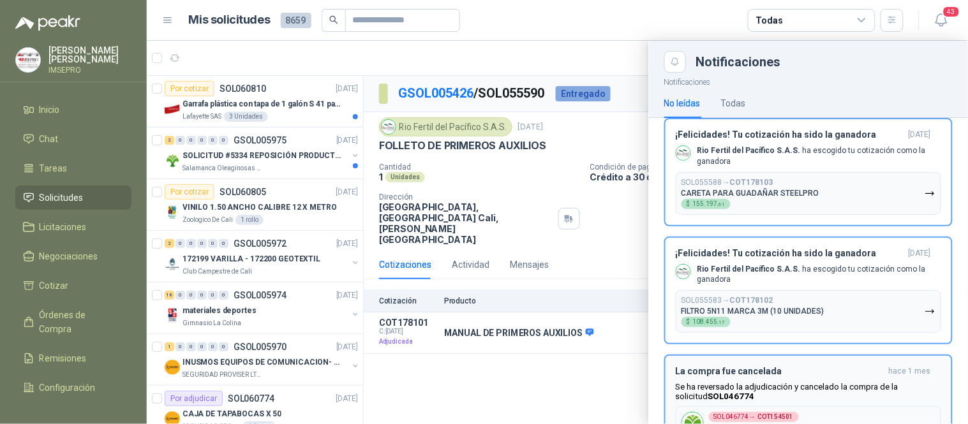
click at [925, 306] on icon "button" at bounding box center [930, 311] width 11 height 11
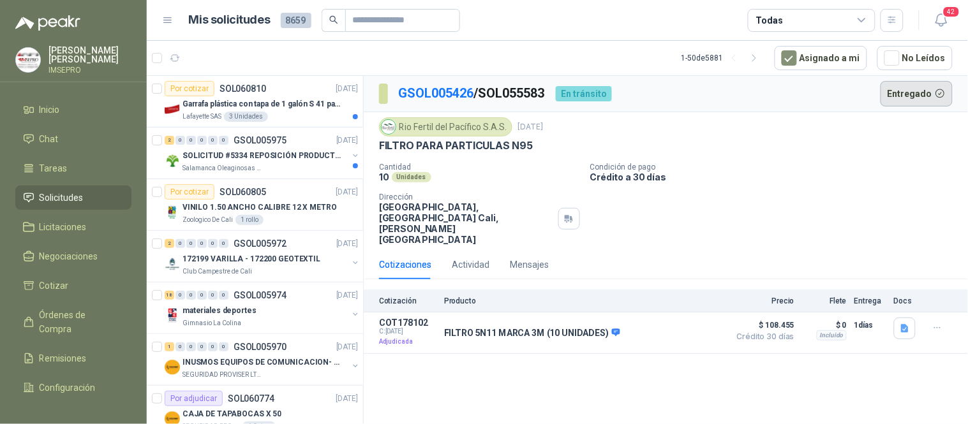
click at [918, 96] on button "Entregado" at bounding box center [917, 94] width 73 height 26
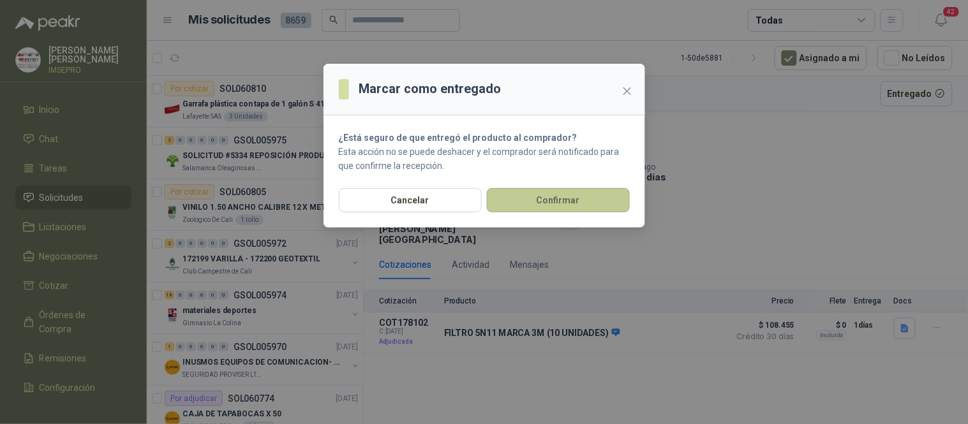
click at [581, 200] on button "Confirmar" at bounding box center [558, 200] width 143 height 24
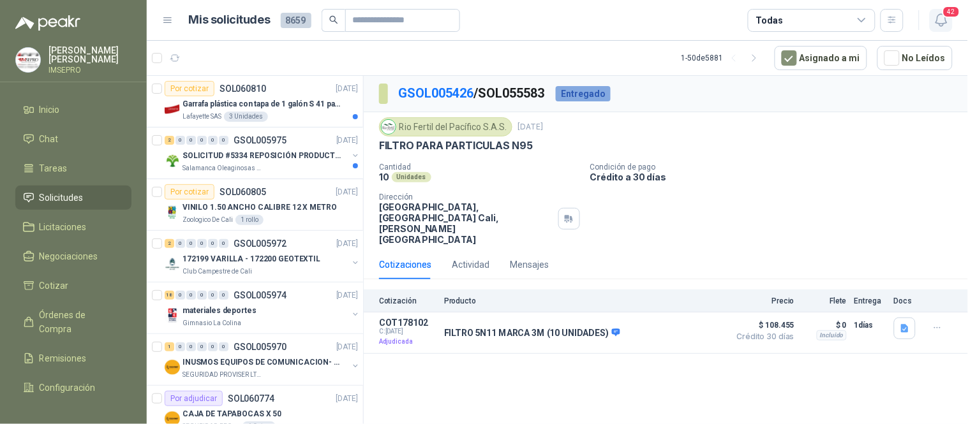
click at [935, 24] on icon "button" at bounding box center [942, 20] width 16 height 16
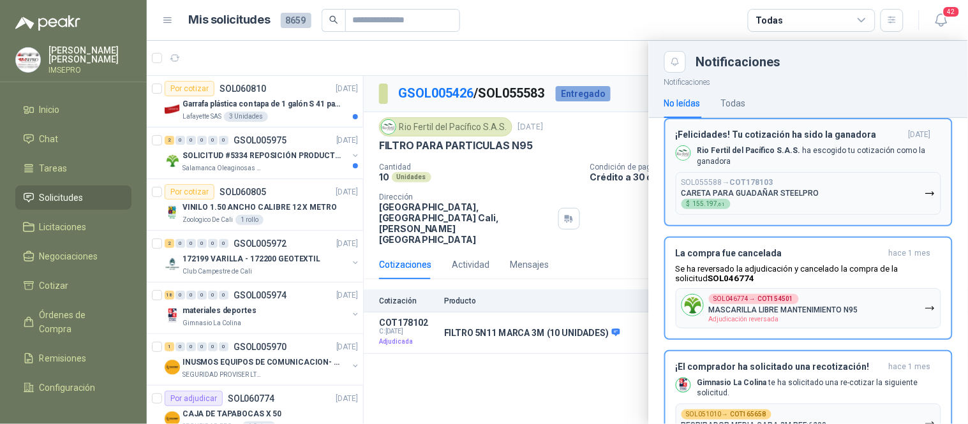
scroll to position [3144, 0]
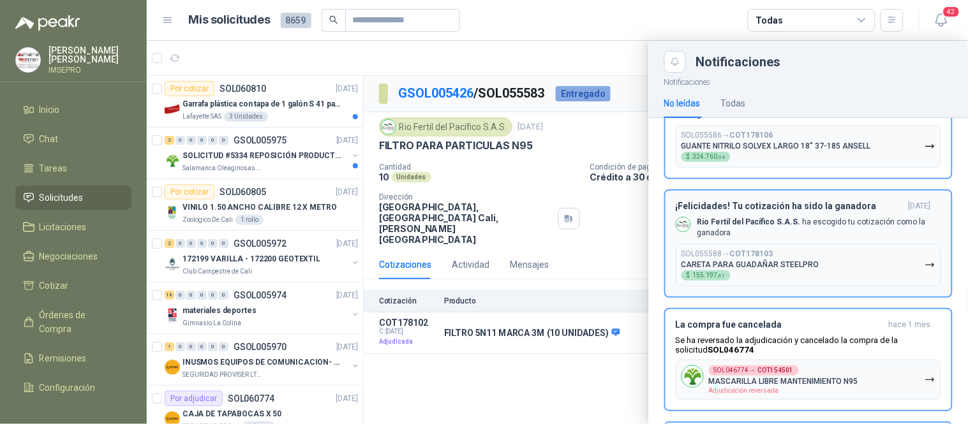
click at [925, 260] on icon "button" at bounding box center [930, 265] width 11 height 11
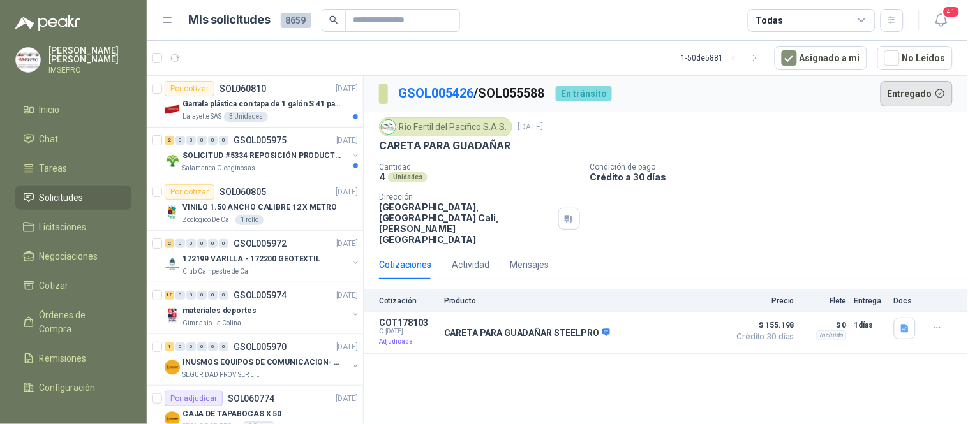
click at [909, 97] on button "Entregado" at bounding box center [917, 94] width 73 height 26
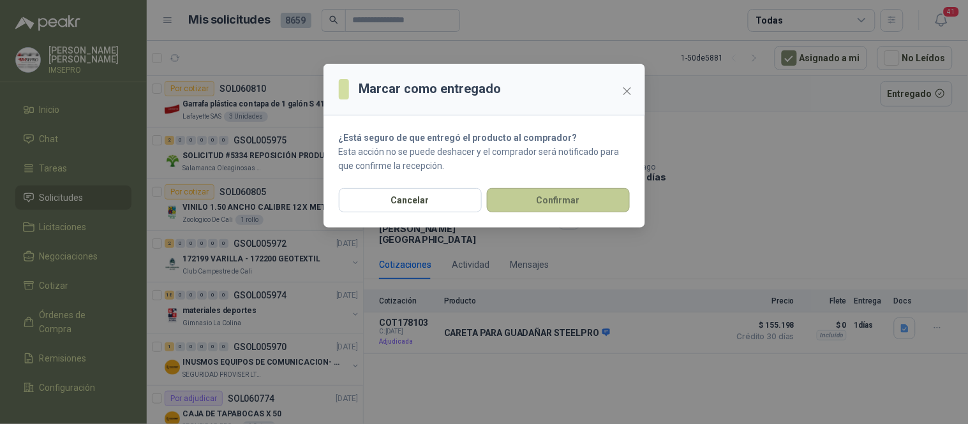
click at [616, 195] on button "Confirmar" at bounding box center [558, 200] width 143 height 24
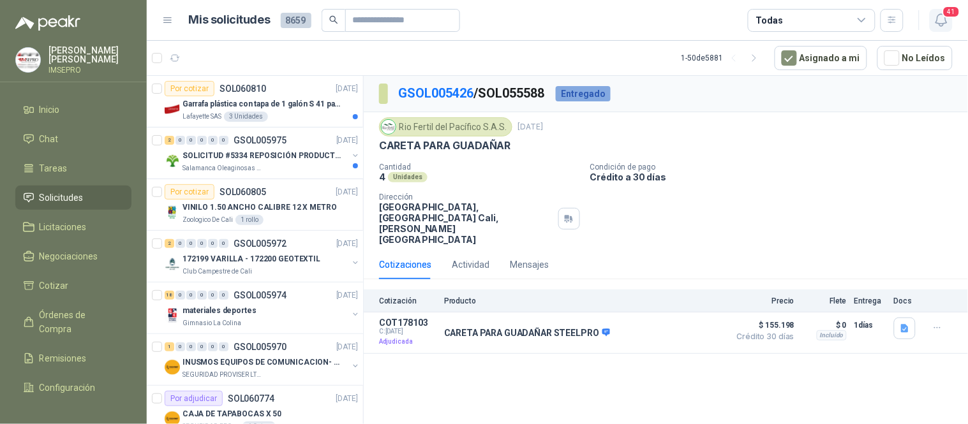
click at [939, 26] on icon "button" at bounding box center [942, 20] width 16 height 16
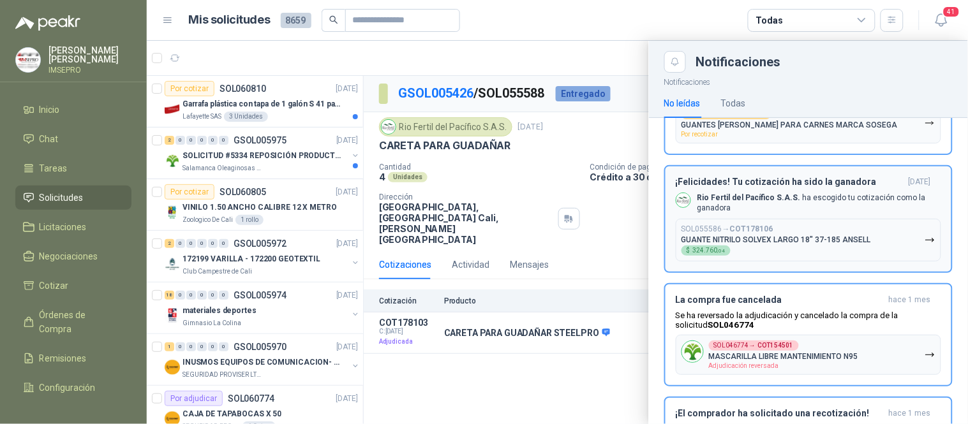
scroll to position [3003, 0]
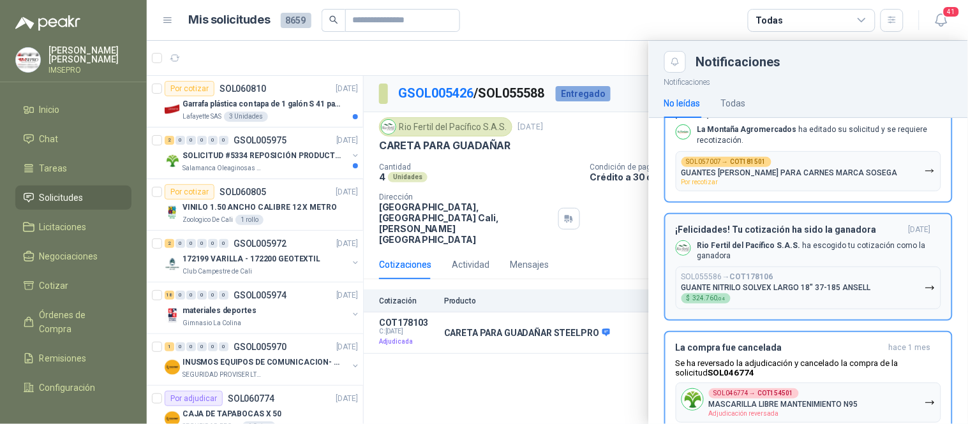
click at [925, 283] on icon "button" at bounding box center [930, 288] width 11 height 11
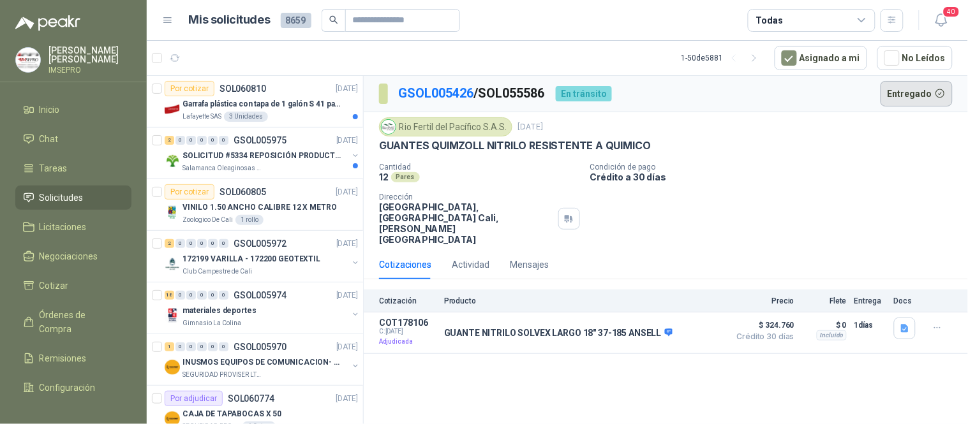
click at [914, 90] on button "Entregado" at bounding box center [917, 94] width 73 height 26
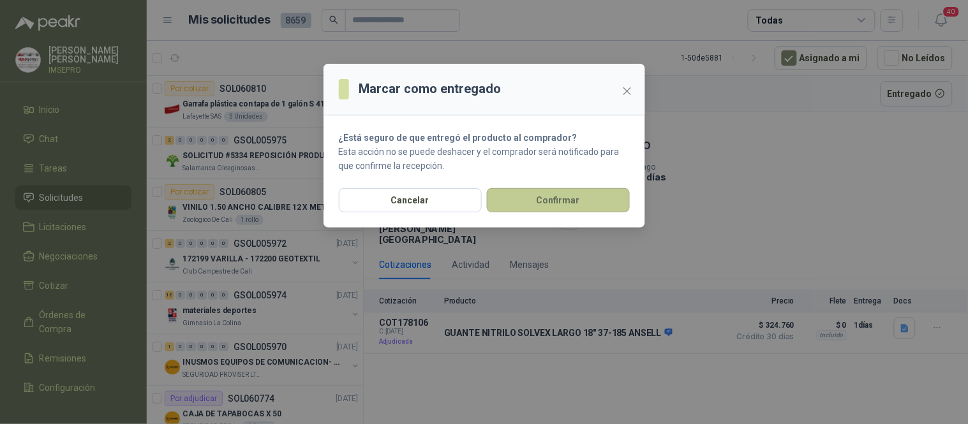
click at [576, 198] on button "Confirmar" at bounding box center [558, 200] width 143 height 24
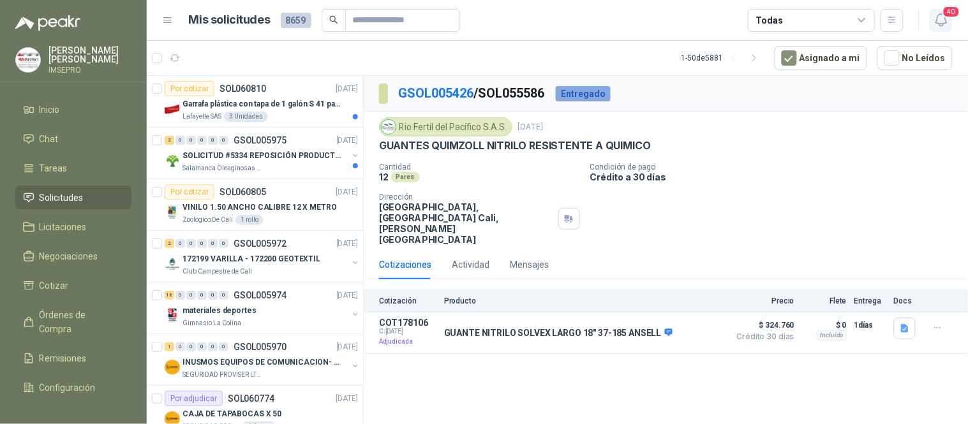
click at [939, 26] on icon "button" at bounding box center [942, 20] width 16 height 16
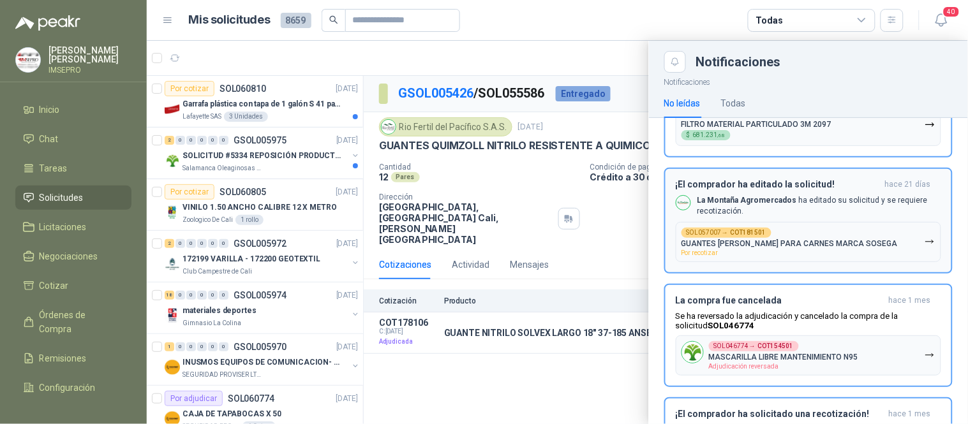
scroll to position [2790, 0]
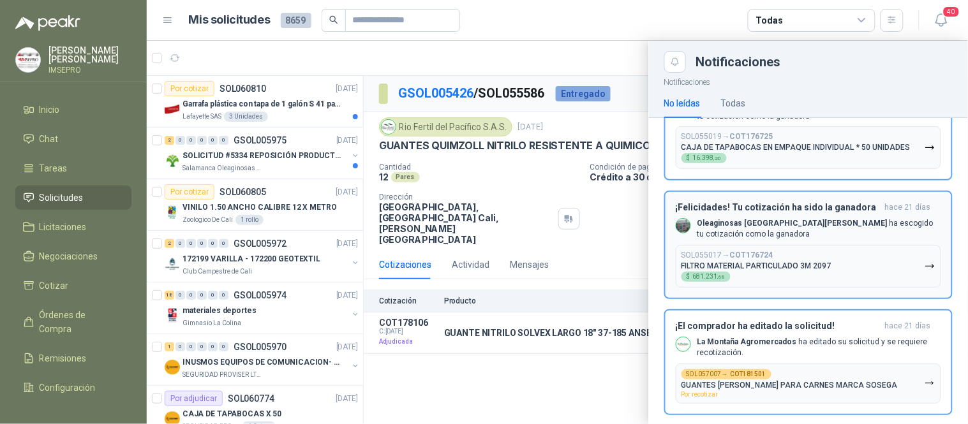
click at [926, 265] on icon "button" at bounding box center [930, 266] width 8 height 3
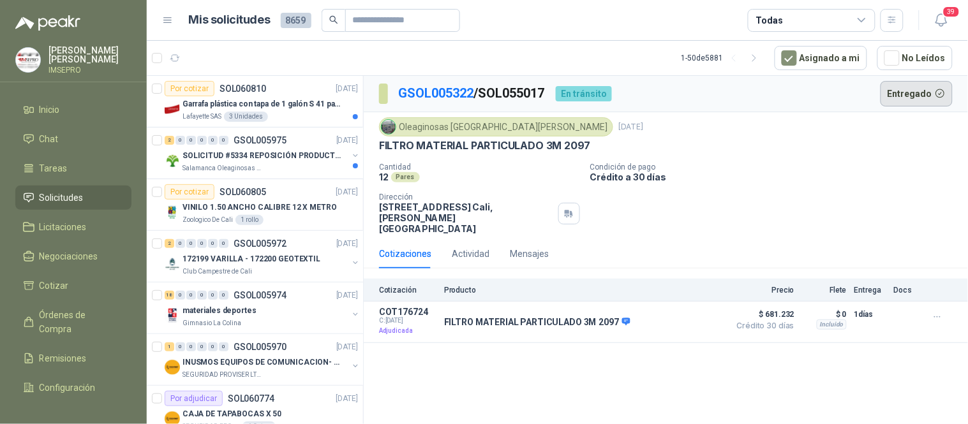
click at [922, 88] on button "Entregado" at bounding box center [917, 94] width 73 height 26
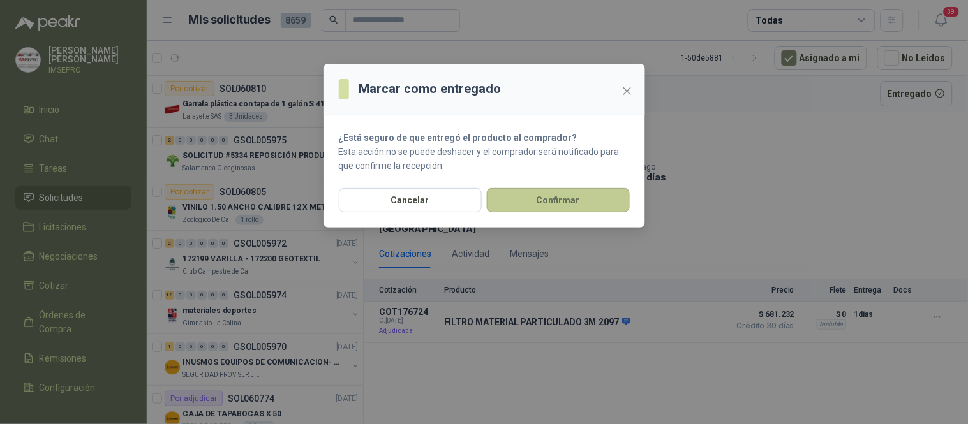
click at [605, 198] on button "Confirmar" at bounding box center [558, 200] width 143 height 24
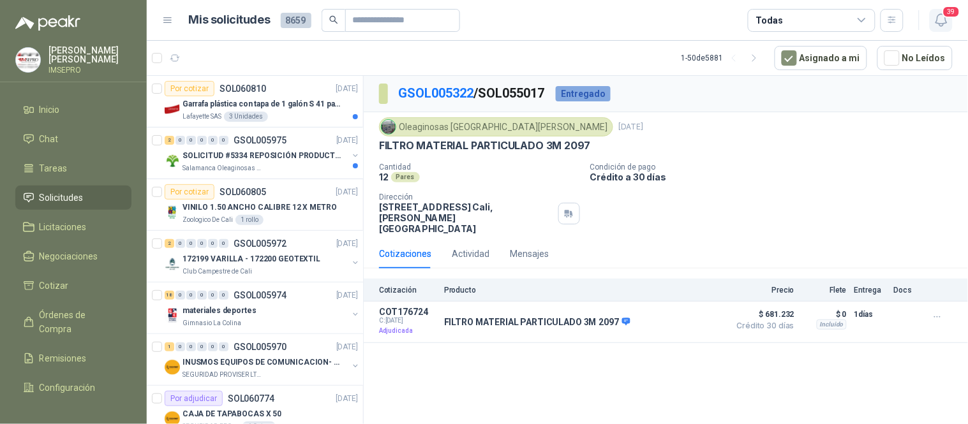
click at [941, 21] on icon "button" at bounding box center [942, 20] width 16 height 16
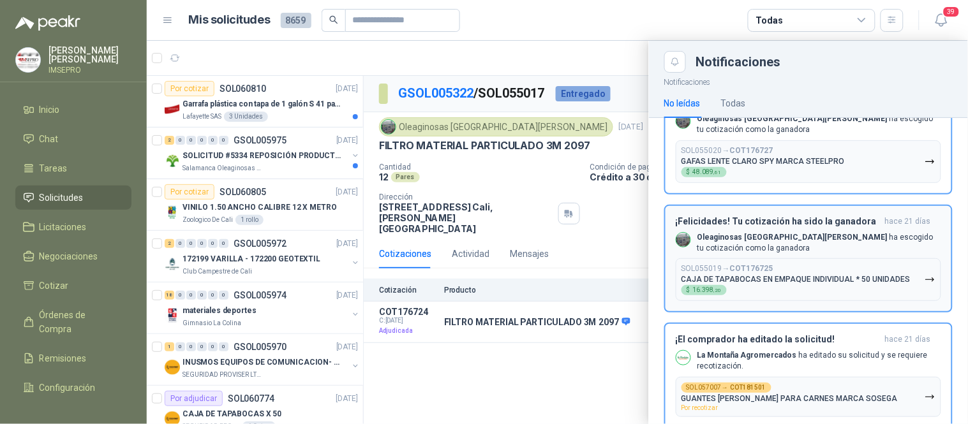
scroll to position [2649, 0]
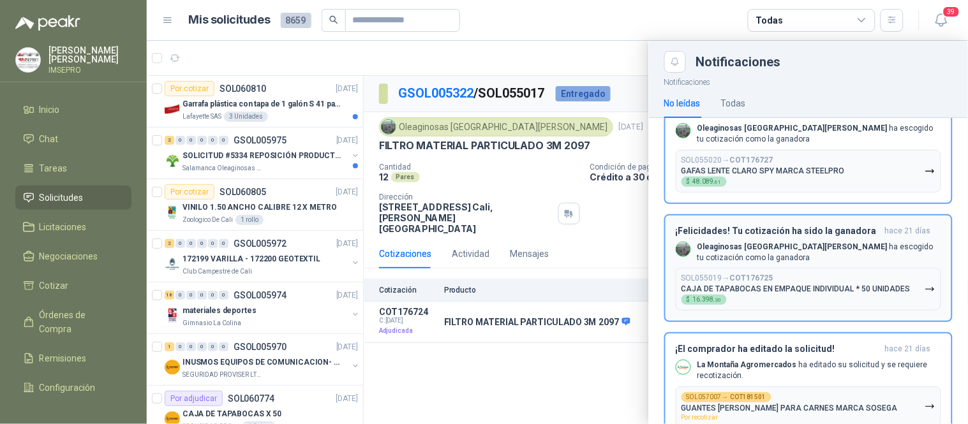
click at [926, 288] on icon "button" at bounding box center [930, 289] width 8 height 3
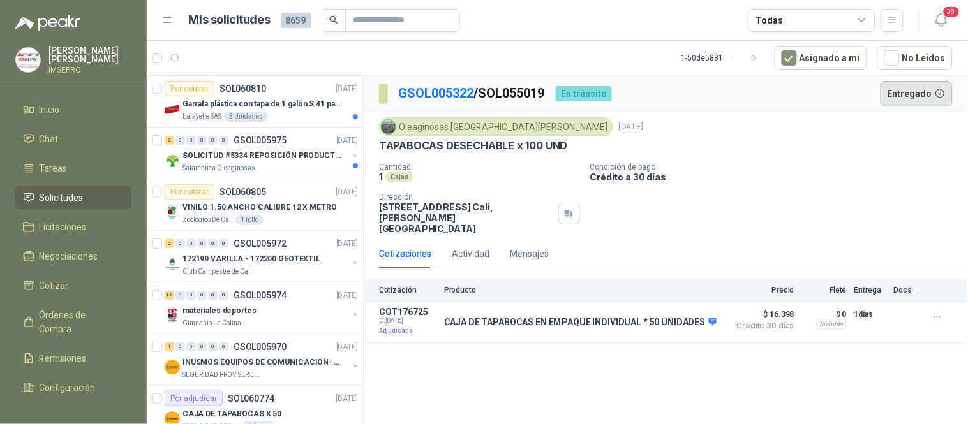
click at [915, 91] on button "Entregado" at bounding box center [917, 94] width 73 height 26
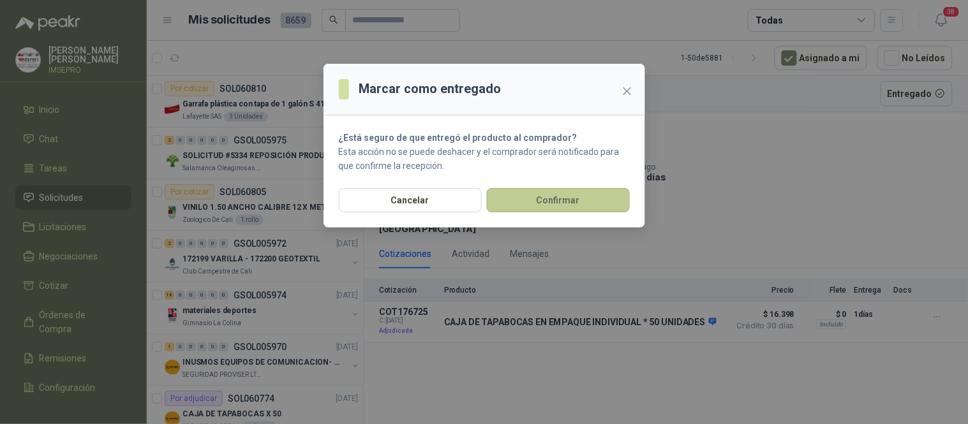
click at [562, 197] on button "Confirmar" at bounding box center [558, 200] width 143 height 24
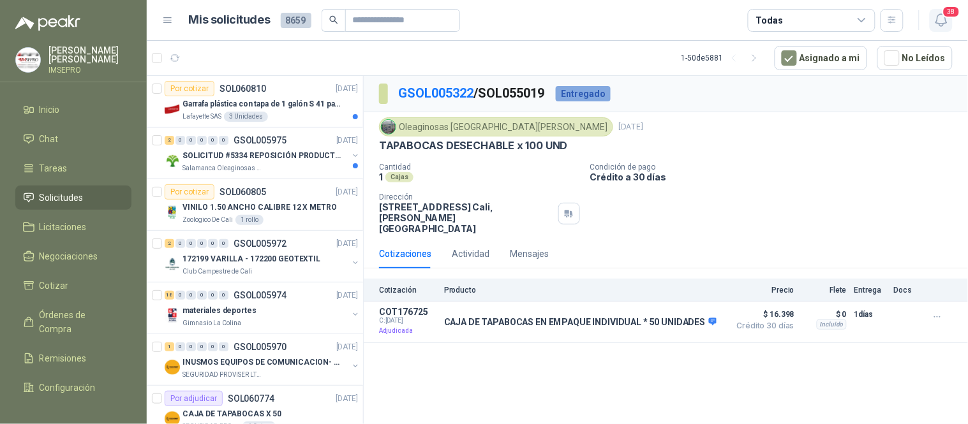
click at [940, 24] on icon "button" at bounding box center [940, 20] width 11 height 12
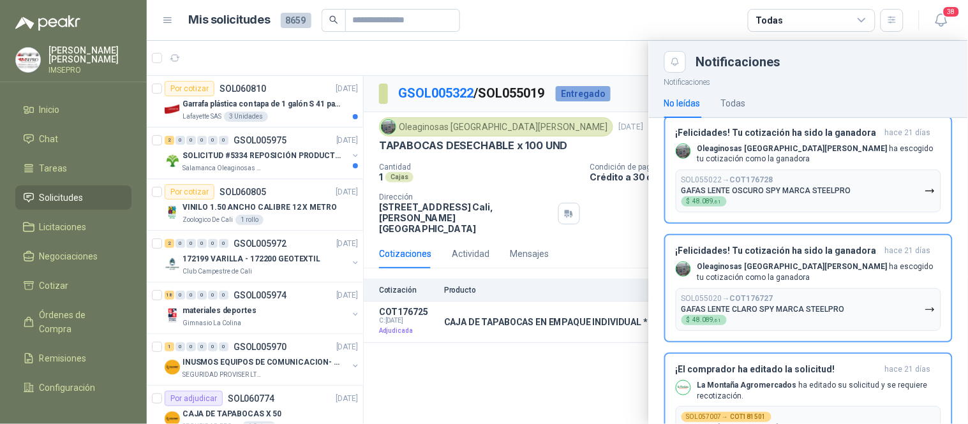
scroll to position [2506, 0]
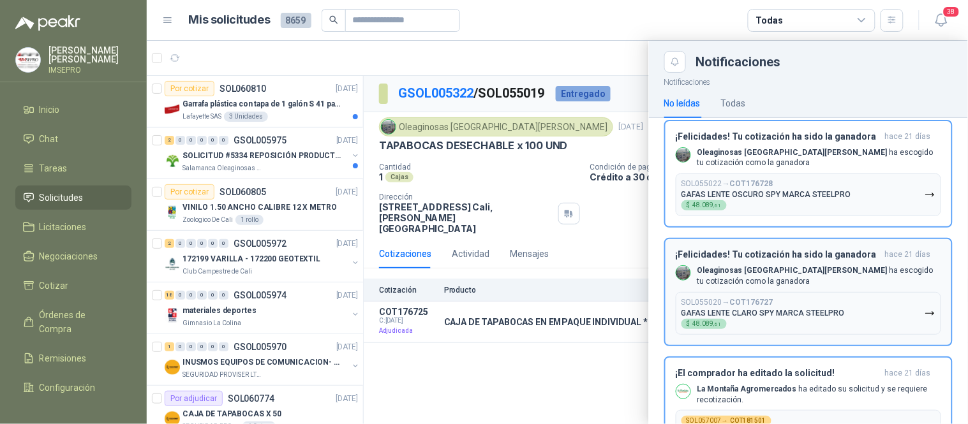
click at [925, 308] on icon "button" at bounding box center [930, 313] width 11 height 11
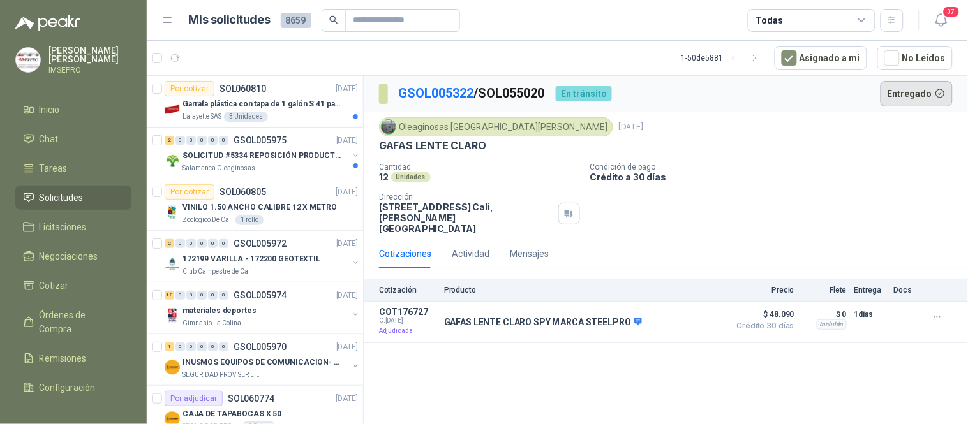
click at [911, 96] on button "Entregado" at bounding box center [917, 94] width 73 height 26
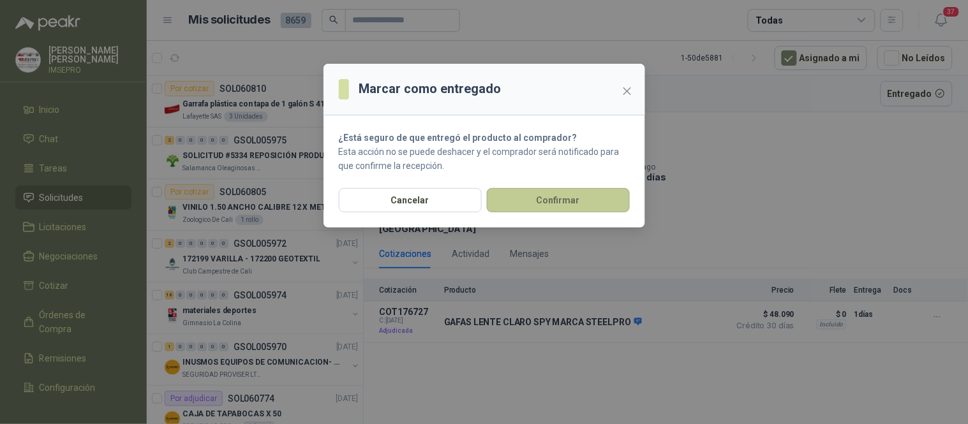
click at [586, 202] on button "Confirmar" at bounding box center [558, 200] width 143 height 24
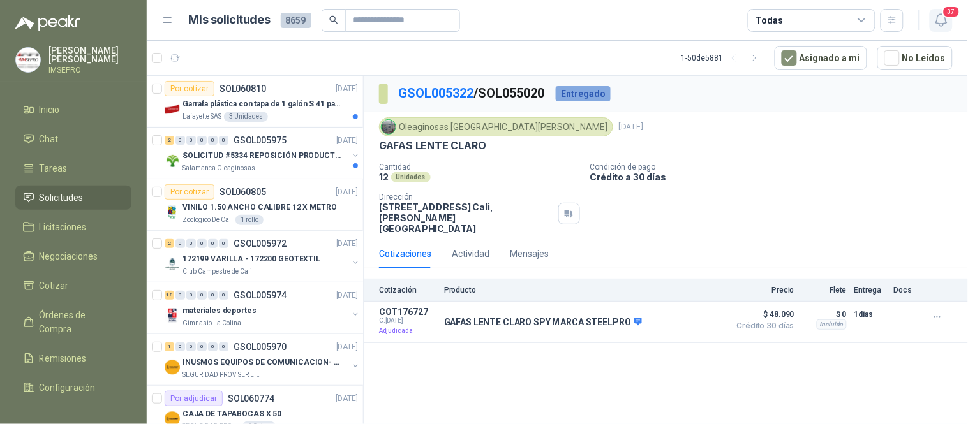
click at [939, 21] on icon "button" at bounding box center [942, 20] width 16 height 16
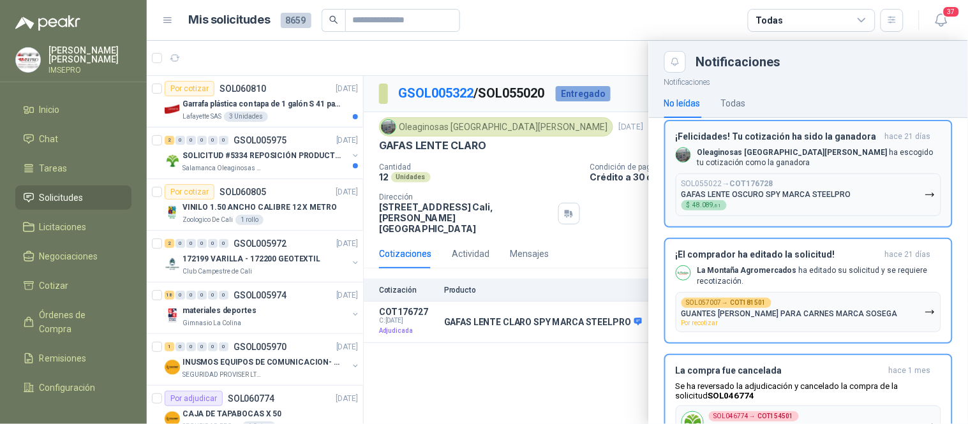
scroll to position [2436, 0]
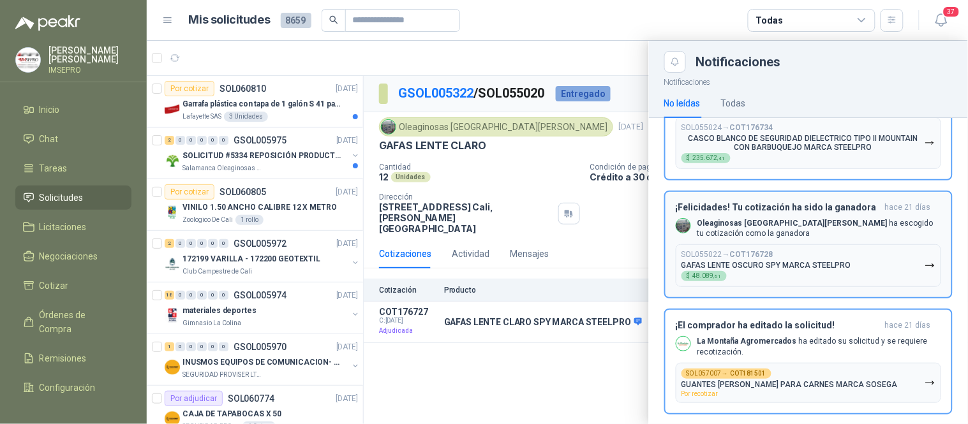
click at [925, 260] on icon "button" at bounding box center [930, 265] width 11 height 11
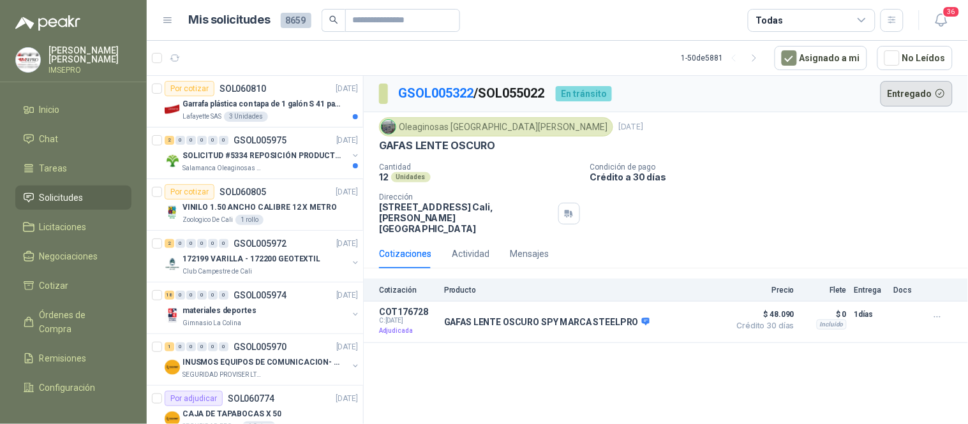
click at [907, 91] on button "Entregado" at bounding box center [917, 94] width 73 height 26
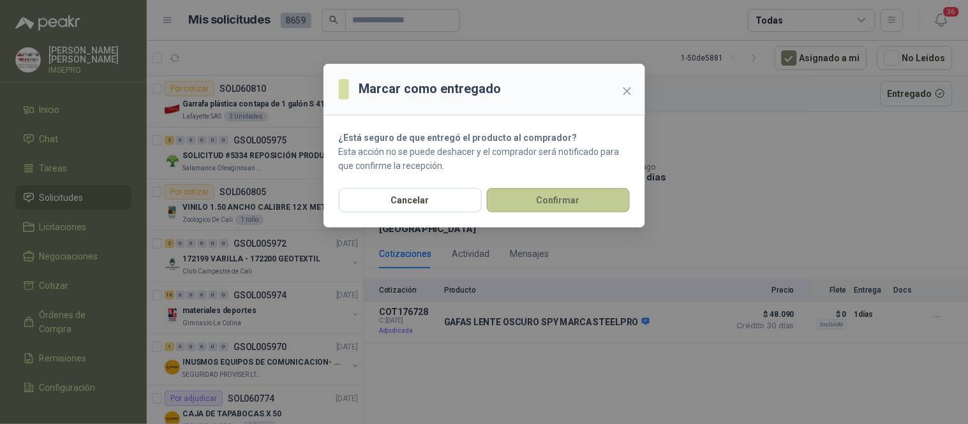
click at [562, 197] on button "Confirmar" at bounding box center [558, 200] width 143 height 24
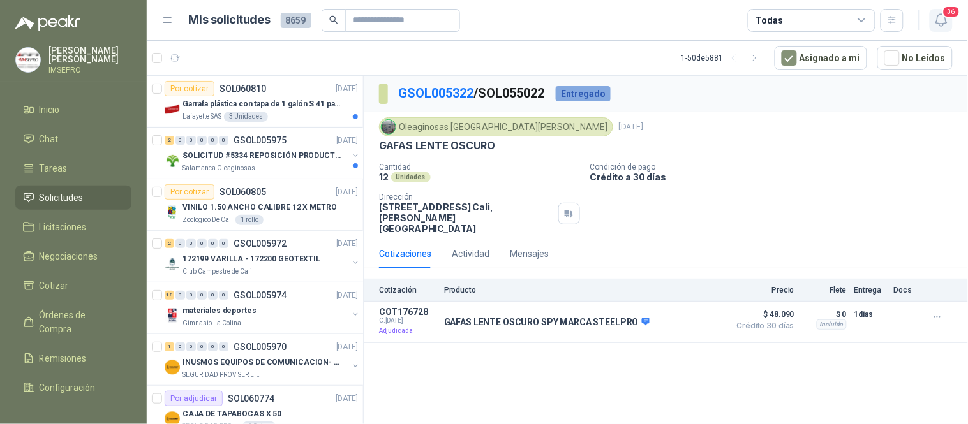
click at [940, 22] on icon "button" at bounding box center [942, 20] width 16 height 16
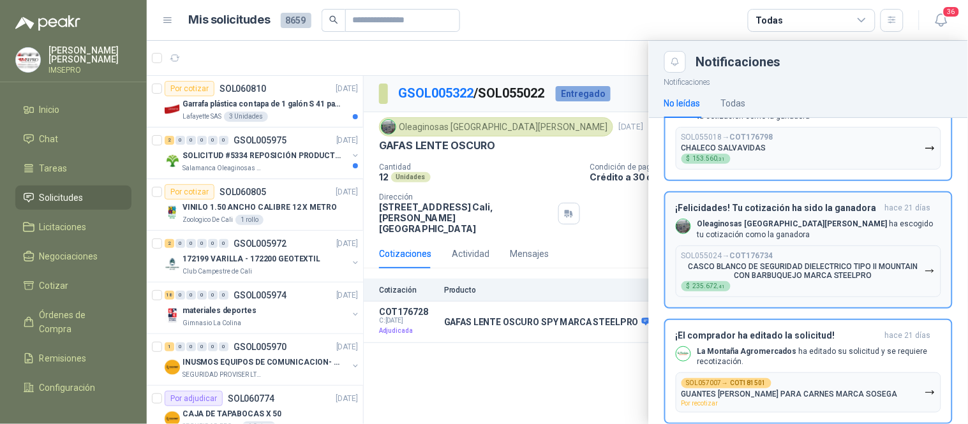
scroll to position [2294, 0]
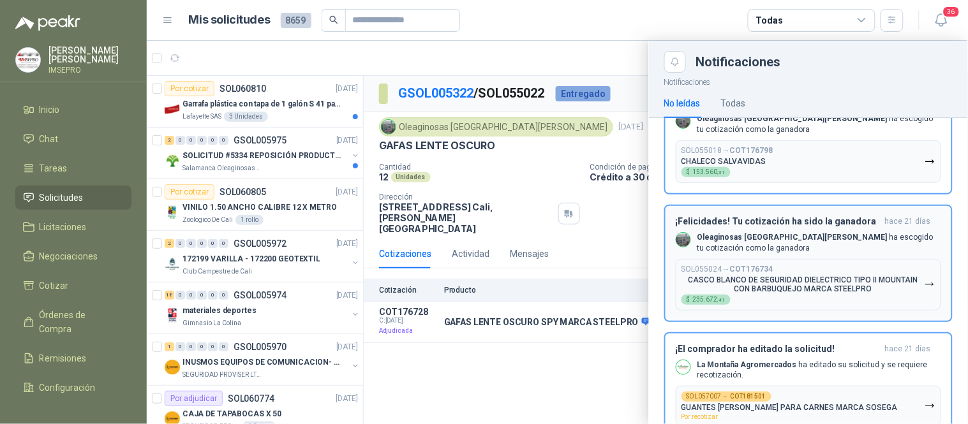
click at [925, 279] on icon "button" at bounding box center [930, 284] width 11 height 11
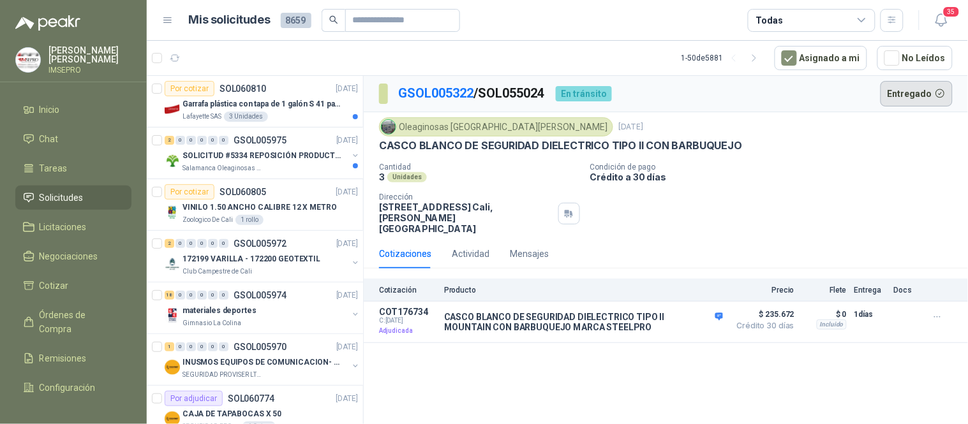
click at [914, 93] on button "Entregado" at bounding box center [917, 94] width 73 height 26
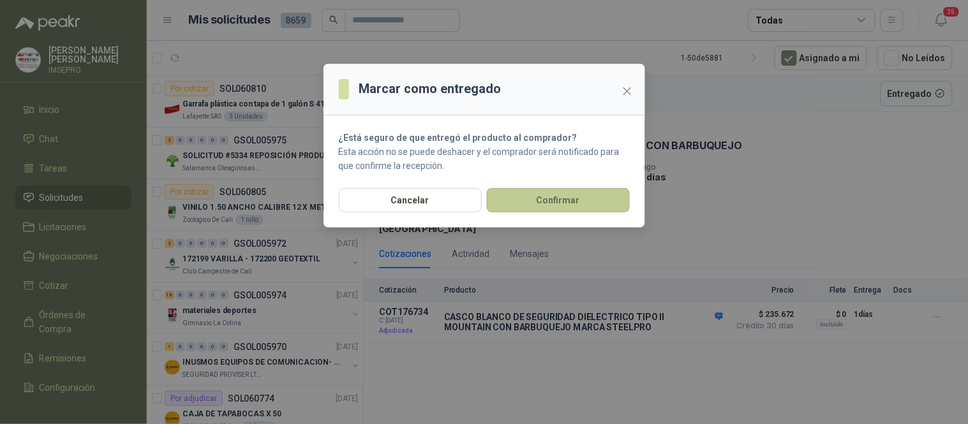
click at [571, 192] on button "Confirmar" at bounding box center [558, 200] width 143 height 24
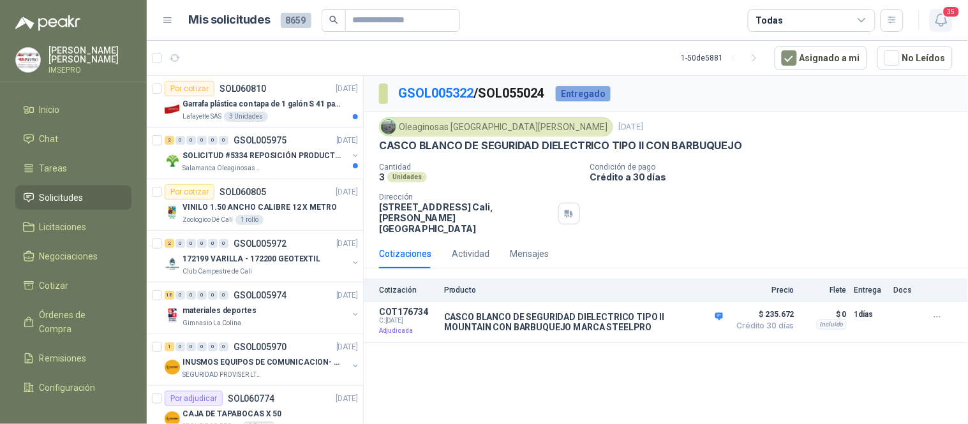
click at [939, 22] on icon "button" at bounding box center [942, 20] width 16 height 16
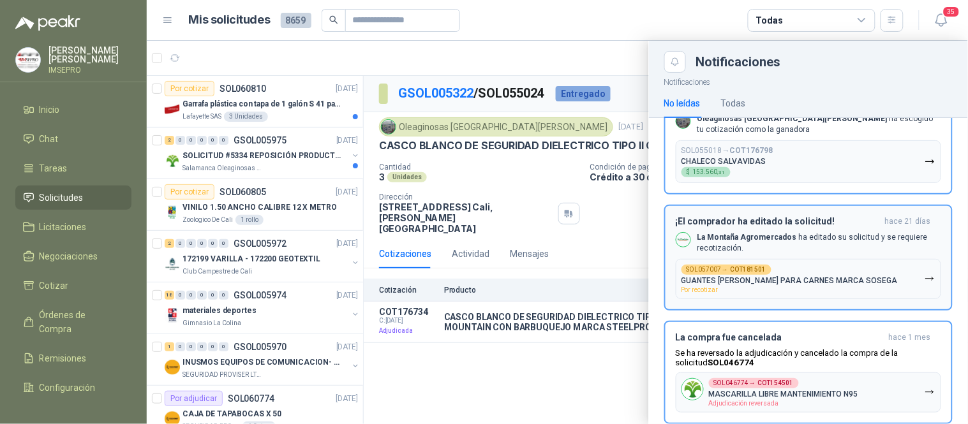
scroll to position [2223, 0]
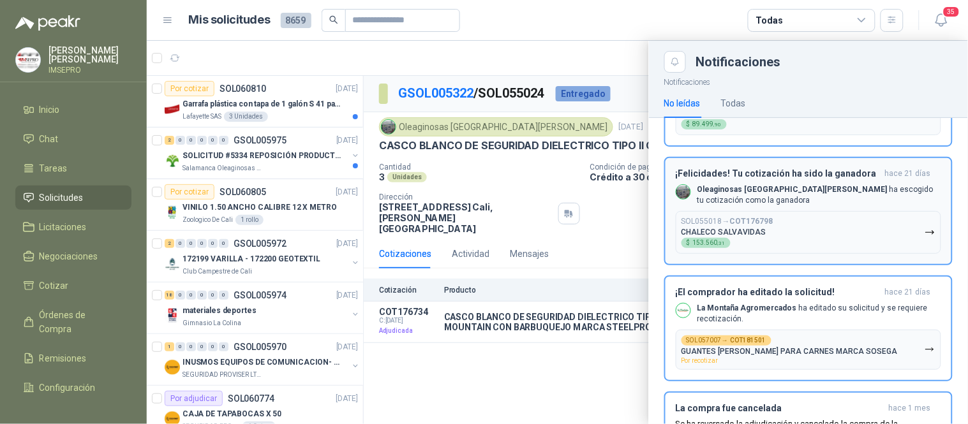
click at [925, 227] on icon "button" at bounding box center [930, 232] width 11 height 11
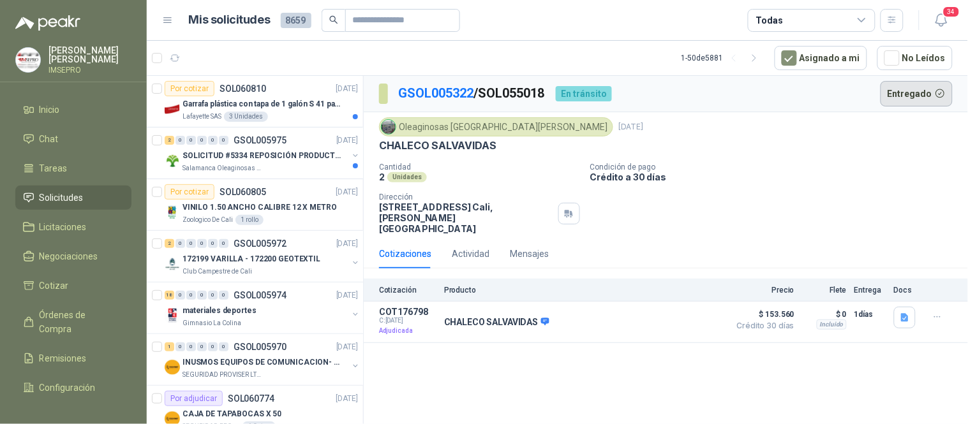
click at [912, 93] on button "Entregado" at bounding box center [917, 94] width 73 height 26
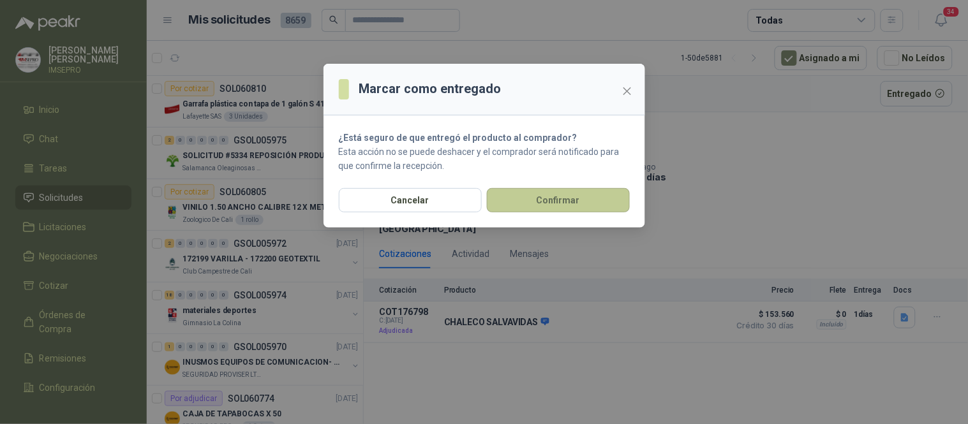
click at [605, 188] on button "Confirmar" at bounding box center [558, 200] width 143 height 24
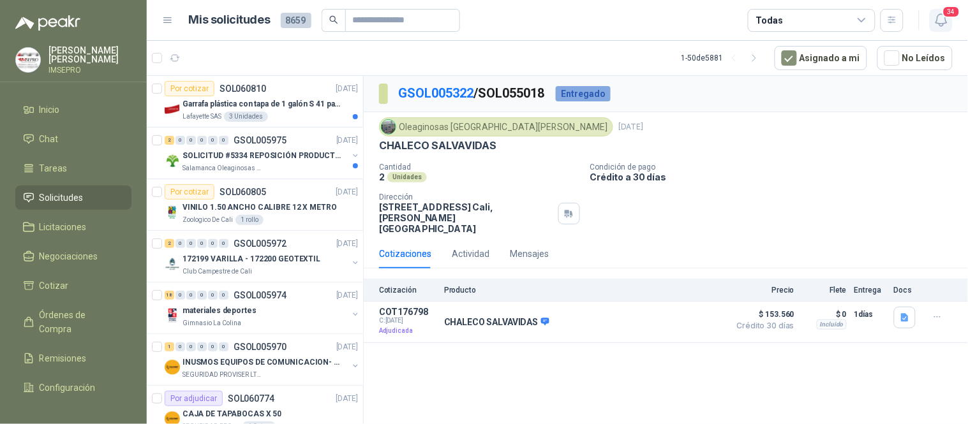
click at [942, 15] on icon "button" at bounding box center [942, 20] width 16 height 16
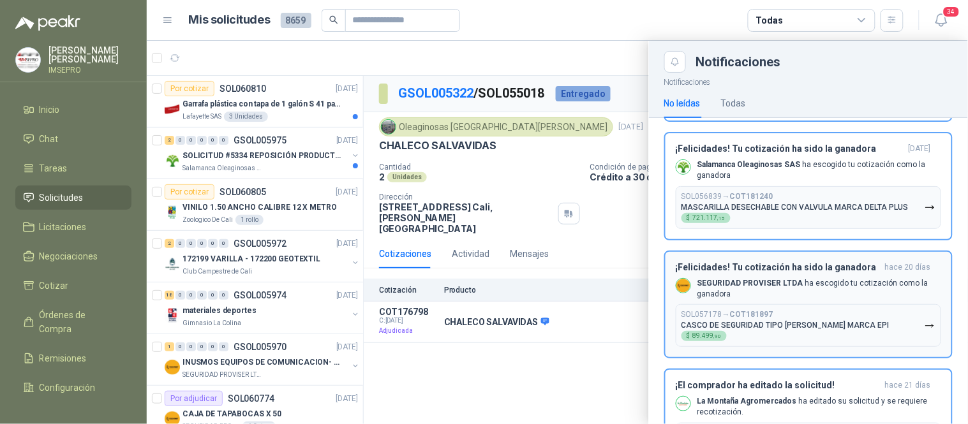
scroll to position [2011, 0]
click at [925, 322] on icon "button" at bounding box center [930, 327] width 11 height 11
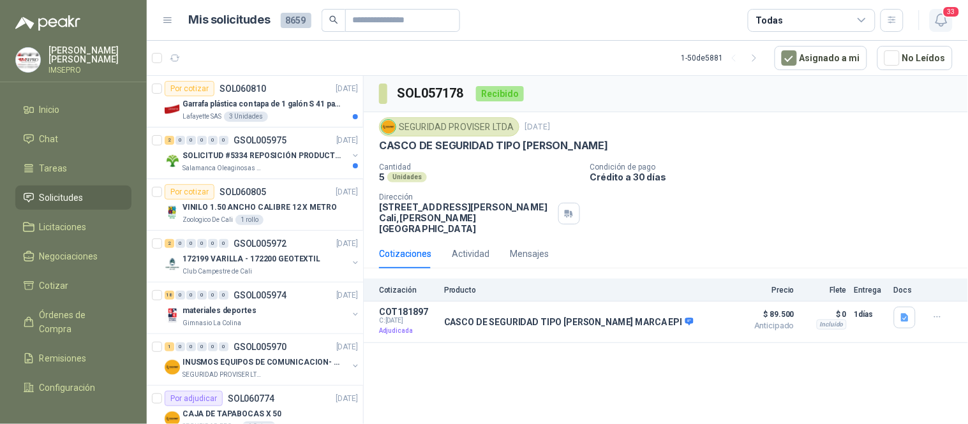
click at [941, 22] on icon "button" at bounding box center [942, 20] width 16 height 16
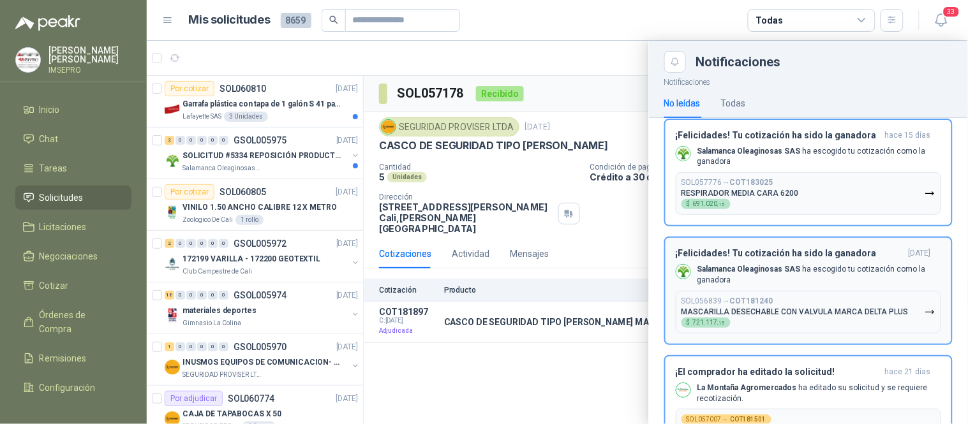
scroll to position [1940, 0]
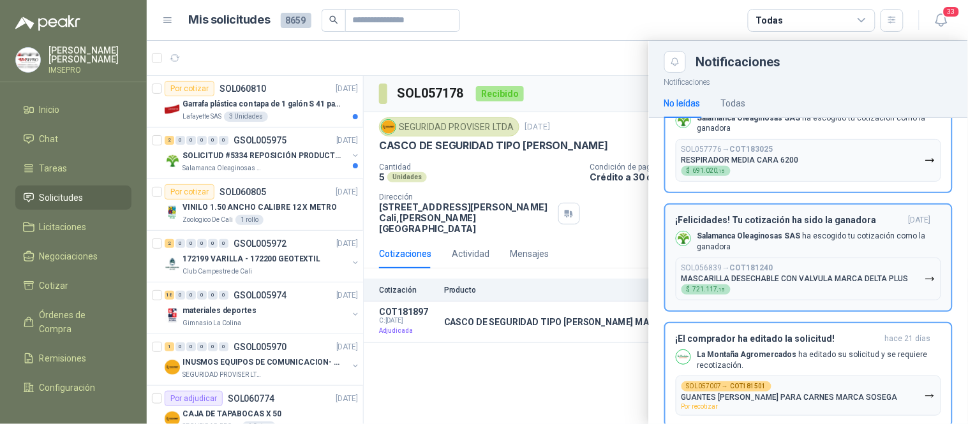
click at [925, 274] on icon "button" at bounding box center [930, 279] width 11 height 11
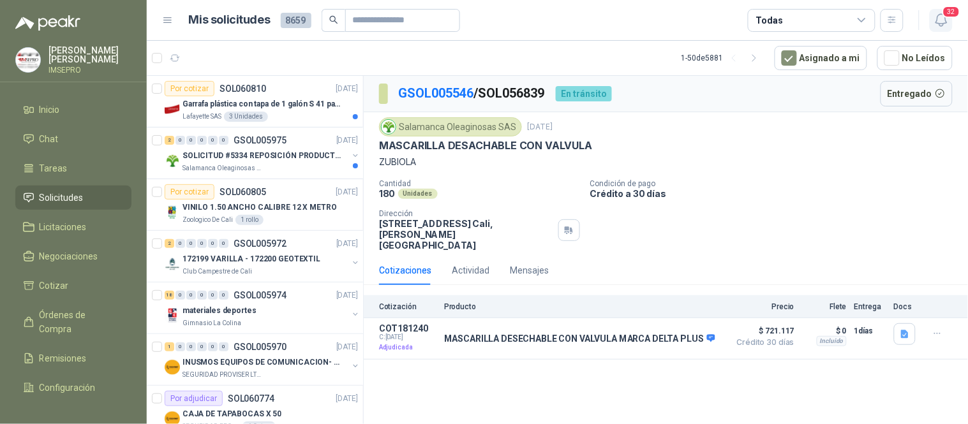
click at [937, 20] on icon "button" at bounding box center [940, 20] width 11 height 12
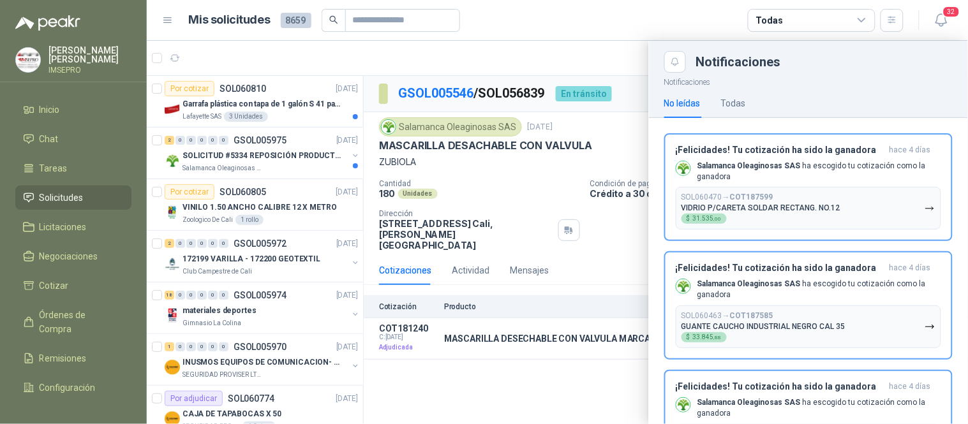
click at [665, 4] on header "Mis solicitudes 8659 Todas 32" at bounding box center [557, 20] width 821 height 41
click at [586, 29] on article "Mis solicitudes 8659 Todas" at bounding box center [546, 20] width 715 height 23
click at [592, 62] on div at bounding box center [557, 232] width 821 height 383
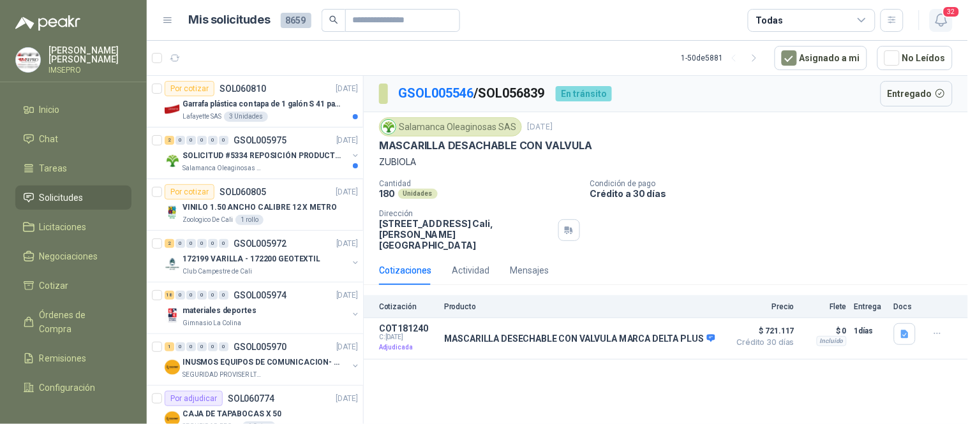
click at [948, 20] on icon "button" at bounding box center [942, 20] width 16 height 16
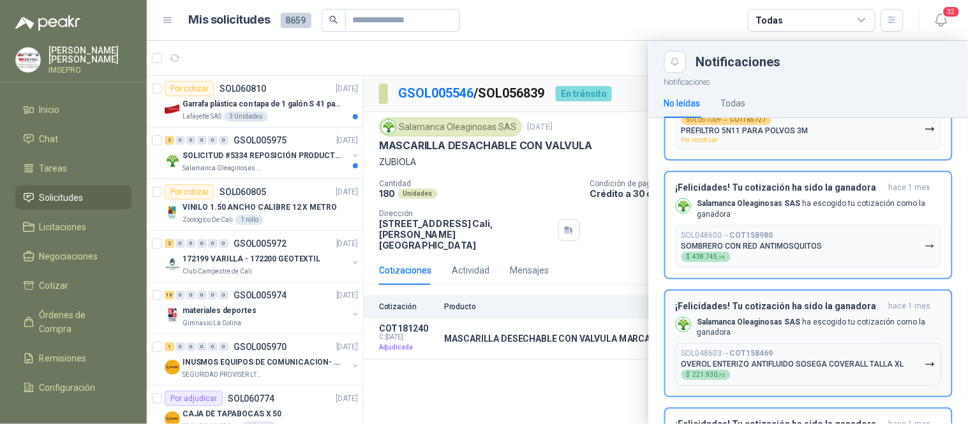
scroll to position [2410, 0]
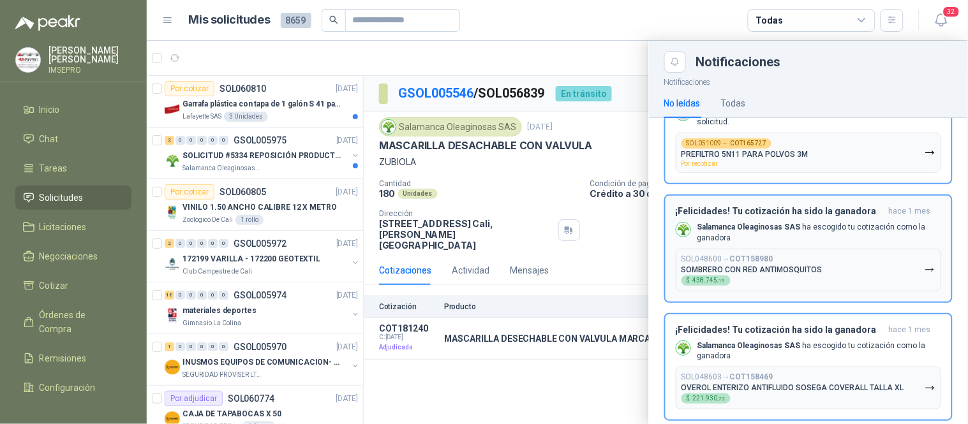
click at [926, 253] on button "SOL048600 → COT158980 SOMBRERO CON RED ANTIMOSQUITOS $ 438.745 ,19" at bounding box center [808, 270] width 265 height 43
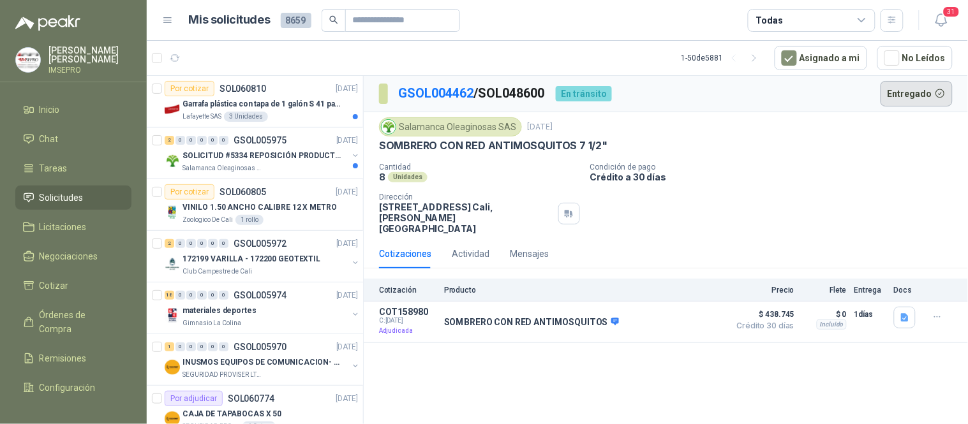
click at [915, 89] on button "Entregado" at bounding box center [917, 94] width 73 height 26
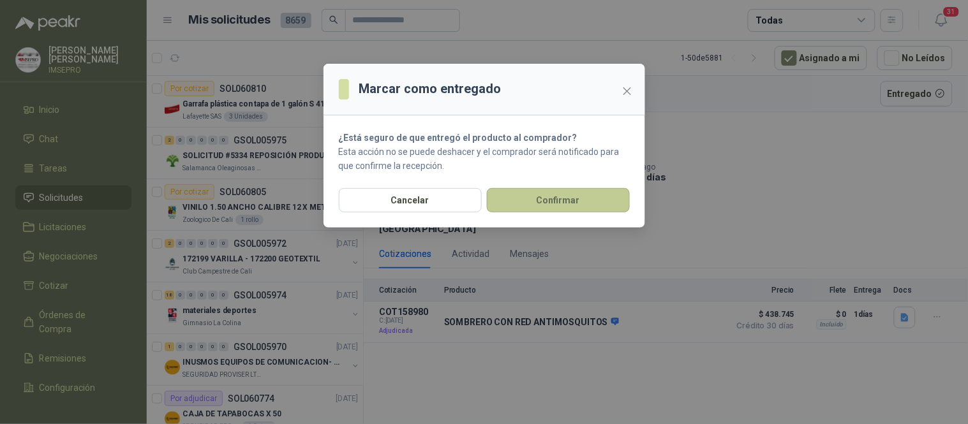
click at [585, 202] on button "Confirmar" at bounding box center [558, 200] width 143 height 24
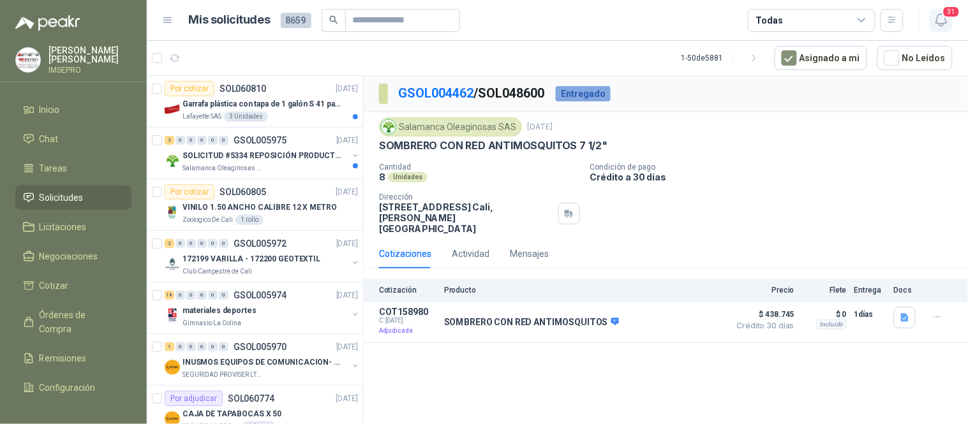
click at [939, 20] on icon "button" at bounding box center [942, 20] width 16 height 16
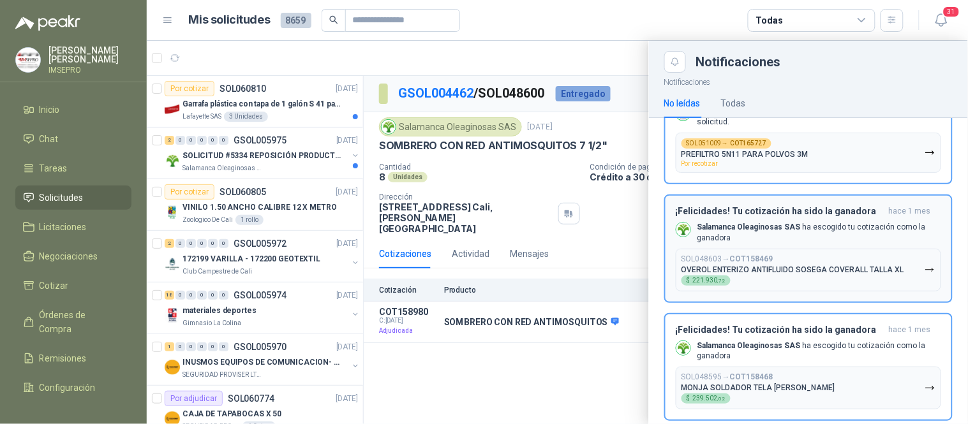
click at [925, 265] on icon "button" at bounding box center [930, 270] width 11 height 11
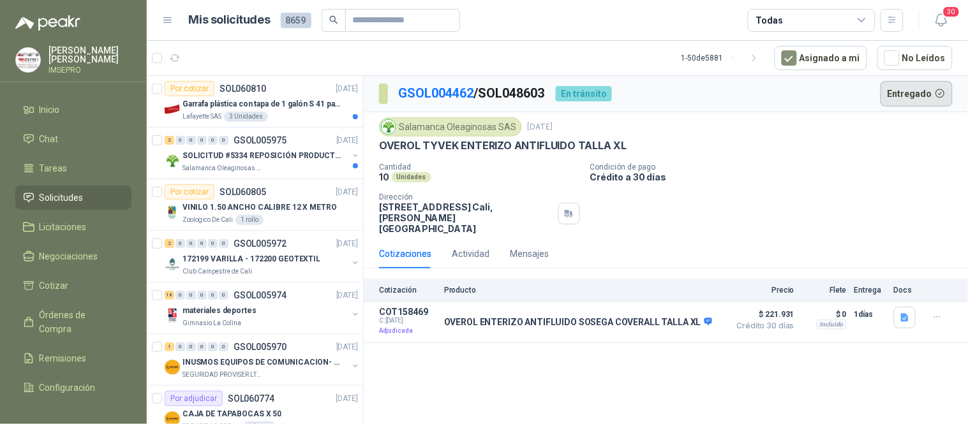
click at [916, 90] on button "Entregado" at bounding box center [917, 94] width 73 height 26
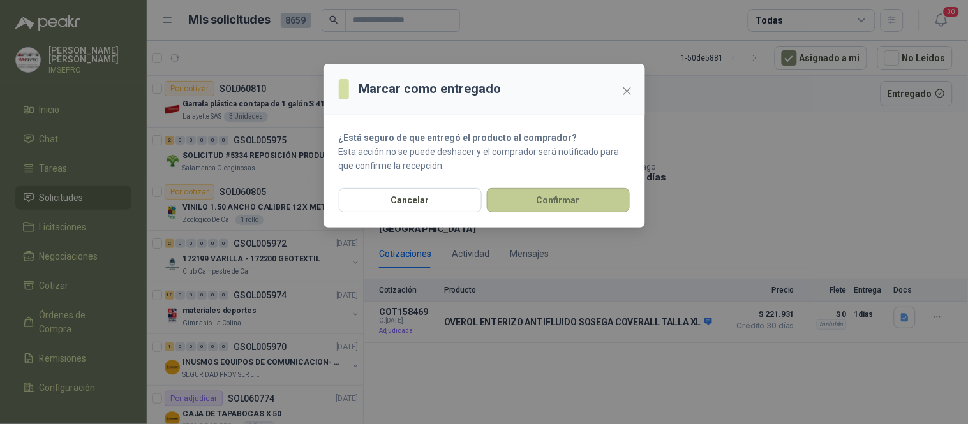
click at [587, 193] on button "Confirmar" at bounding box center [558, 200] width 143 height 24
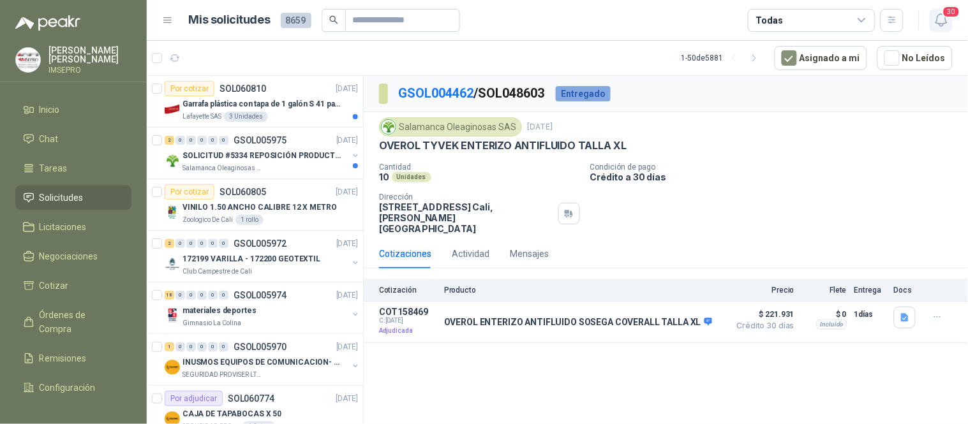
click at [941, 26] on icon "button" at bounding box center [940, 20] width 11 height 12
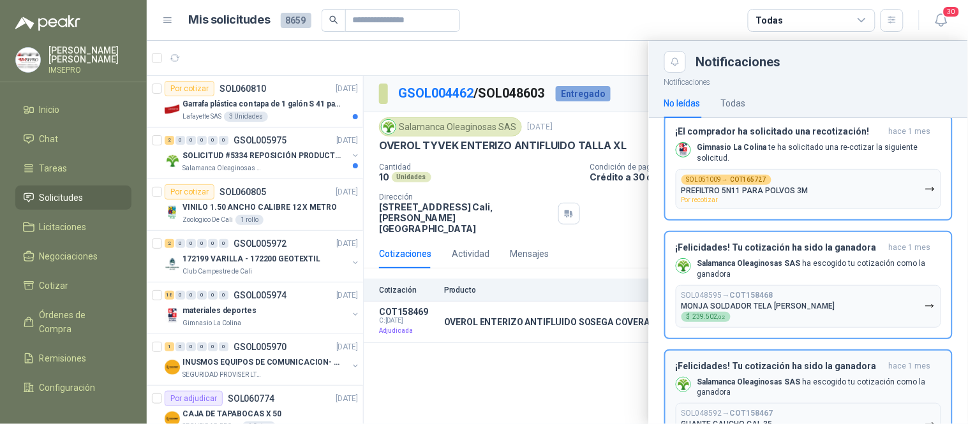
scroll to position [2339, 0]
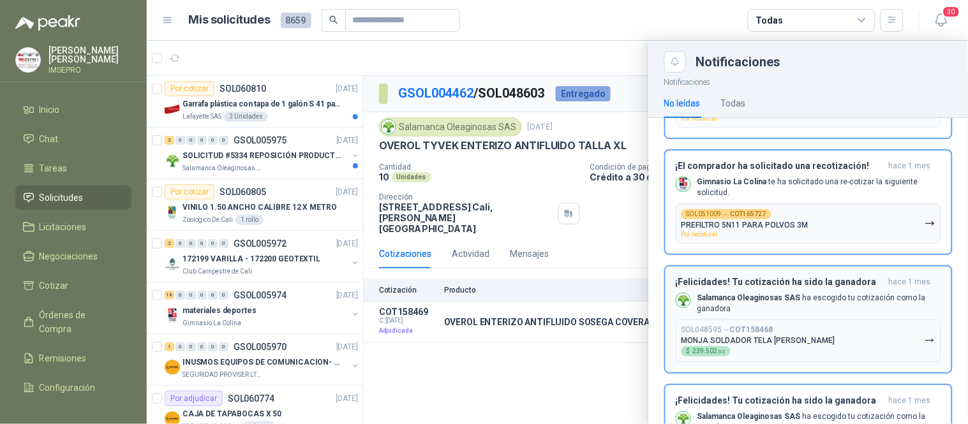
click at [925, 336] on icon "button" at bounding box center [930, 341] width 11 height 11
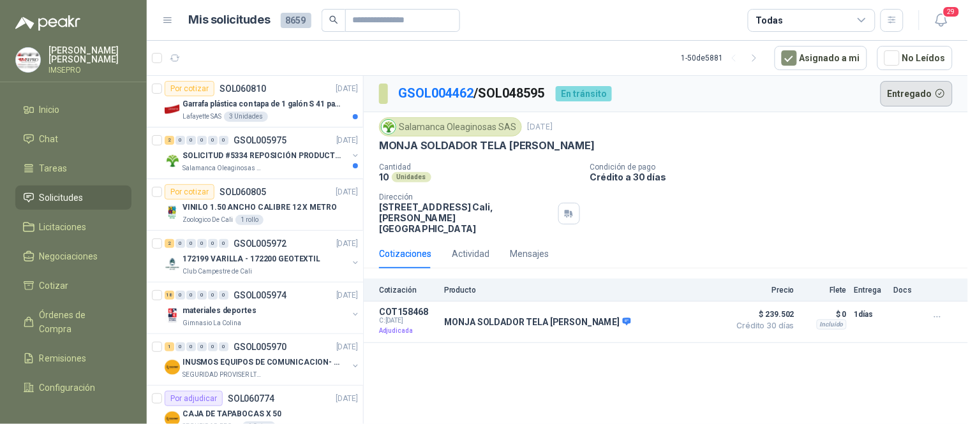
click at [914, 96] on button "Entregado" at bounding box center [917, 94] width 73 height 26
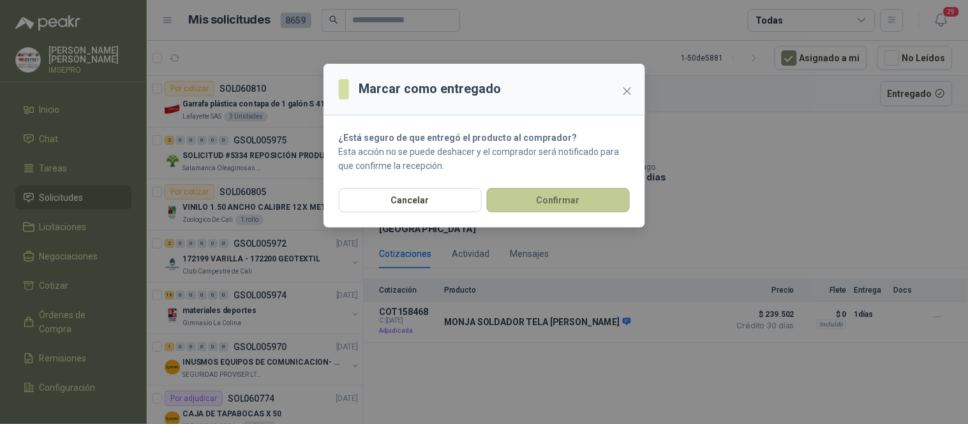
click at [607, 207] on button "Confirmar" at bounding box center [558, 200] width 143 height 24
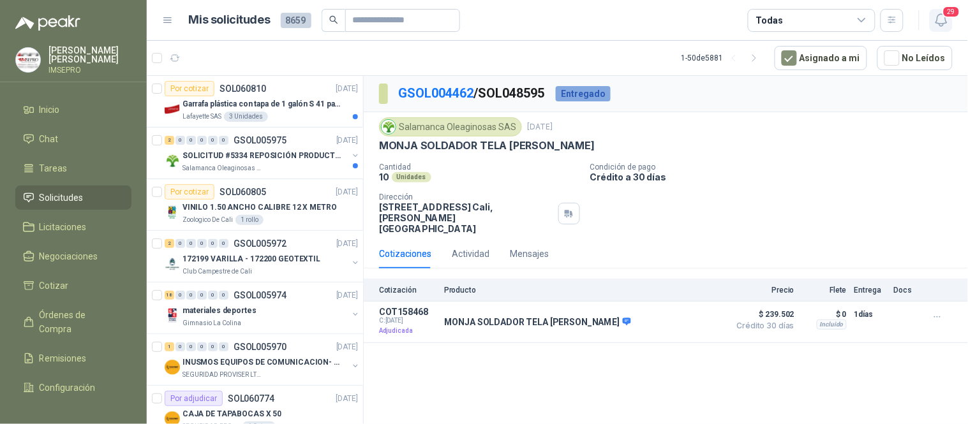
click at [935, 21] on icon "button" at bounding box center [942, 20] width 16 height 16
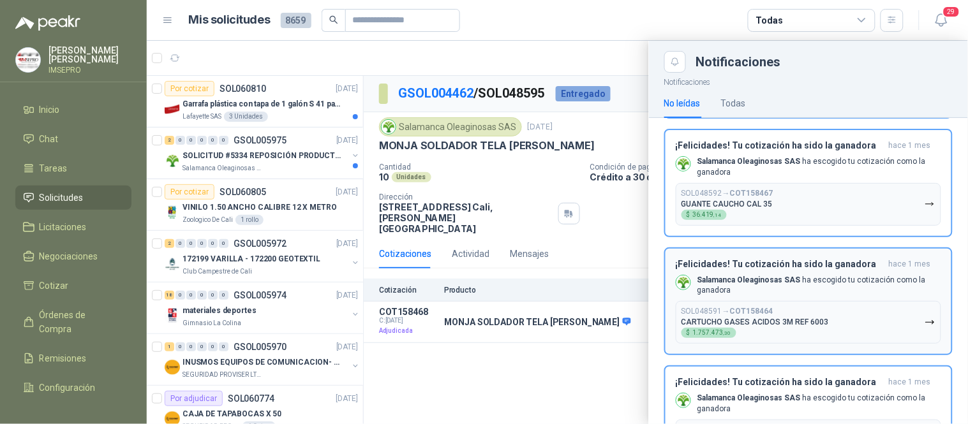
scroll to position [2481, 0]
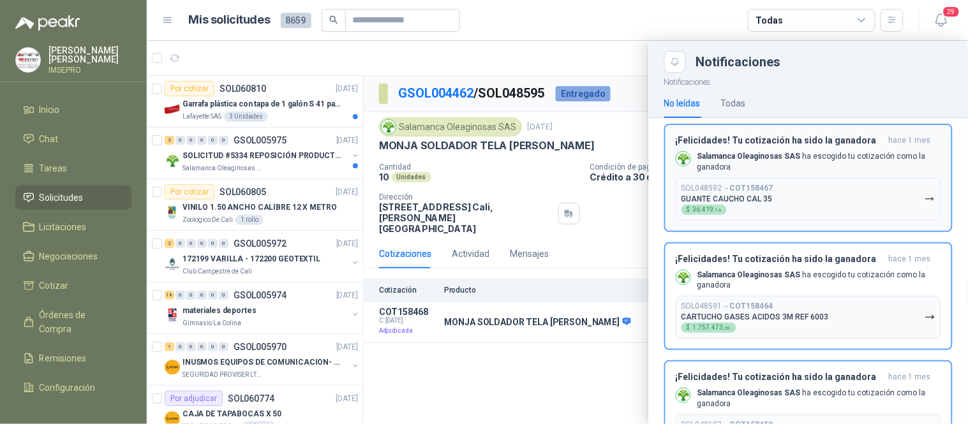
click at [926, 197] on icon "button" at bounding box center [930, 198] width 8 height 3
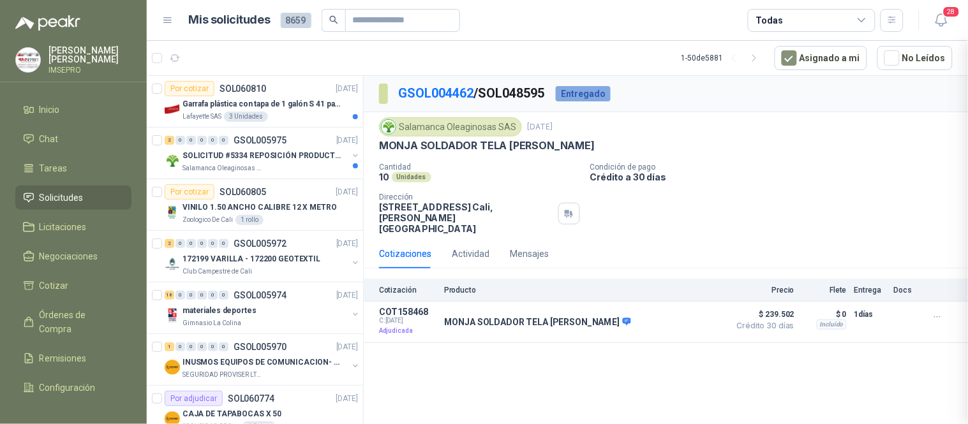
scroll to position [2363, 0]
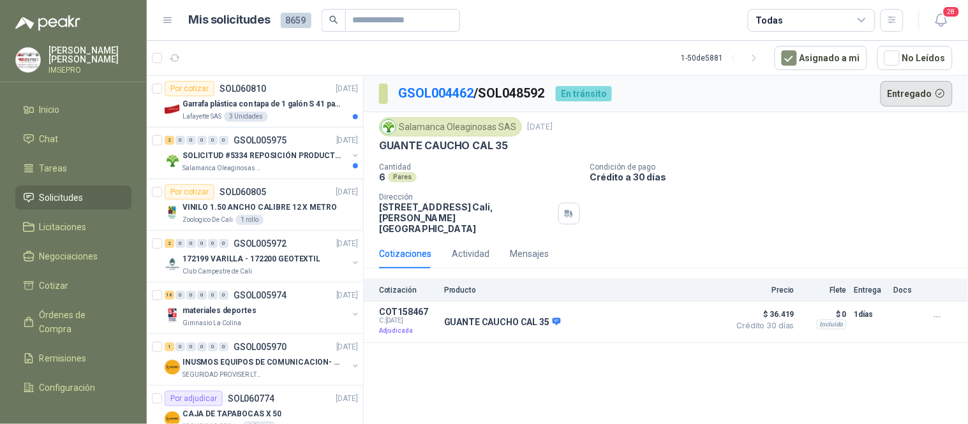
click at [902, 91] on button "Entregado" at bounding box center [917, 94] width 73 height 26
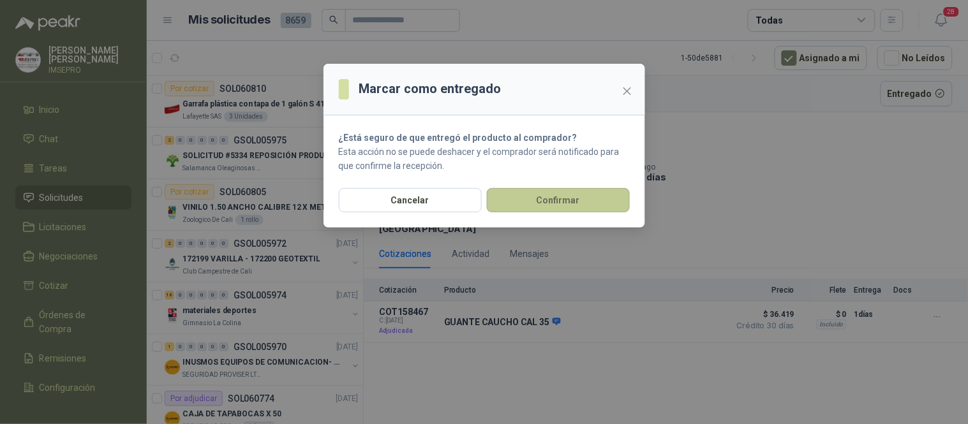
click at [570, 195] on button "Confirmar" at bounding box center [558, 200] width 143 height 24
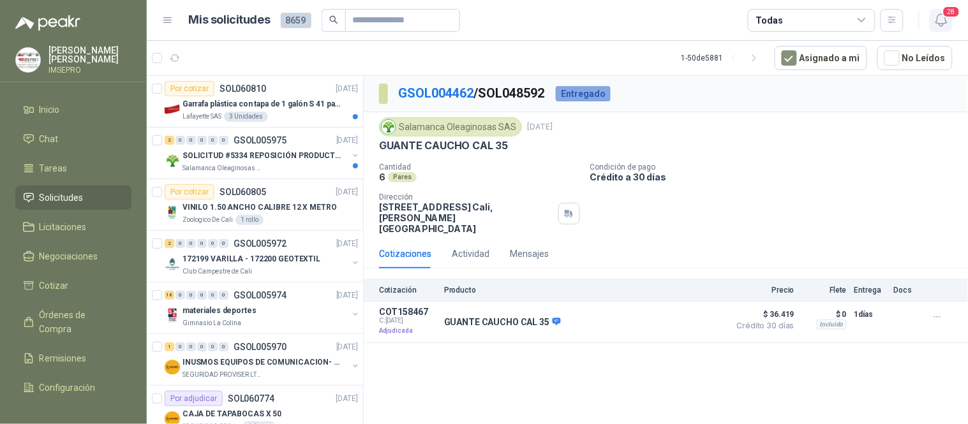
click at [939, 22] on icon "button" at bounding box center [942, 20] width 16 height 16
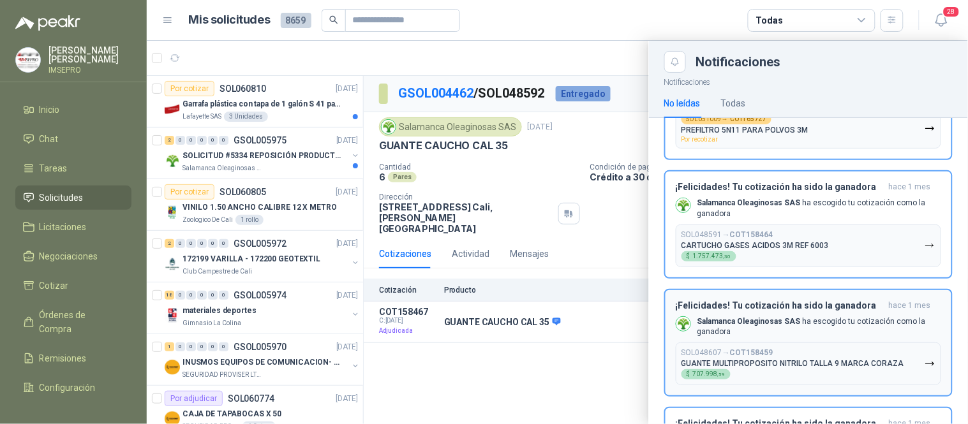
scroll to position [2363, 0]
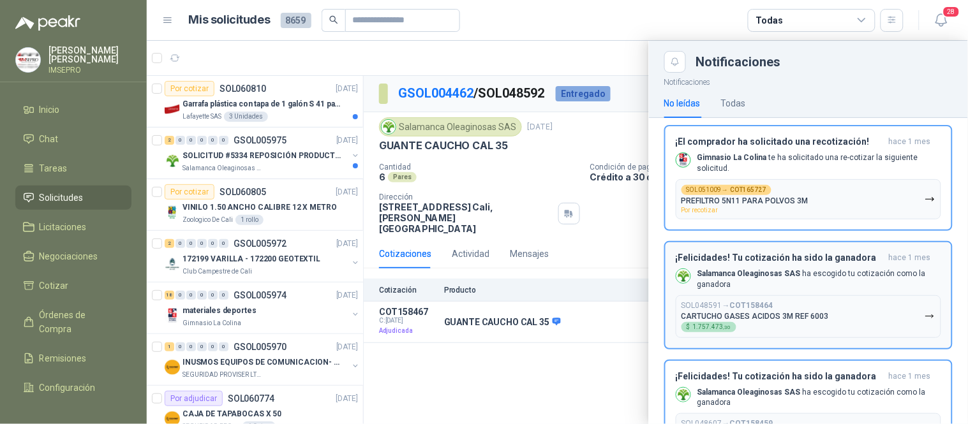
click at [925, 311] on icon "button" at bounding box center [930, 316] width 11 height 11
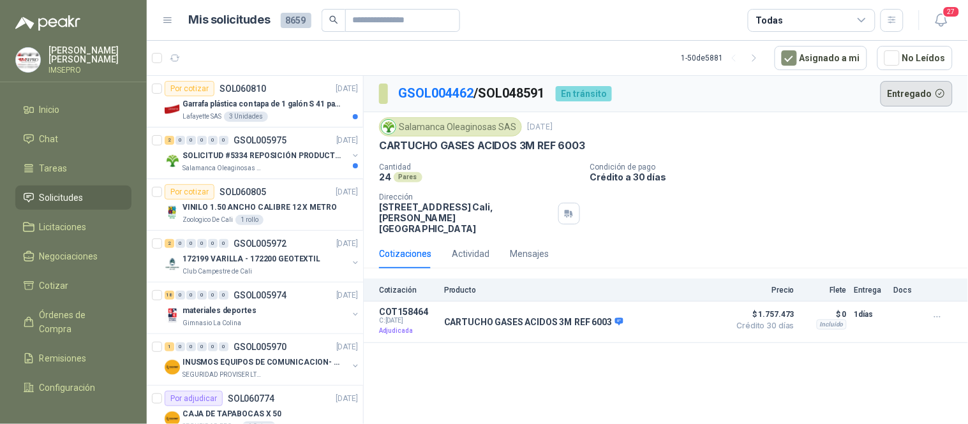
click at [906, 93] on button "Entregado" at bounding box center [917, 94] width 73 height 26
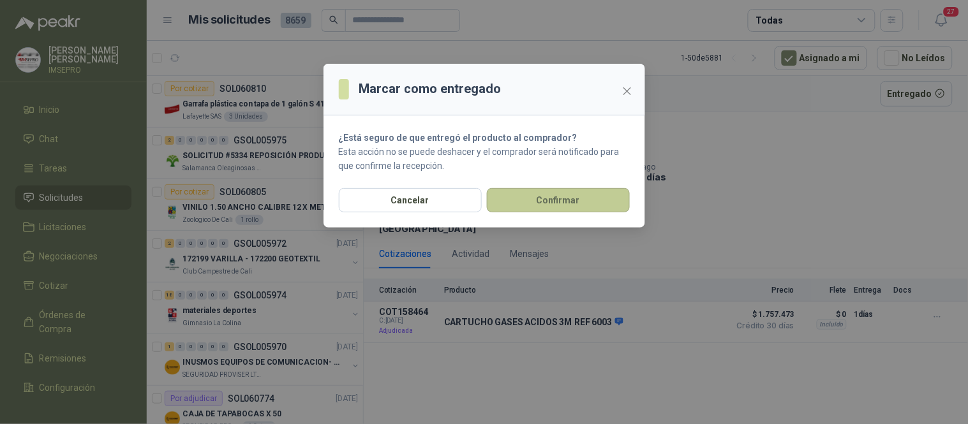
click at [592, 198] on button "Confirmar" at bounding box center [558, 200] width 143 height 24
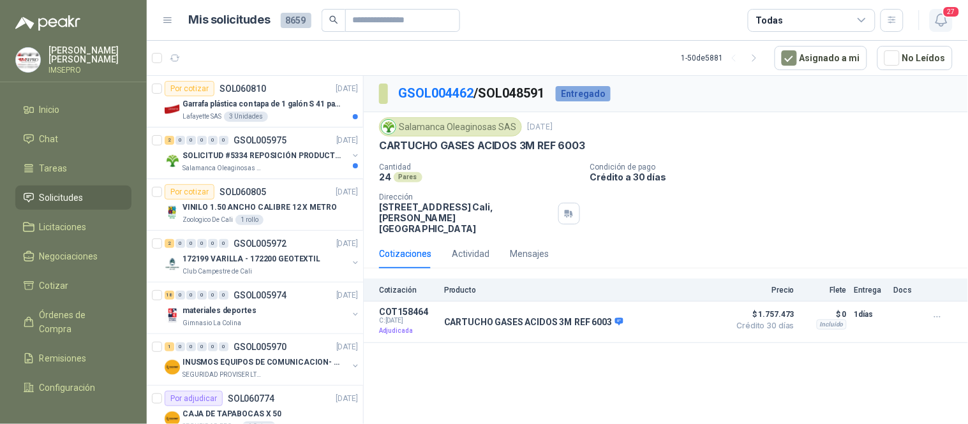
click at [942, 22] on icon "button" at bounding box center [942, 20] width 16 height 16
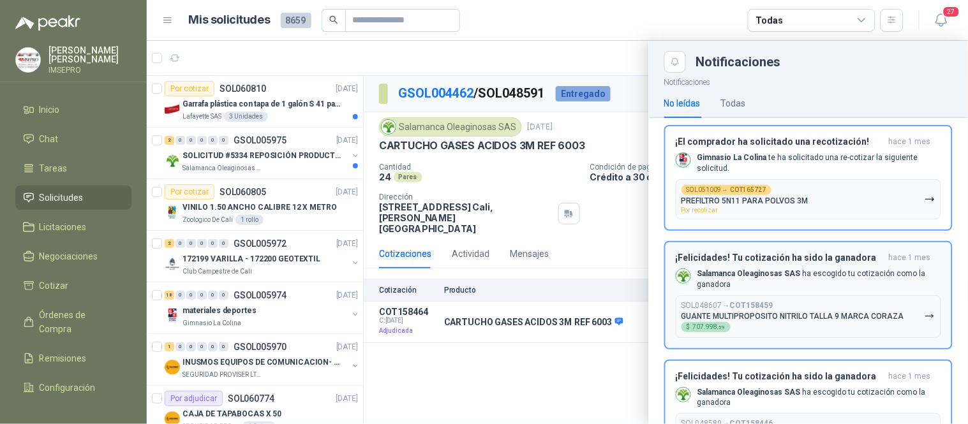
click at [925, 311] on icon "button" at bounding box center [930, 316] width 11 height 11
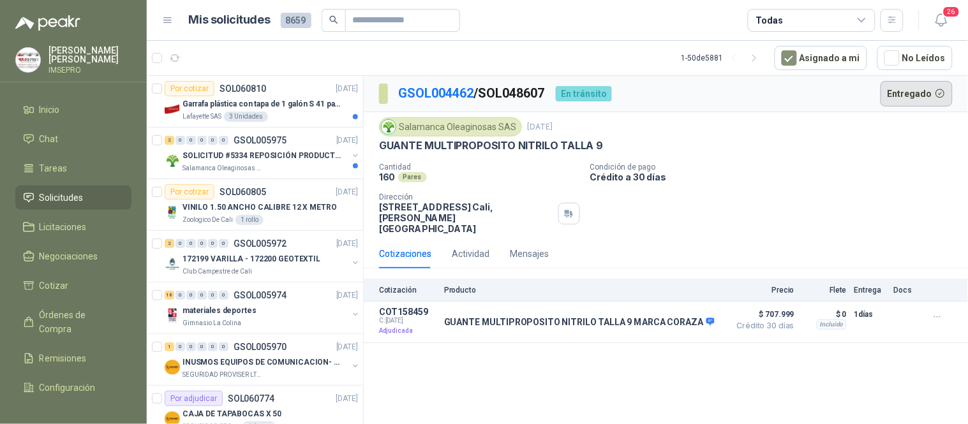
click at [907, 94] on button "Entregado" at bounding box center [917, 94] width 73 height 26
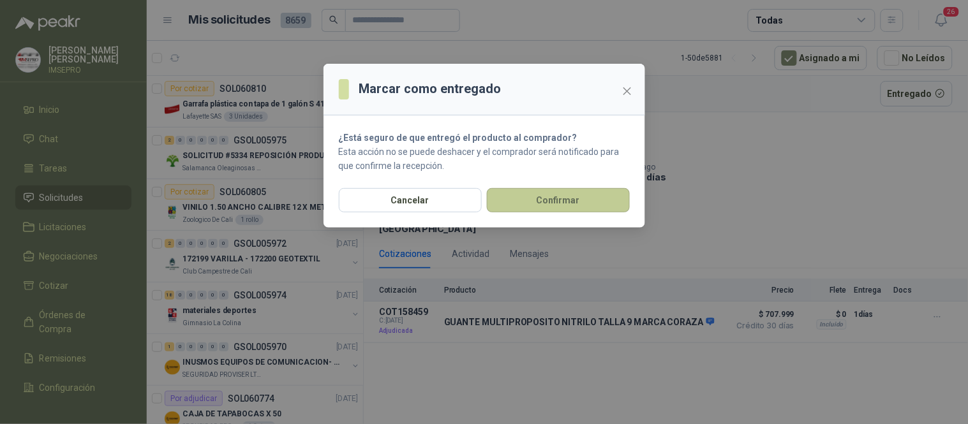
click at [558, 201] on button "Confirmar" at bounding box center [558, 200] width 143 height 24
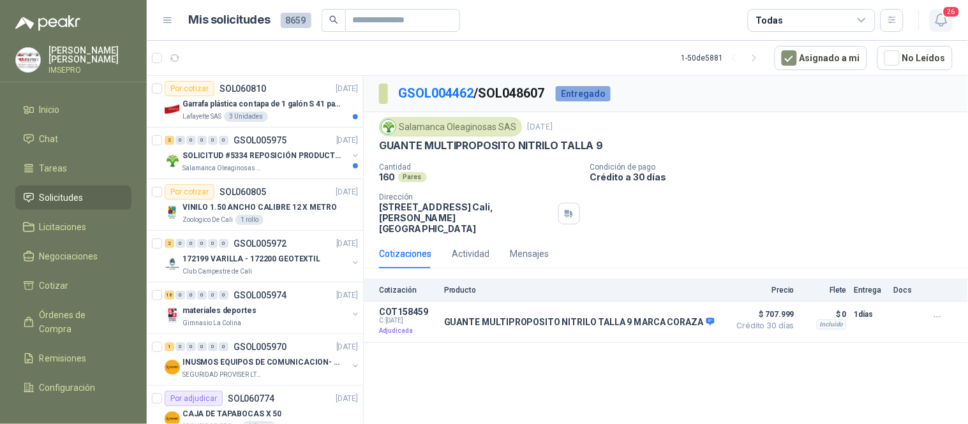
click at [942, 20] on icon "button" at bounding box center [942, 20] width 16 height 16
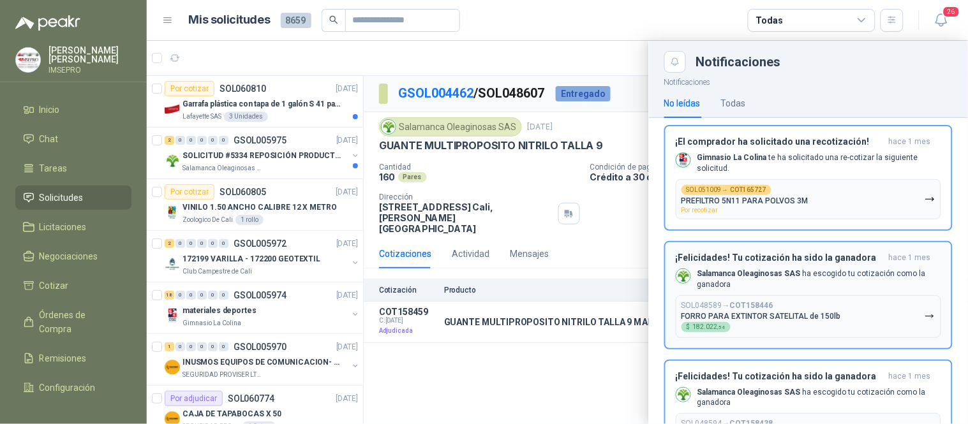
click at [925, 311] on icon "button" at bounding box center [930, 316] width 11 height 11
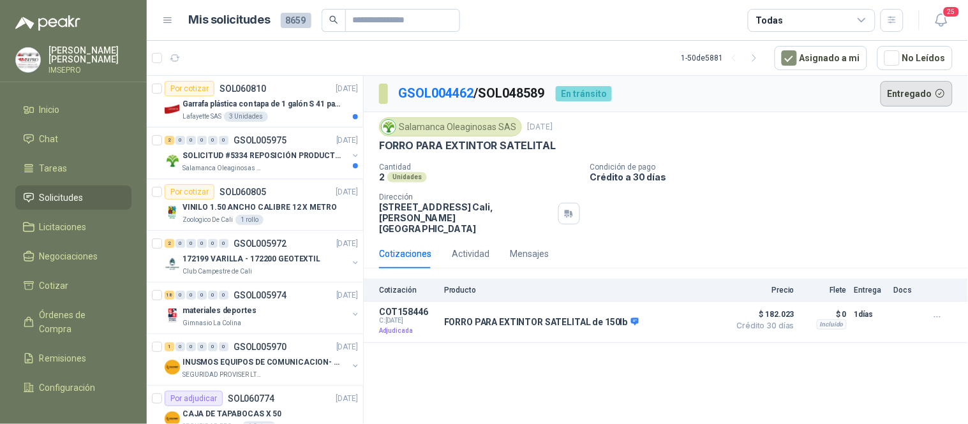
click at [916, 96] on button "Entregado" at bounding box center [917, 94] width 73 height 26
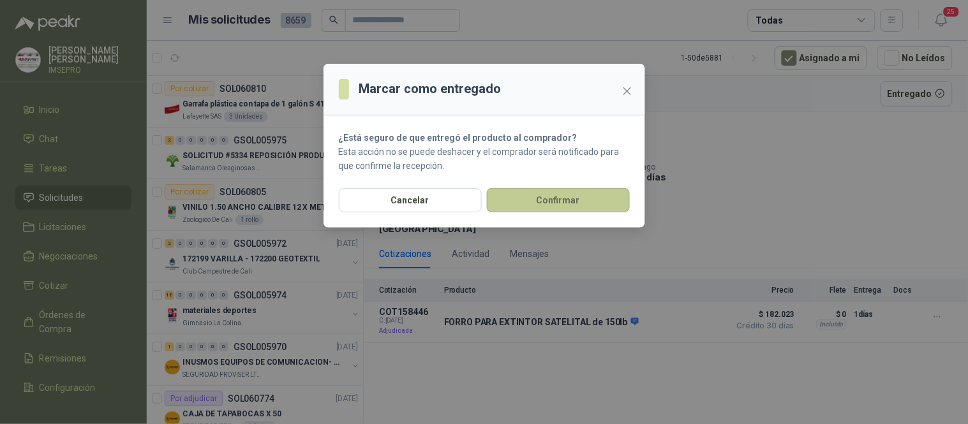
click at [596, 195] on button "Confirmar" at bounding box center [558, 200] width 143 height 24
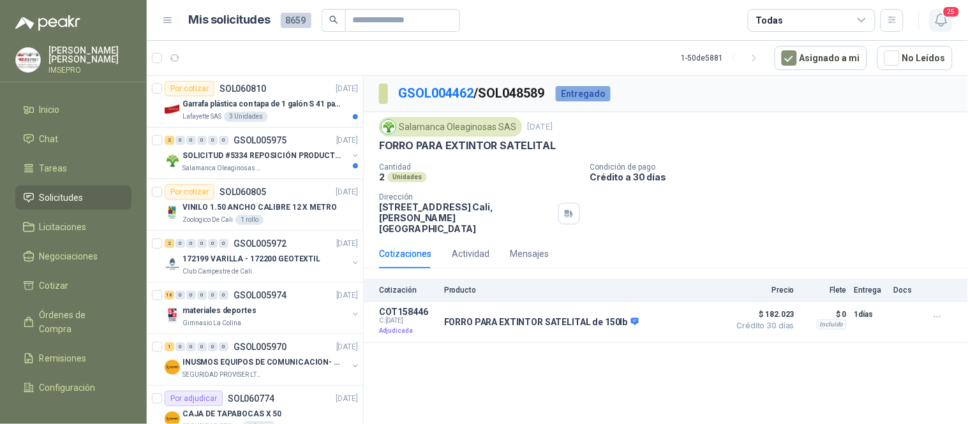
click at [940, 26] on icon "button" at bounding box center [940, 20] width 11 height 12
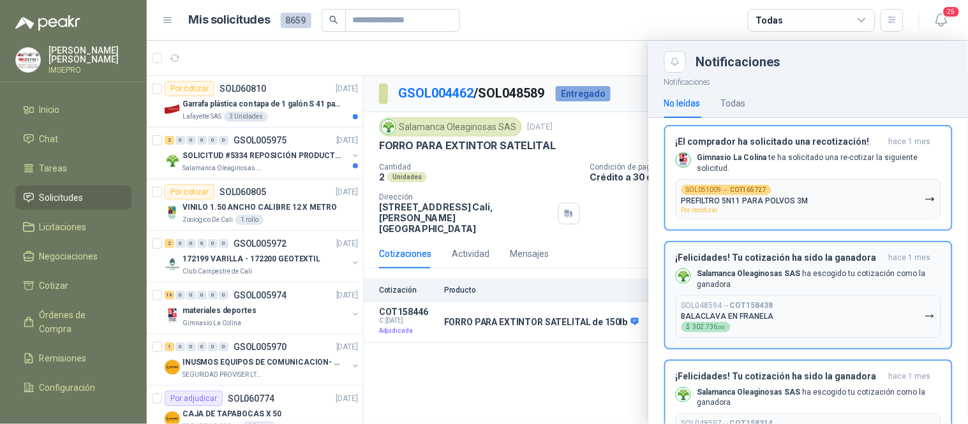
click at [925, 311] on icon "button" at bounding box center [930, 316] width 11 height 11
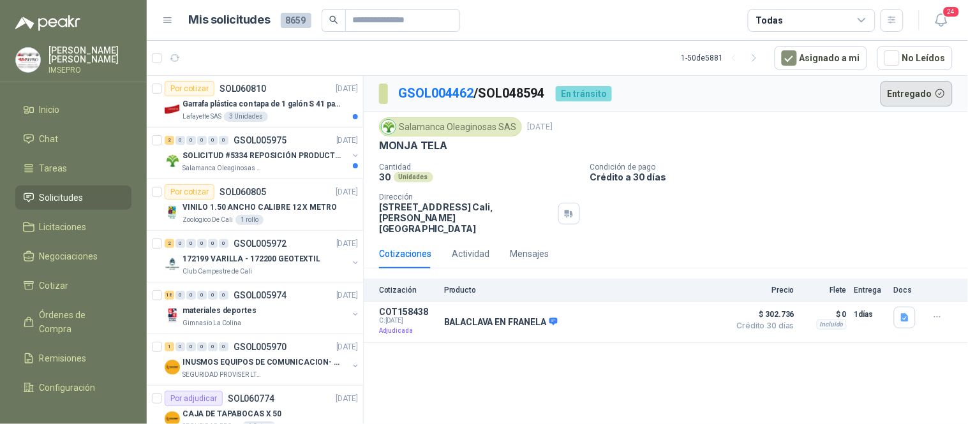
click at [911, 96] on button "Entregado" at bounding box center [917, 94] width 73 height 26
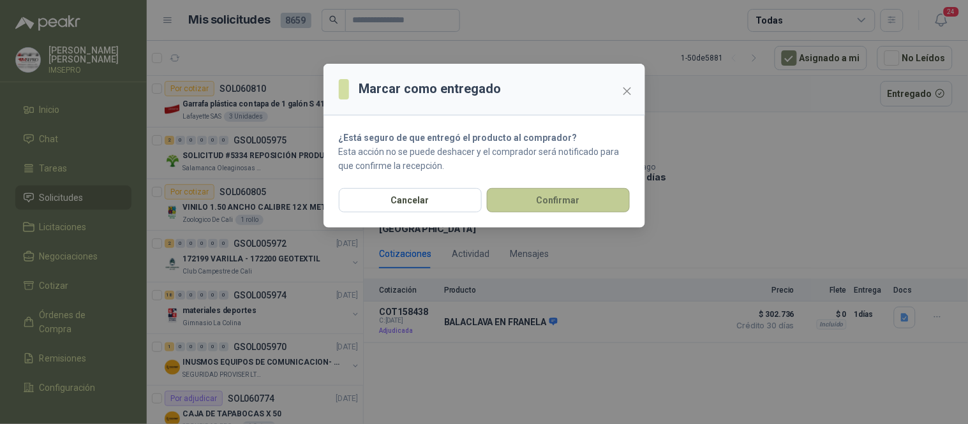
click at [604, 197] on button "Confirmar" at bounding box center [558, 200] width 143 height 24
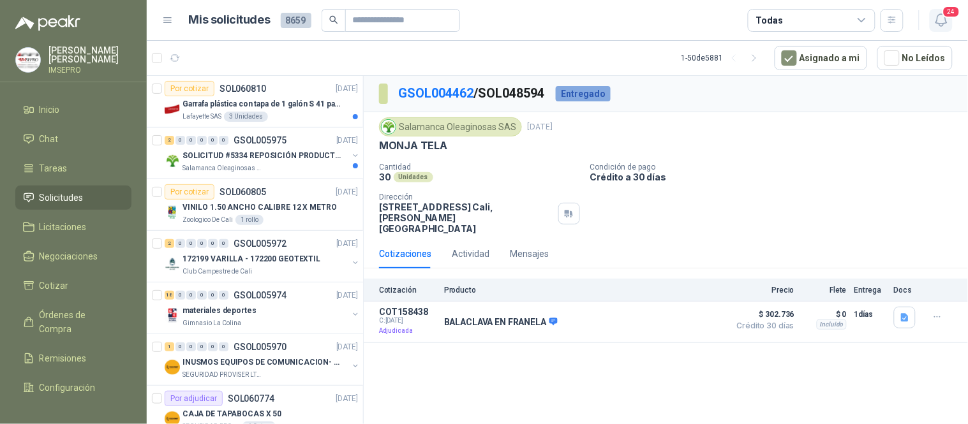
click at [944, 20] on icon "button" at bounding box center [942, 20] width 16 height 16
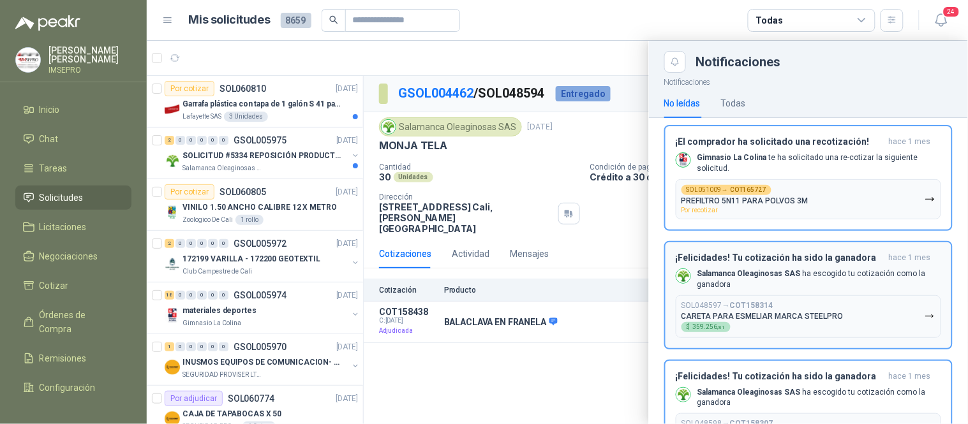
click at [925, 311] on icon "button" at bounding box center [930, 316] width 11 height 11
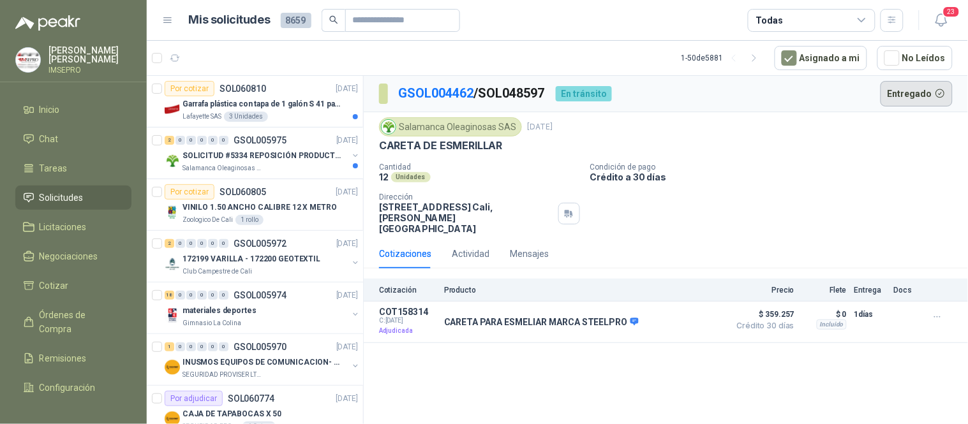
click at [917, 92] on button "Entregado" at bounding box center [917, 94] width 73 height 26
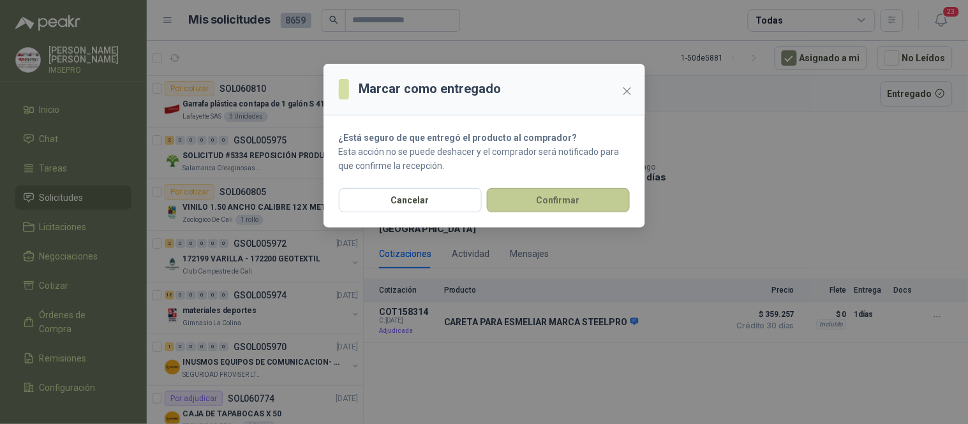
click at [565, 205] on button "Confirmar" at bounding box center [558, 200] width 143 height 24
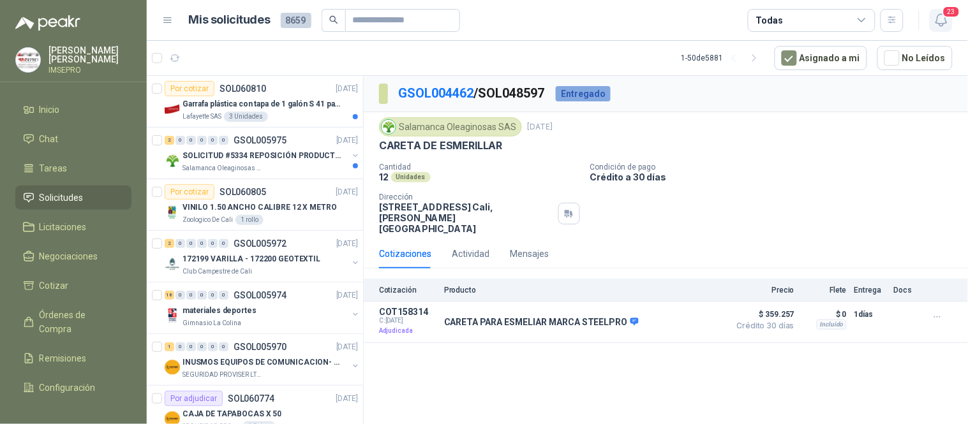
click at [947, 19] on icon "button" at bounding box center [942, 20] width 16 height 16
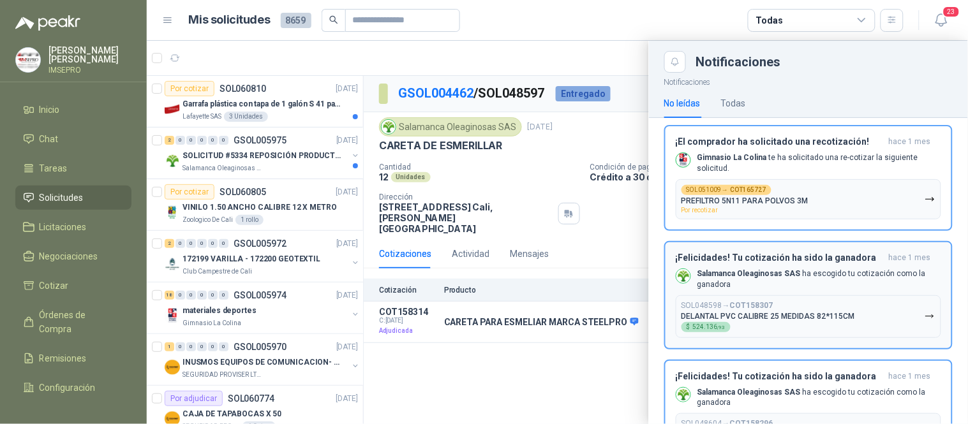
click at [914, 299] on button "SOL048598 → COT158307 DELANTAL PVC CALIBRE 25 MEDIDAS 82*115CM $ 524.136 ,93" at bounding box center [808, 316] width 265 height 43
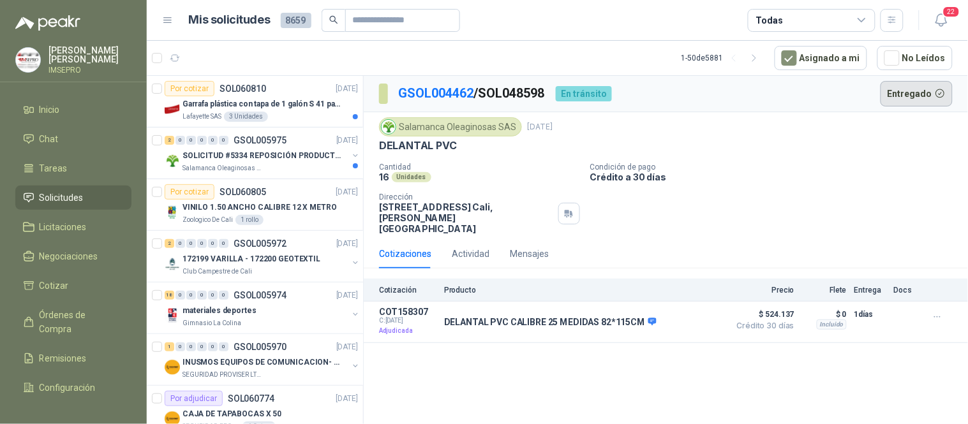
click at [909, 86] on button "Entregado" at bounding box center [917, 94] width 73 height 26
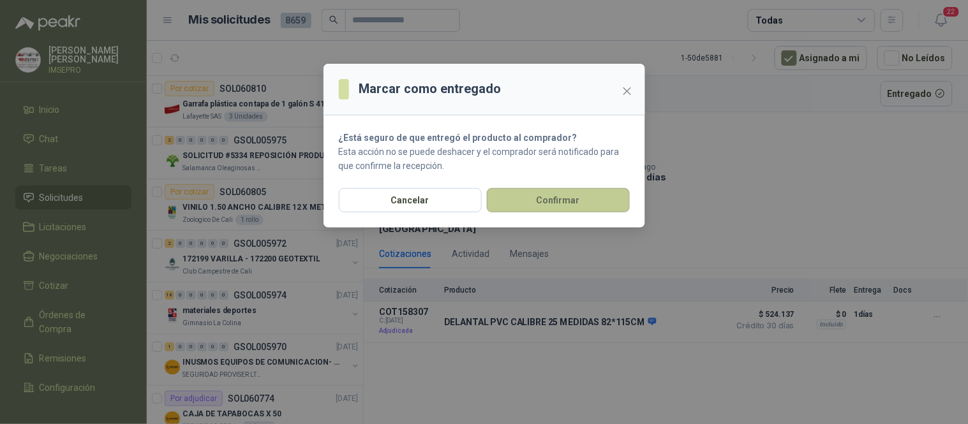
click at [566, 197] on button "Confirmar" at bounding box center [558, 200] width 143 height 24
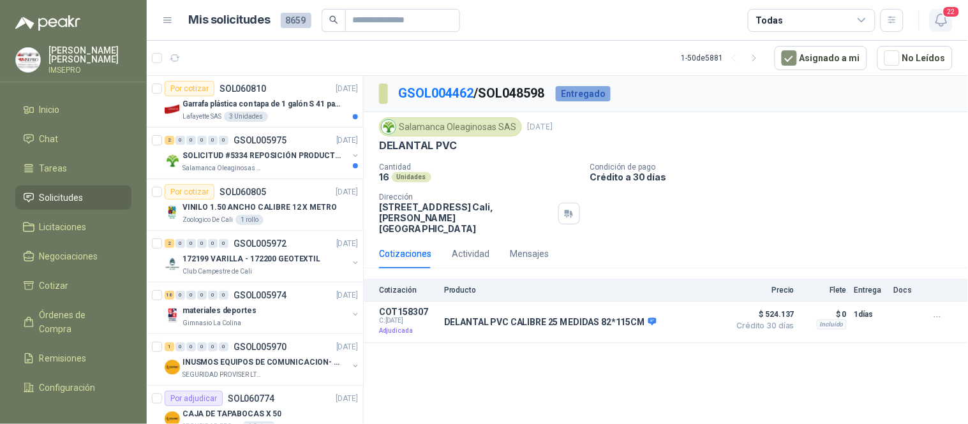
click at [942, 15] on icon "button" at bounding box center [942, 20] width 16 height 16
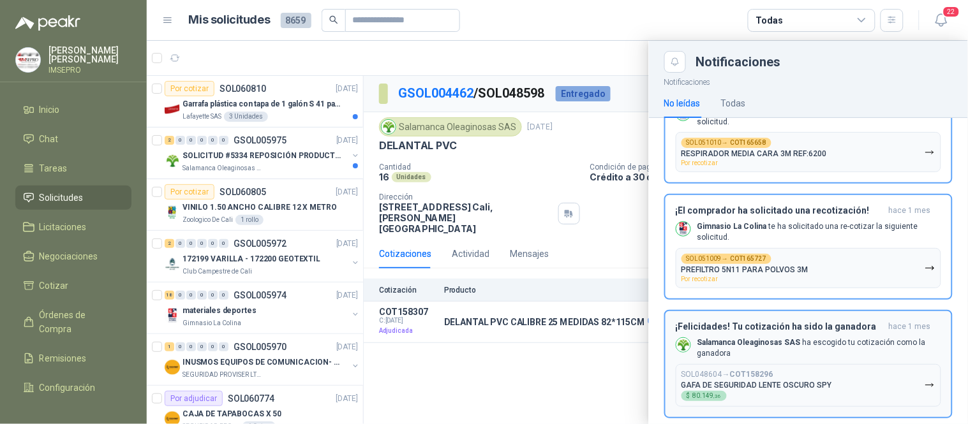
click at [925, 380] on icon "button" at bounding box center [930, 385] width 11 height 11
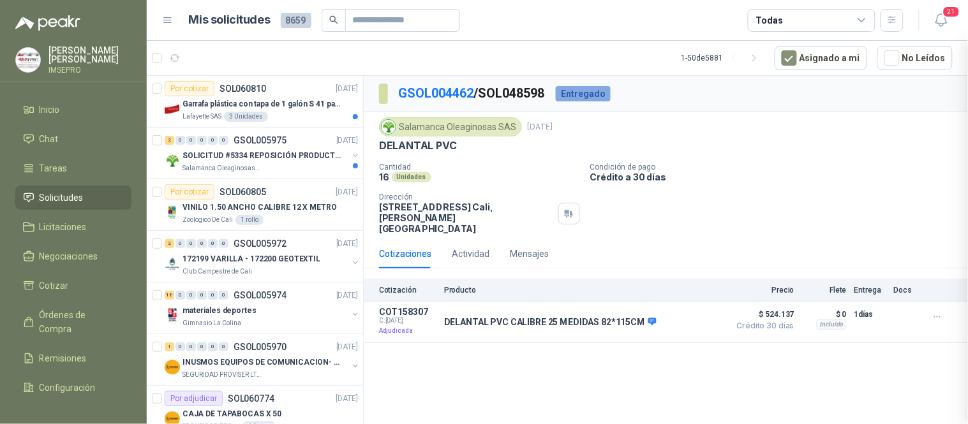
scroll to position [2178, 0]
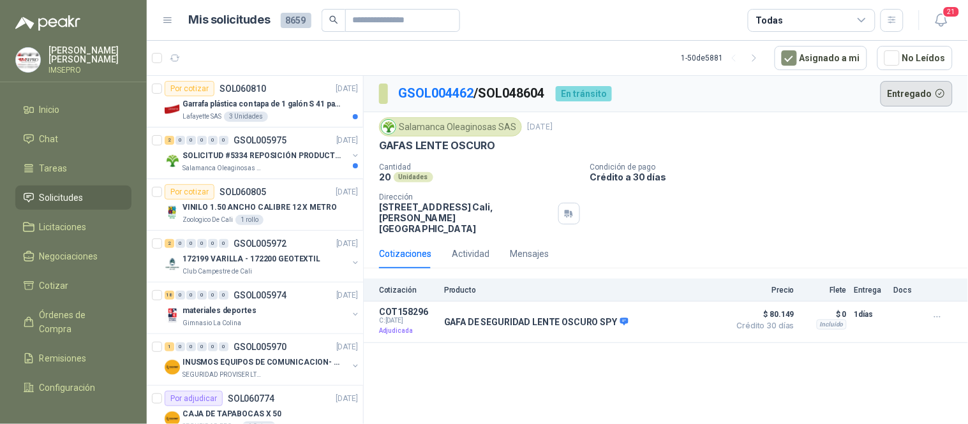
click at [919, 91] on button "Entregado" at bounding box center [917, 94] width 73 height 26
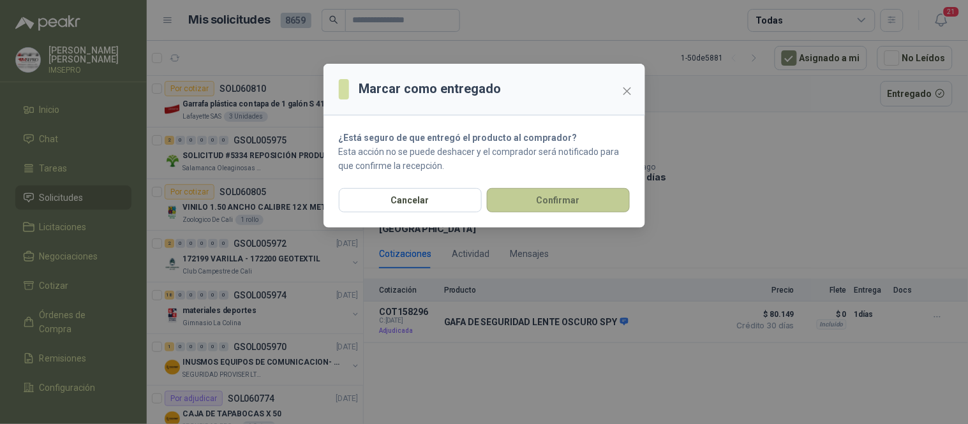
click at [578, 199] on button "Confirmar" at bounding box center [558, 200] width 143 height 24
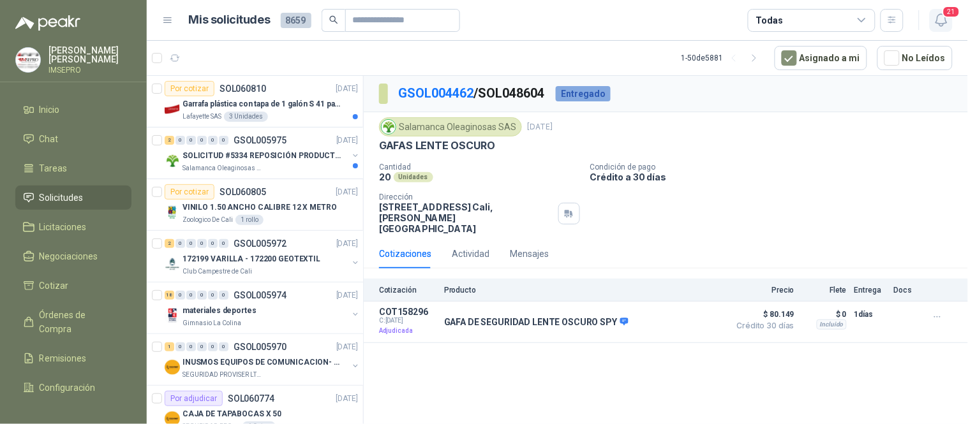
click at [943, 18] on icon "button" at bounding box center [942, 20] width 16 height 16
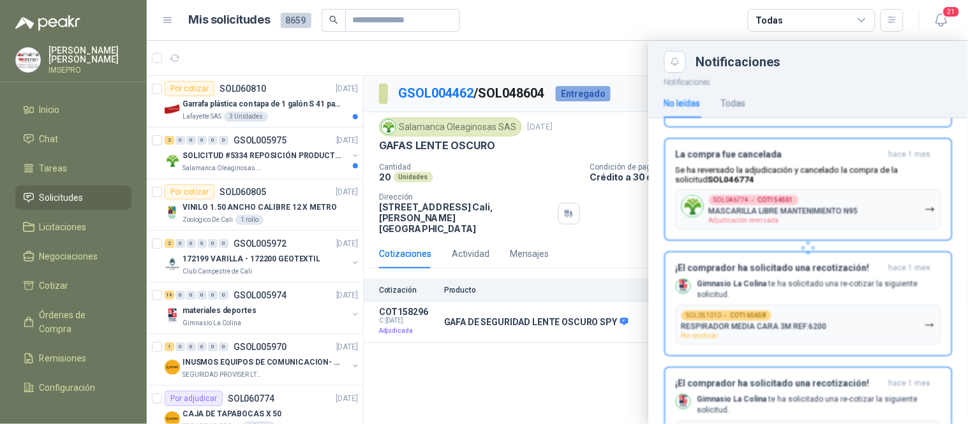
scroll to position [2178, 0]
